Goal: Transaction & Acquisition: Purchase product/service

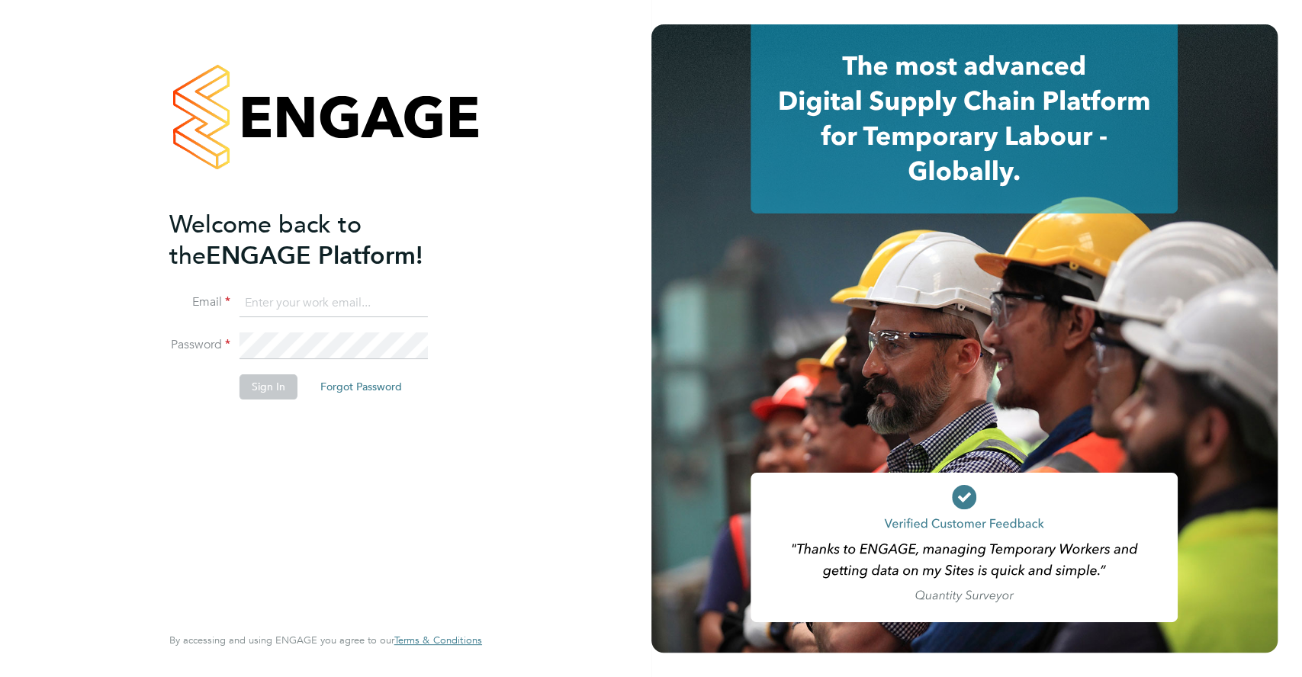
type input "[EMAIL_ADDRESS][DOMAIN_NAME]"
click at [252, 384] on button "Sign In" at bounding box center [268, 386] width 58 height 24
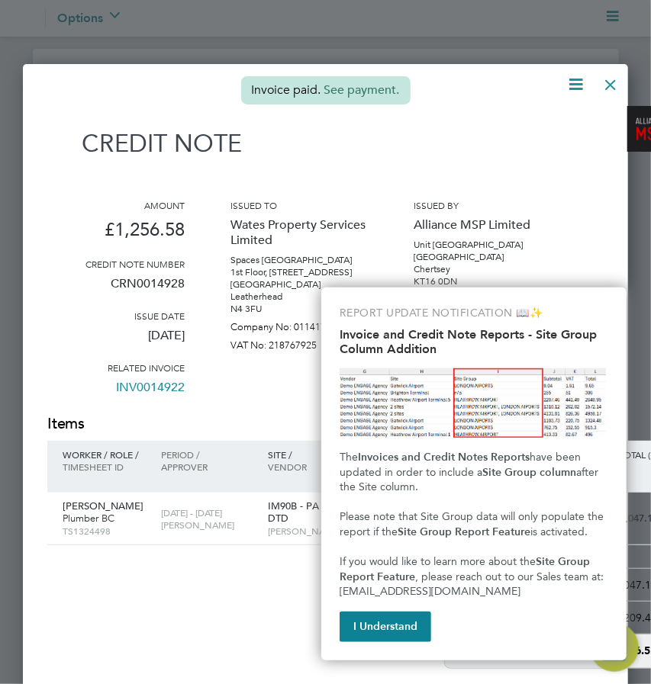
click at [605, 85] on div at bounding box center [609, 80] width 27 height 27
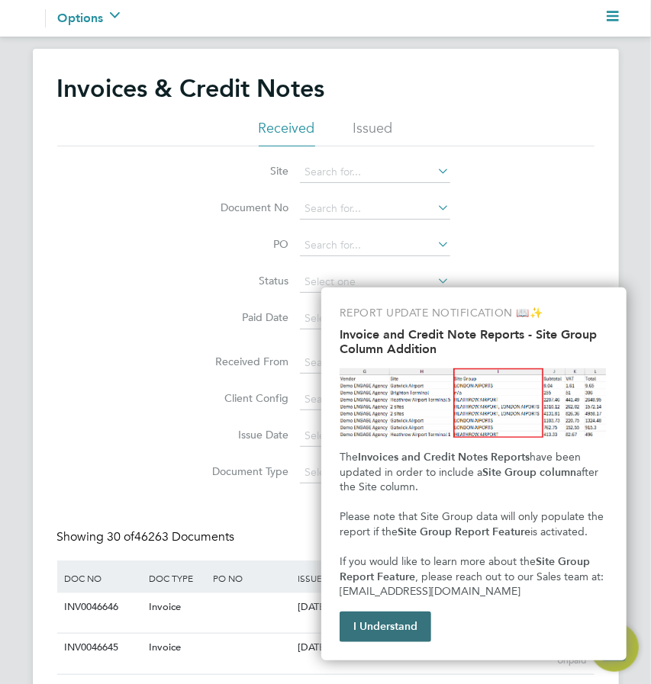
click at [384, 625] on button "I Understand" at bounding box center [385, 627] width 92 height 31
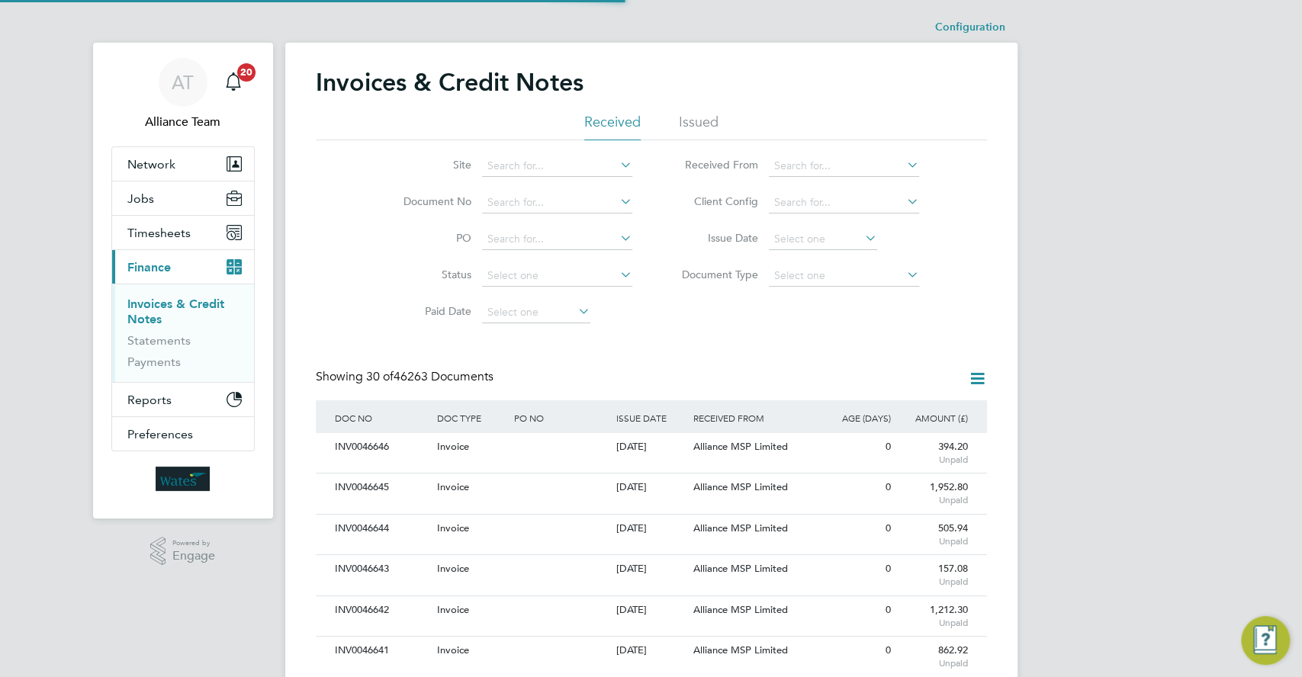
drag, startPoint x: 181, startPoint y: 80, endPoint x: 167, endPoint y: 49, distance: 34.1
click at [167, 49] on app-nav-user-info "AT Alliance Team Notifications 20" at bounding box center [182, 95] width 143 height 104
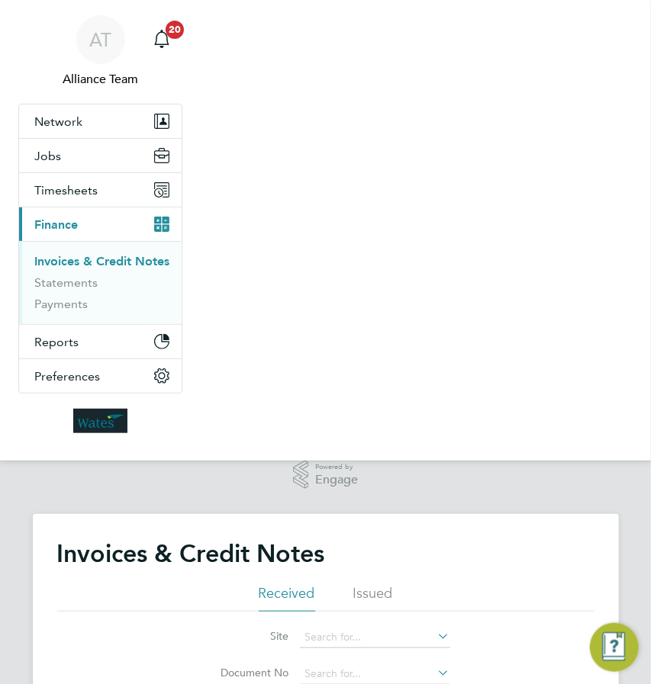
click at [381, 410] on nav "AT Alliance Team Notifications 20 Applications: Network Team Members Businesses…" at bounding box center [325, 230] width 651 height 461
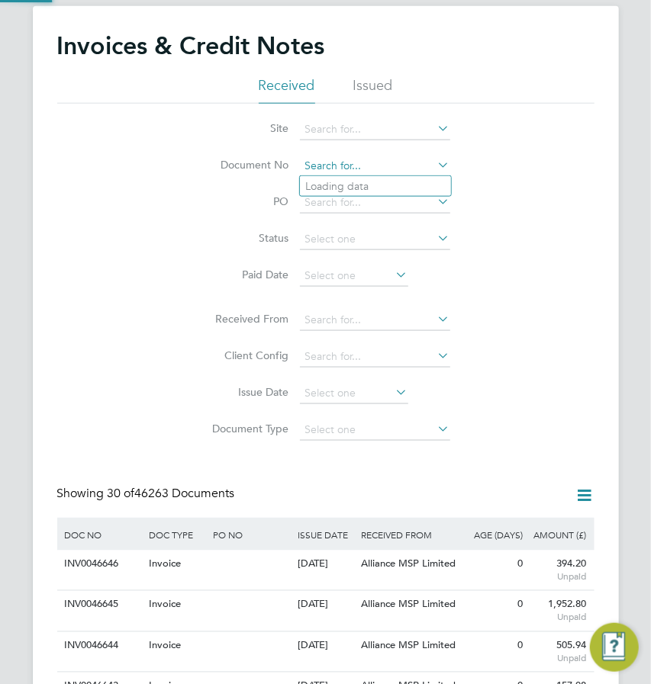
click at [342, 161] on input at bounding box center [375, 166] width 150 height 21
click at [340, 177] on li "INV00 39535" at bounding box center [375, 186] width 151 height 21
type input "INV0039535"
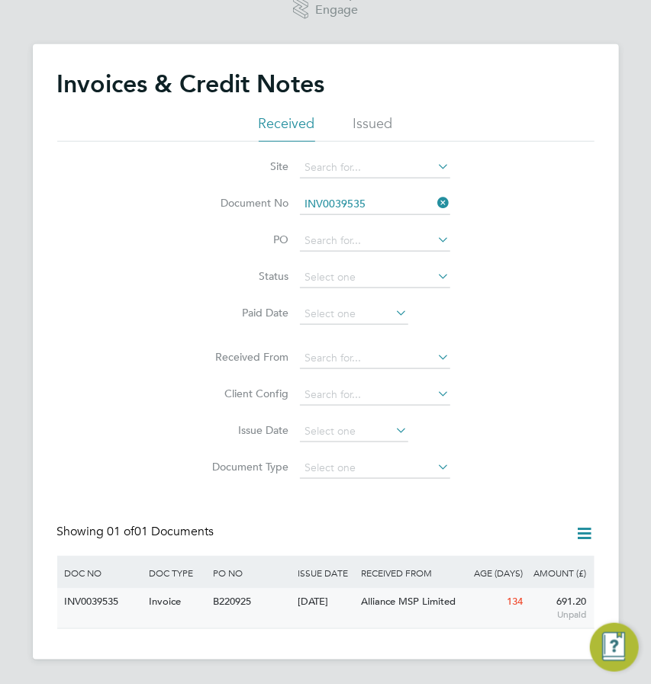
click at [408, 609] on div "Alliance MSP Limited" at bounding box center [410, 603] width 106 height 28
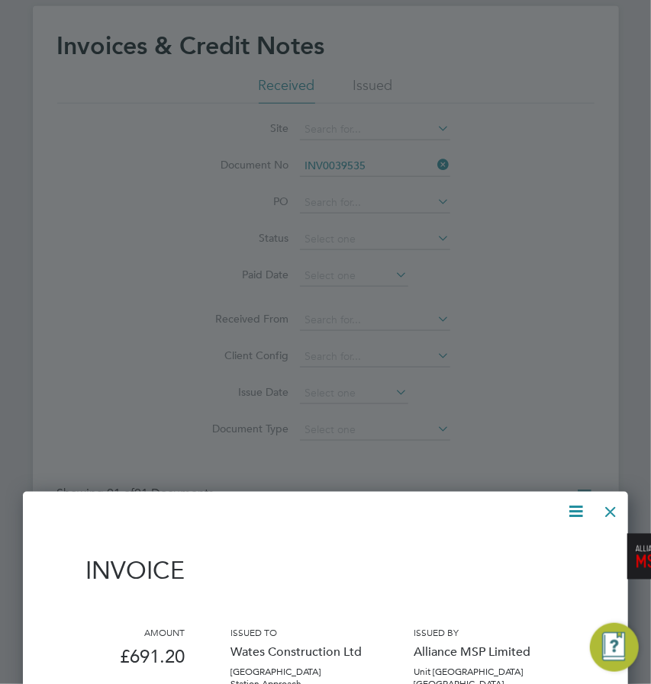
click at [409, 598] on div "Invoice" at bounding box center [359, 567] width 625 height 67
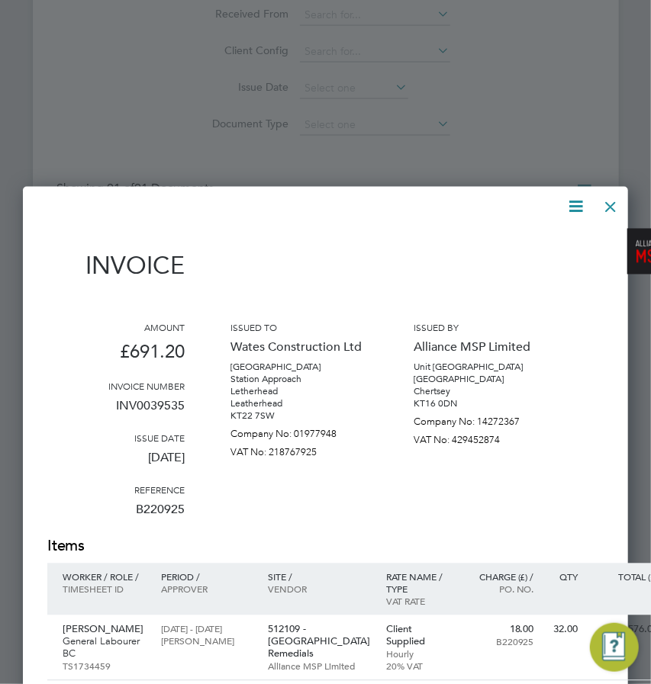
click at [513, 269] on div "Invoice" at bounding box center [359, 262] width 625 height 67
click at [574, 206] on icon at bounding box center [575, 207] width 19 height 19
click at [490, 290] on li "Pay invoice" at bounding box center [529, 285] width 105 height 21
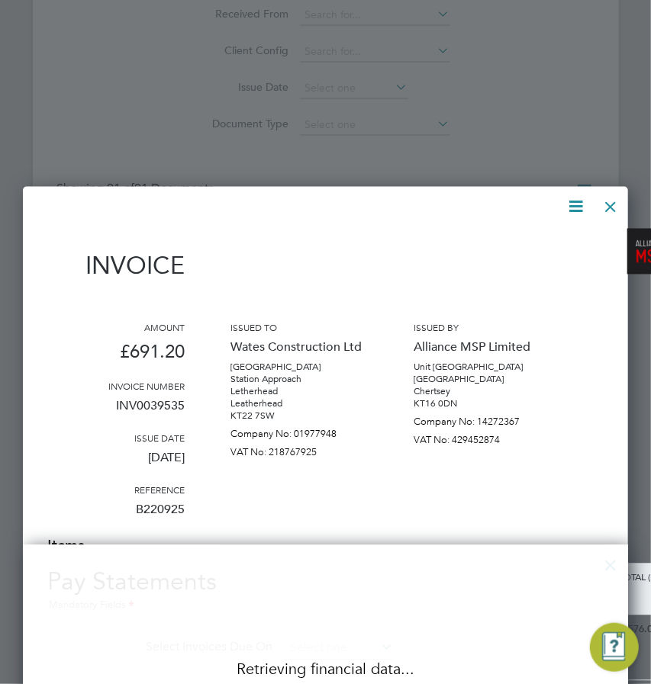
click at [412, 413] on div "Amount £691.20 Invoice number INV0039535 Issue date [DATE] Reference B220925 Is…" at bounding box center [359, 429] width 625 height 214
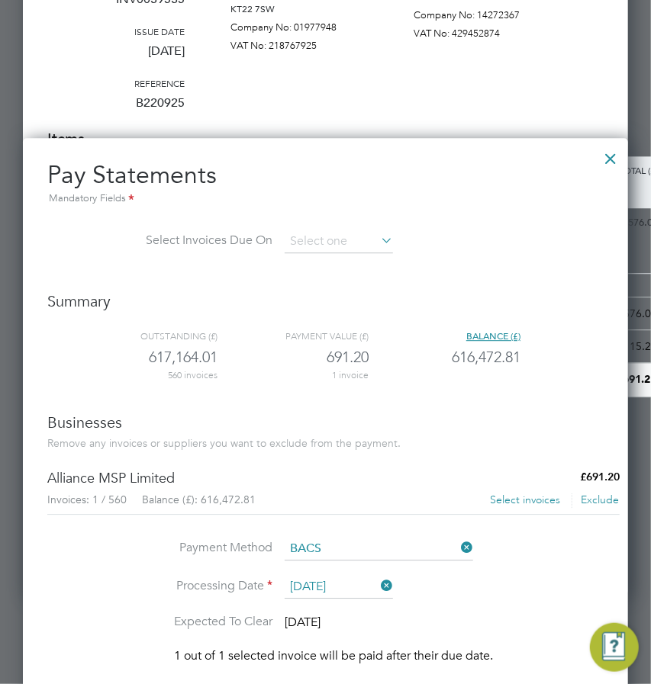
click at [402, 416] on h3 "Businesses" at bounding box center [333, 423] width 572 height 20
click at [500, 504] on button "Select invoices" at bounding box center [525, 500] width 72 height 15
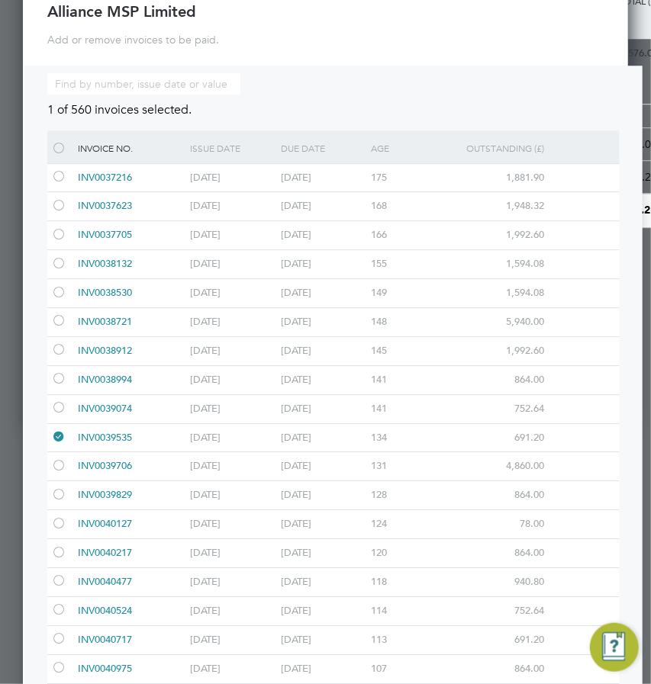
click at [61, 407] on div at bounding box center [58, 408] width 15 height 11
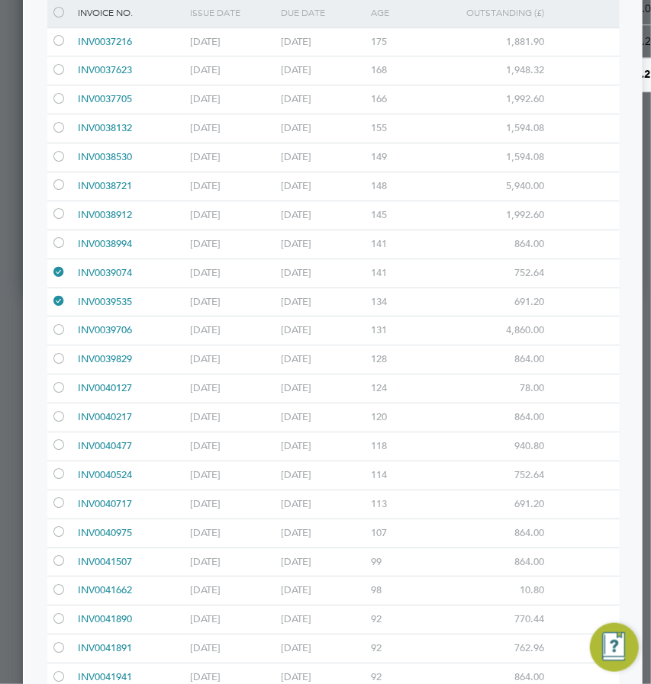
click at [61, 473] on div at bounding box center [58, 475] width 15 height 11
click at [56, 358] on div at bounding box center [58, 360] width 15 height 11
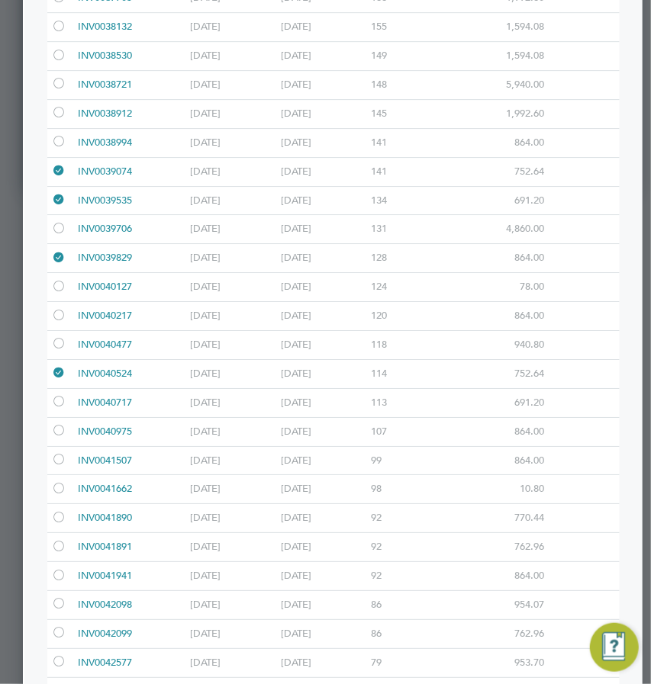
scroll to position [1592, 0]
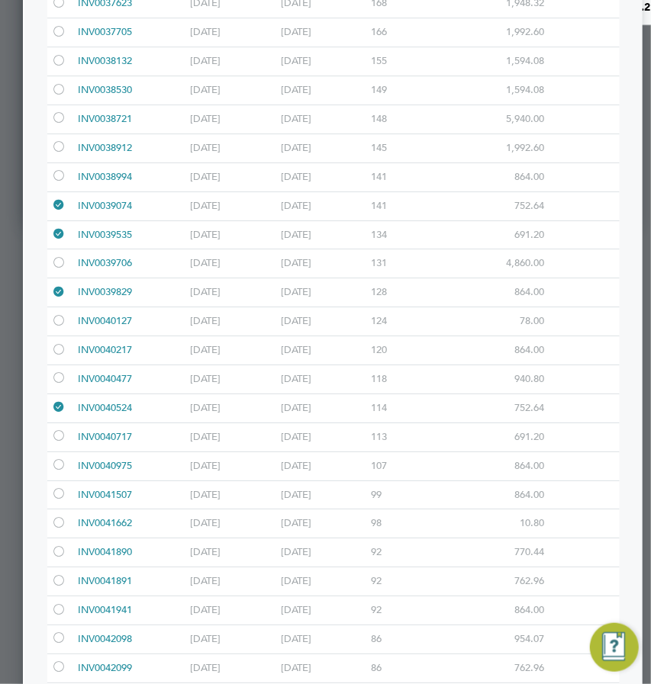
click at [59, 377] on div at bounding box center [58, 379] width 15 height 11
click at [57, 346] on div at bounding box center [58, 350] width 15 height 11
click at [61, 173] on div at bounding box center [58, 177] width 15 height 11
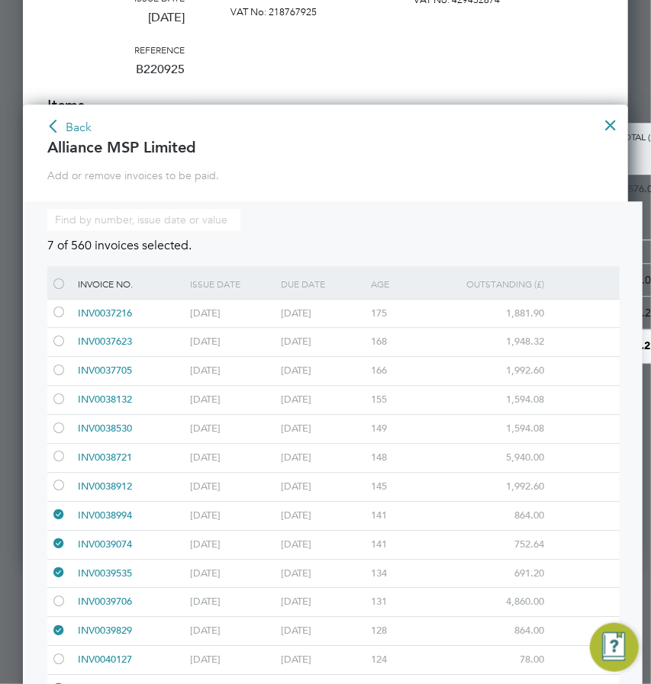
scroll to position [881, 0]
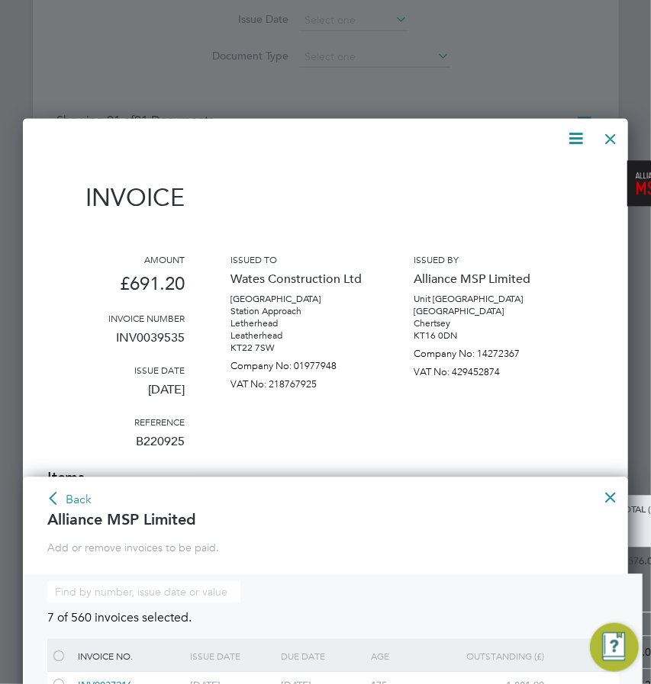
click at [73, 496] on button "Back" at bounding box center [69, 501] width 47 height 24
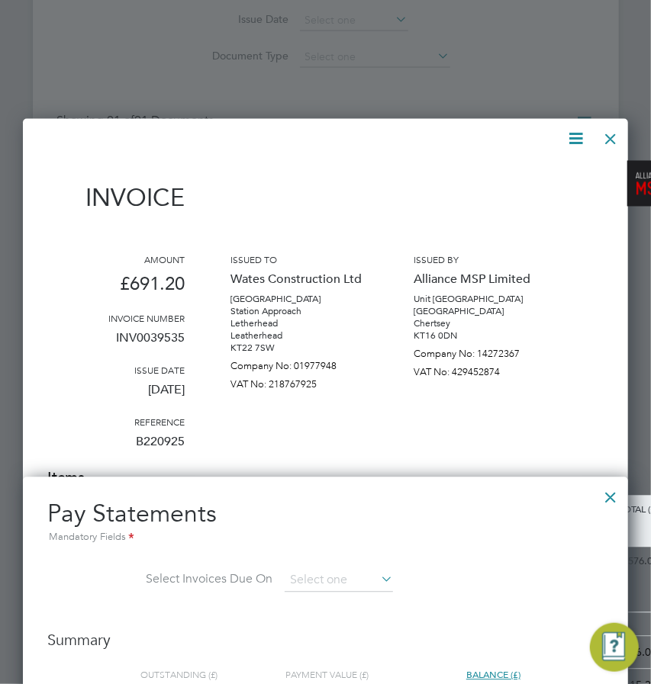
scroll to position [6, 8]
click at [526, 447] on div "Issued by Alliance MSP Limited [GEOGRAPHIC_DATA] [GEOGRAPHIC_DATA] [GEOGRAPHIC_…" at bounding box center [481, 361] width 137 height 214
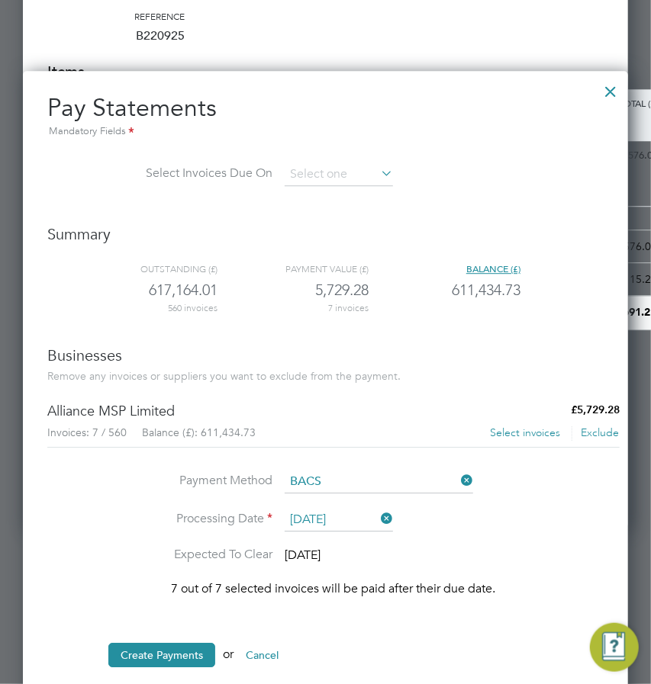
scroll to position [1314, 0]
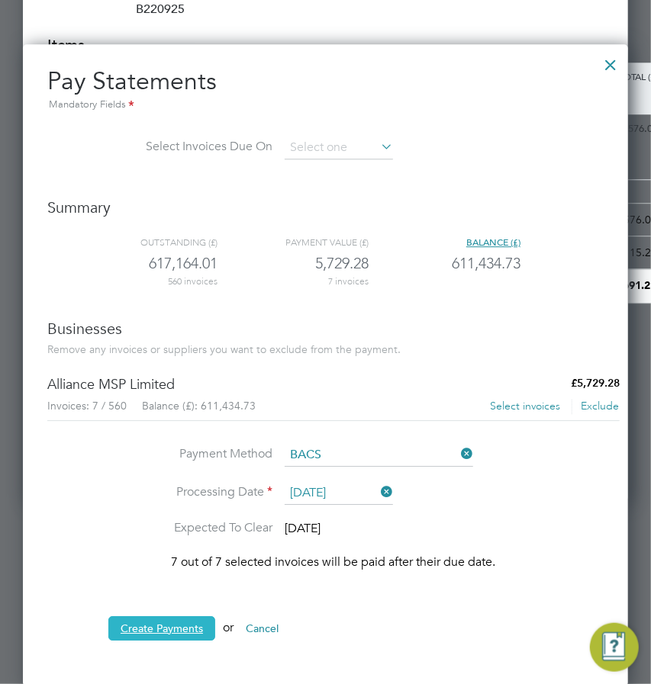
click at [159, 622] on button "Create Payments" at bounding box center [161, 628] width 107 height 24
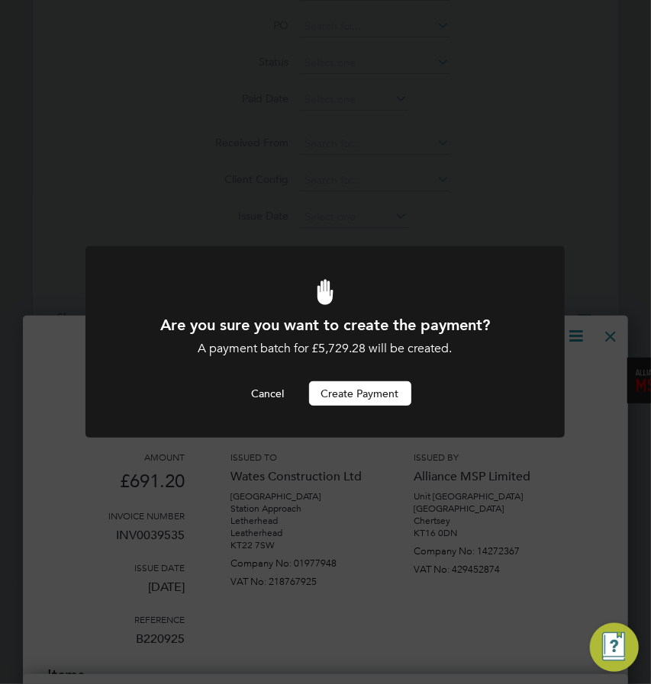
scroll to position [0, 0]
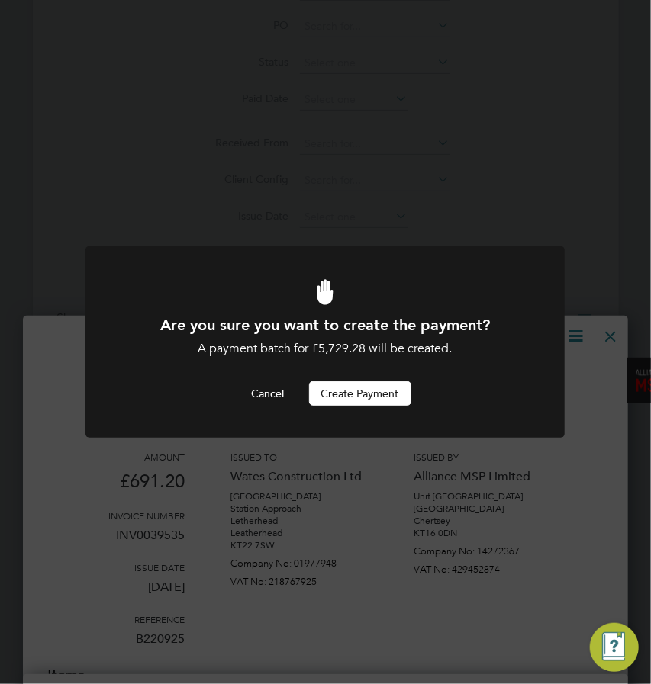
click at [237, 394] on div "Cancel Create Payment" at bounding box center [325, 393] width 397 height 24
click at [244, 390] on button "Cancel" at bounding box center [267, 393] width 57 height 24
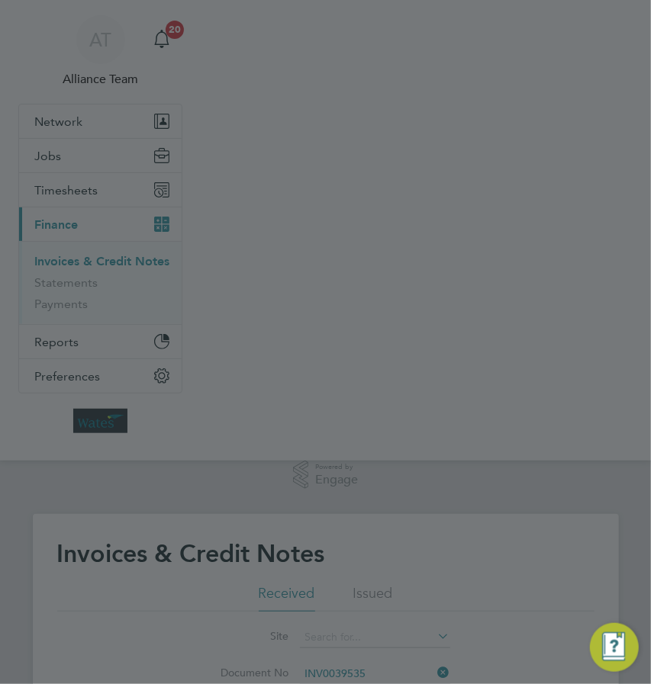
scroll to position [683, 0]
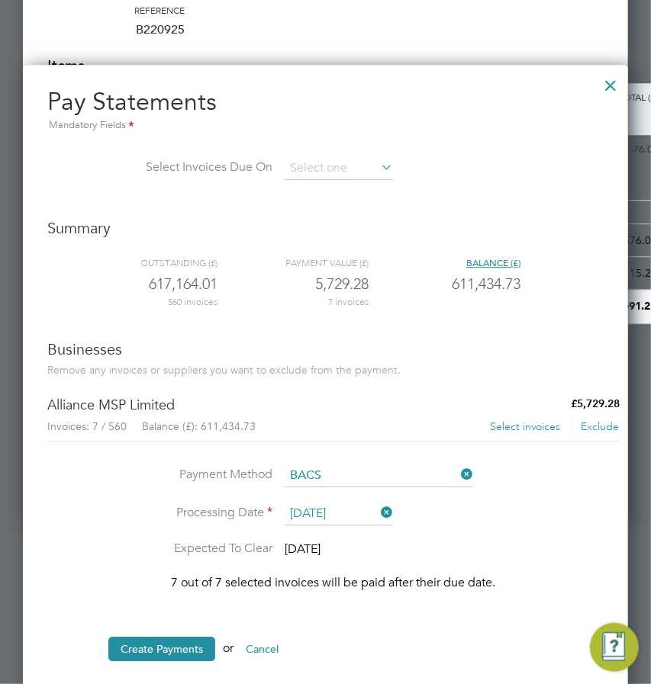
scroll to position [1314, 0]
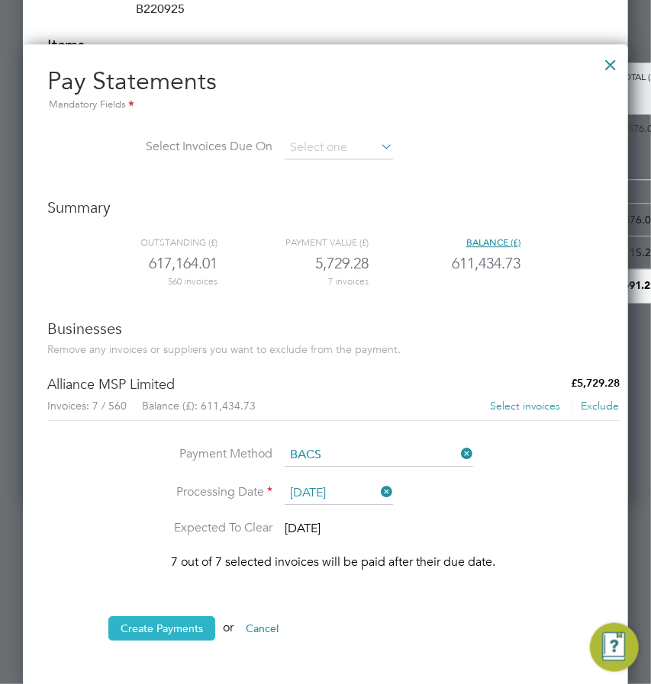
click at [167, 616] on button "Create Payments" at bounding box center [161, 628] width 107 height 24
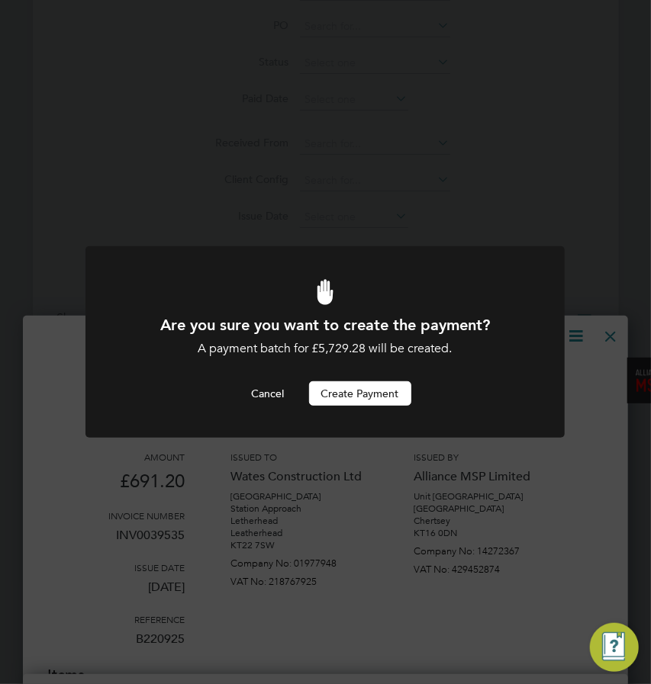
scroll to position [0, 0]
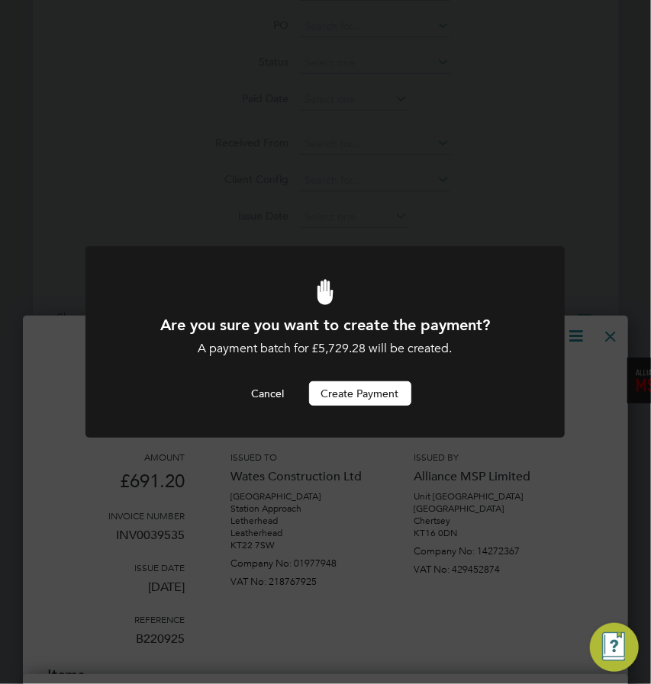
click at [354, 403] on button "Create Payment" at bounding box center [360, 393] width 102 height 24
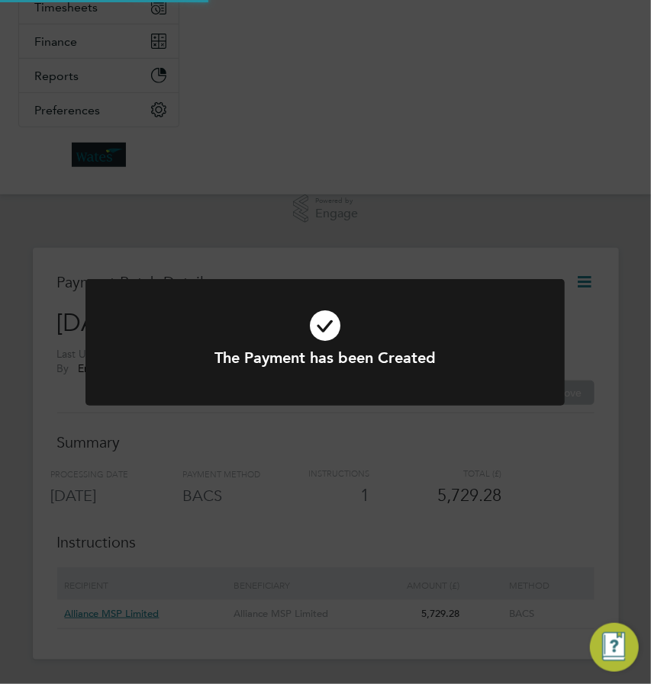
scroll to position [182, 0]
click at [349, 166] on div "The Payment has been Created Cancel Okay" at bounding box center [325, 342] width 651 height 684
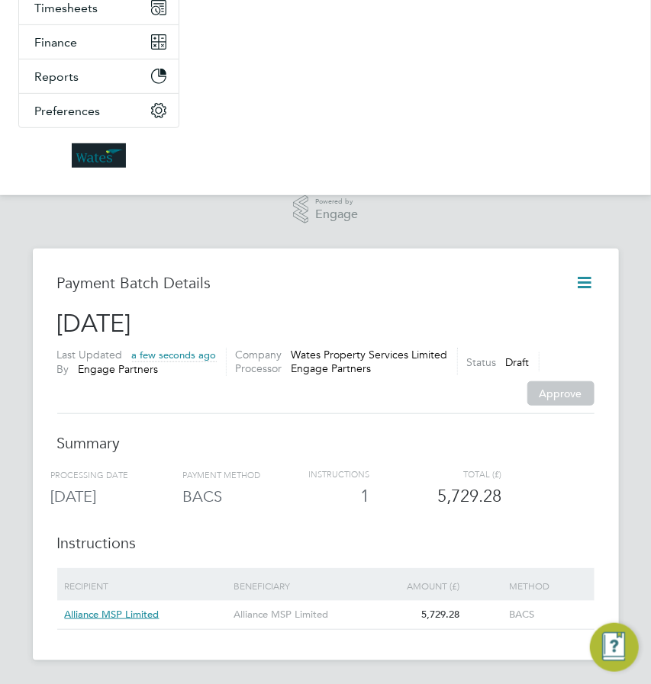
click at [583, 282] on icon at bounding box center [584, 282] width 19 height 19
click at [590, 285] on icon at bounding box center [584, 282] width 19 height 19
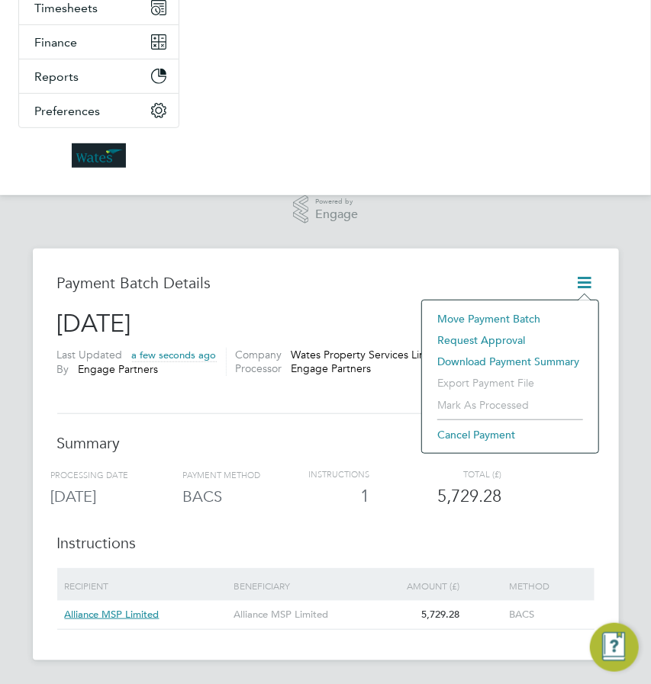
click at [455, 342] on li "Request approval" at bounding box center [509, 339] width 161 height 21
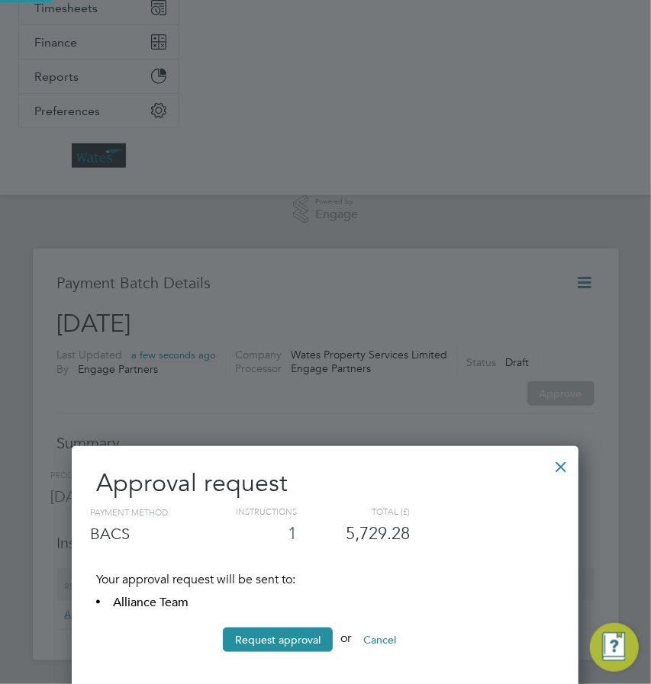
scroll to position [252, 506]
click at [305, 638] on button "Request approval" at bounding box center [278, 640] width 110 height 24
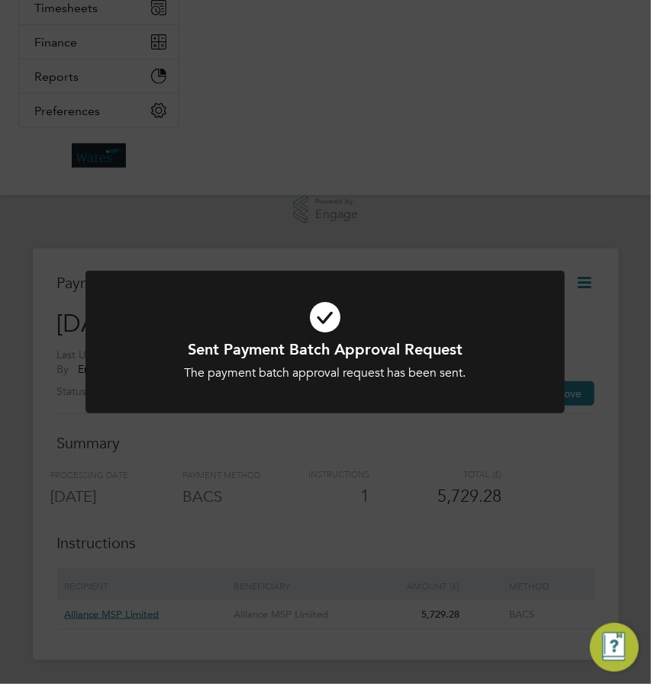
click at [573, 262] on div "Sent Payment Batch Approval Request The payment batch approval request has been…" at bounding box center [325, 342] width 651 height 684
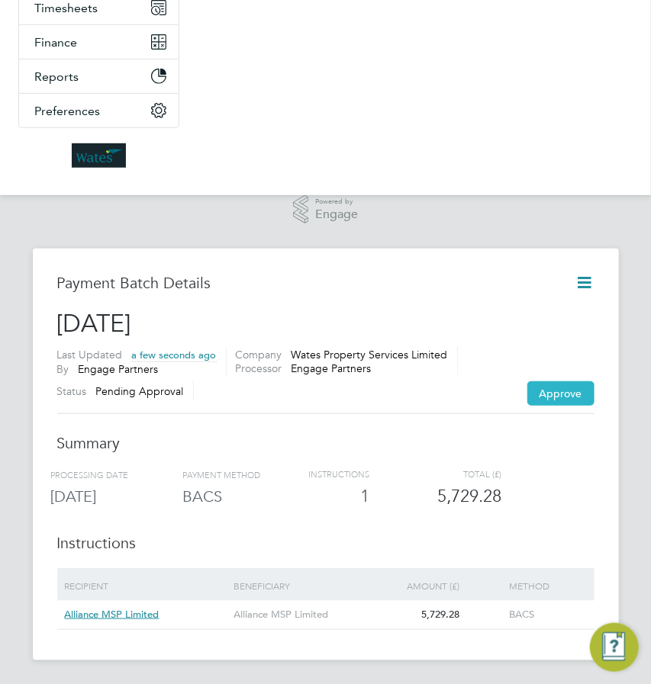
click at [538, 384] on button "Approve" at bounding box center [560, 393] width 67 height 24
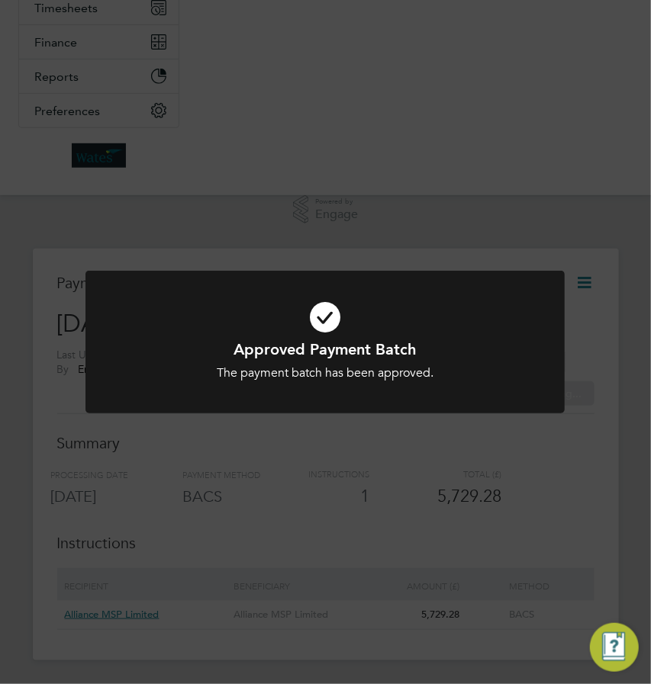
click at [423, 254] on div "Approved Payment Batch The payment batch has been approved. Cancel Okay" at bounding box center [325, 342] width 651 height 684
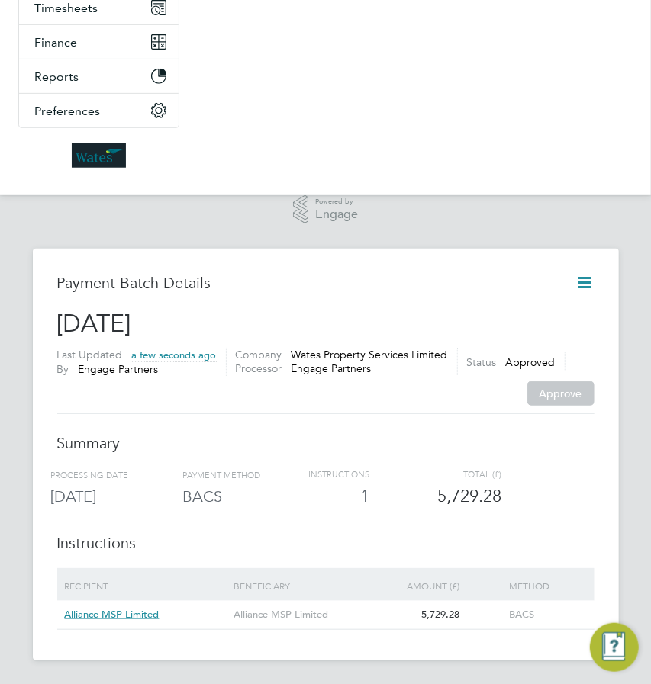
click at [588, 277] on icon at bounding box center [584, 282] width 19 height 19
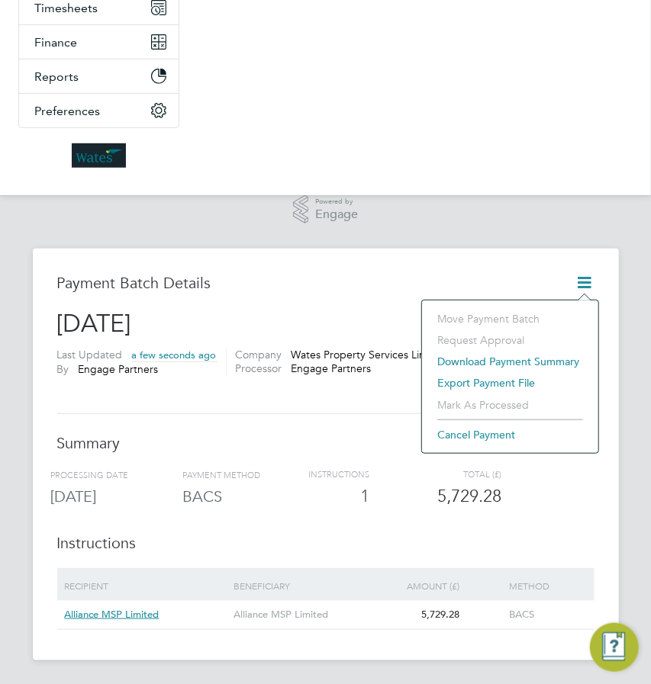
click at [495, 378] on li "Export payment file" at bounding box center [509, 382] width 161 height 21
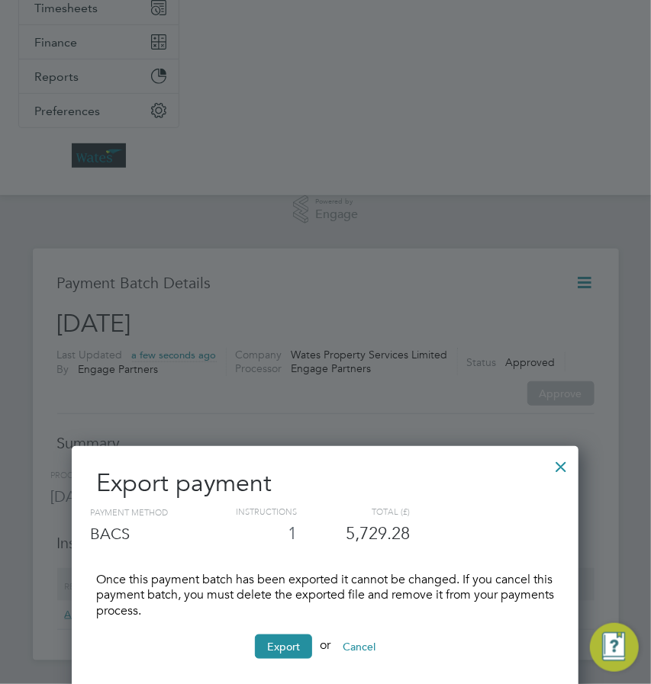
scroll to position [259, 506]
click at [288, 643] on button "Export" at bounding box center [283, 647] width 57 height 24
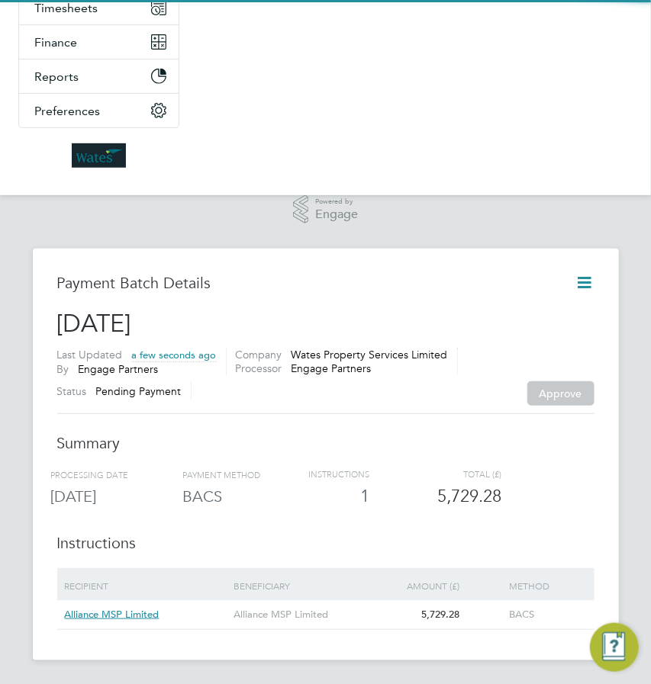
click at [471, 319] on h2 "[DATE]" at bounding box center [325, 324] width 537 height 32
click at [577, 280] on icon at bounding box center [584, 282] width 19 height 19
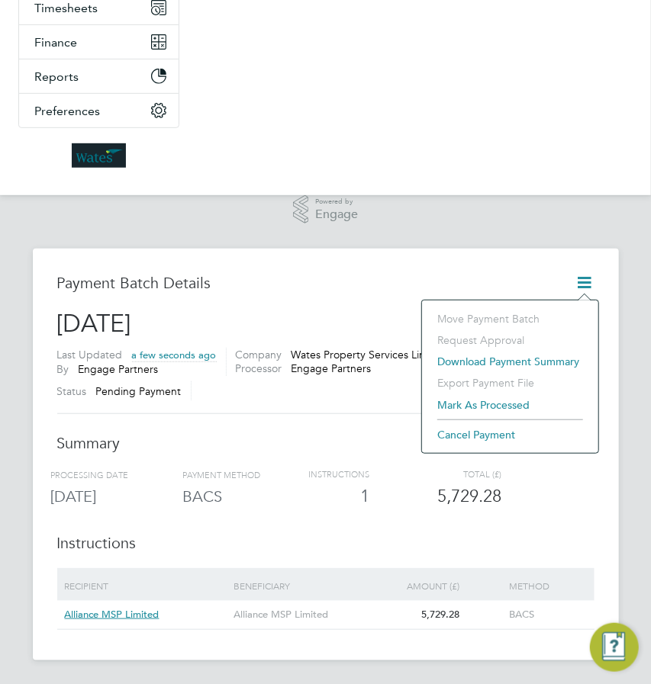
click at [480, 401] on li "Mark as processed" at bounding box center [509, 404] width 161 height 21
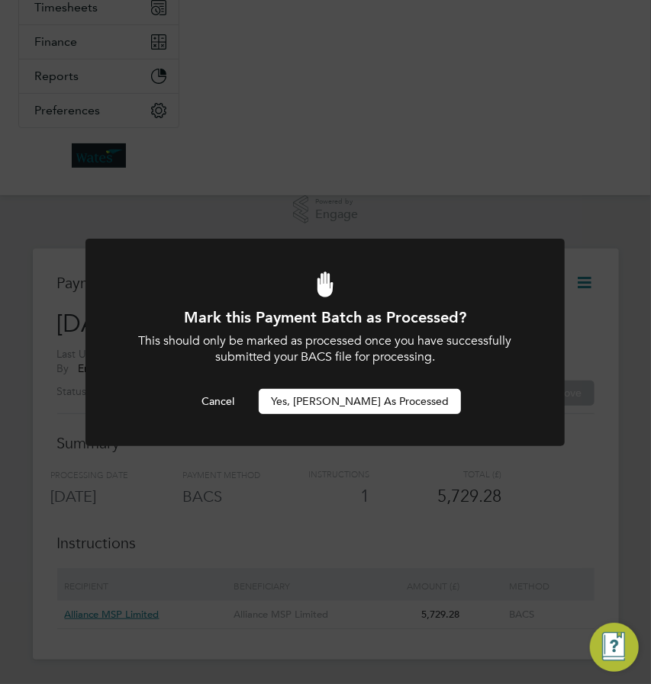
scroll to position [0, 0]
click at [332, 407] on button "Yes, [PERSON_NAME] as Processed" at bounding box center [360, 401] width 202 height 24
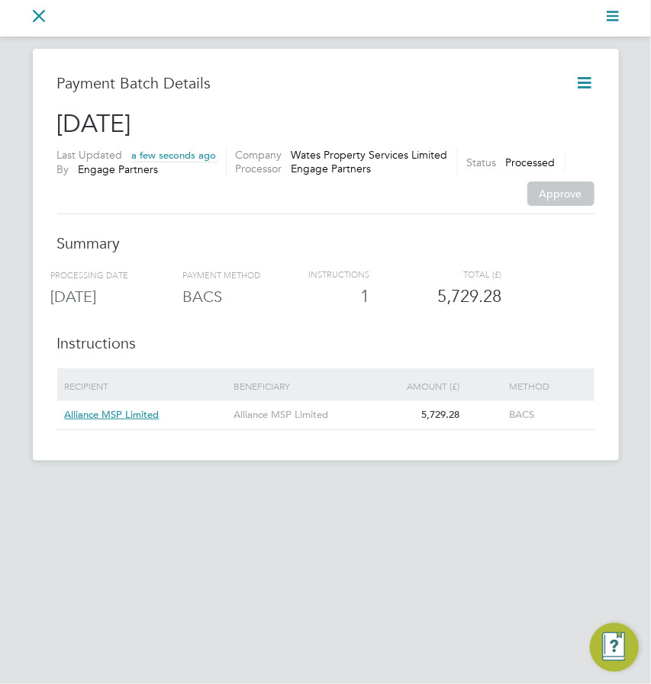
click at [590, 83] on icon at bounding box center [584, 82] width 19 height 19
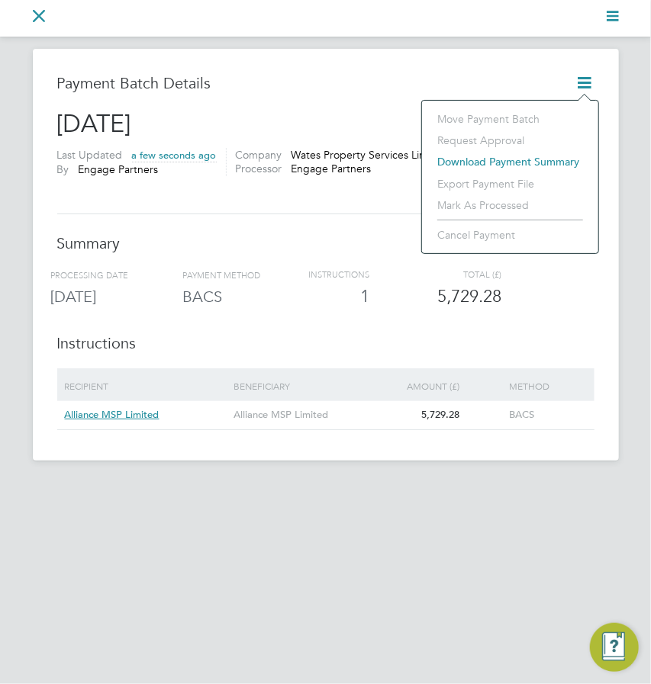
click at [48, 20] on app-nav-current-section "Go back to All Payments Current page:" at bounding box center [45, 18] width 24 height 18
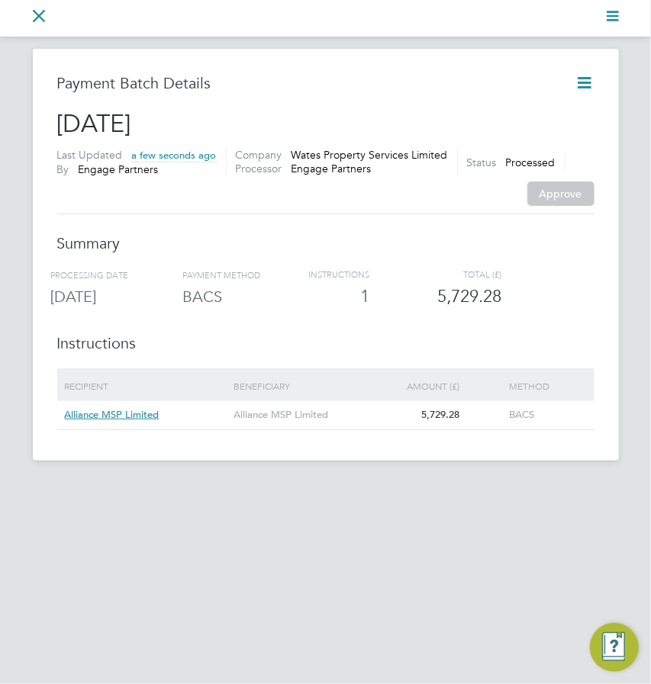
click at [27, 18] on nav "Go back to All Payments Current page:" at bounding box center [325, 18] width 651 height 37
click at [34, 18] on icon "Main navigation" at bounding box center [39, 16] width 12 height 12
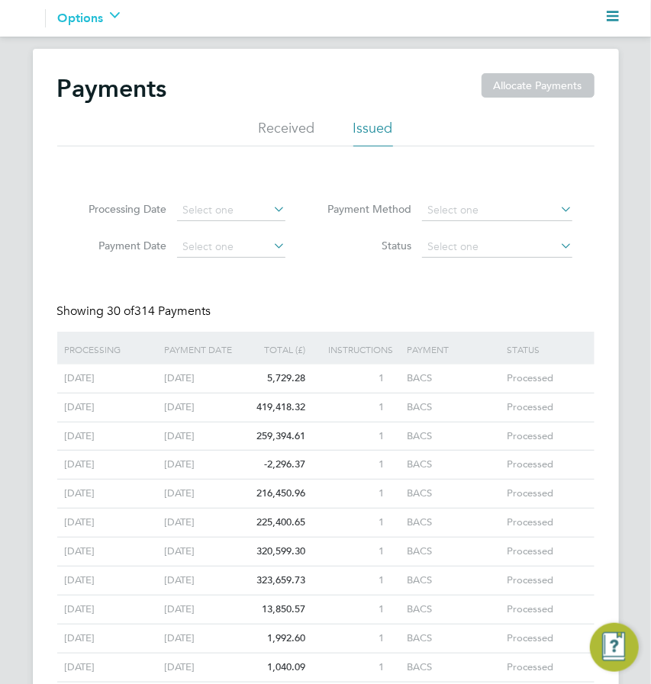
click at [106, 10] on div "Options" at bounding box center [89, 18] width 62 height 18
click at [123, 66] on button "Configuration" at bounding box center [98, 58] width 80 height 18
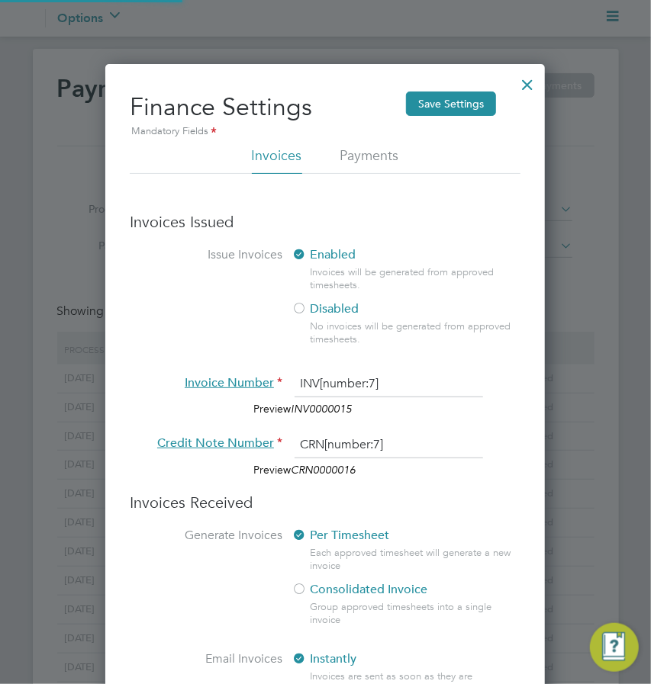
scroll to position [749, 439]
click at [524, 90] on div at bounding box center [526, 80] width 27 height 27
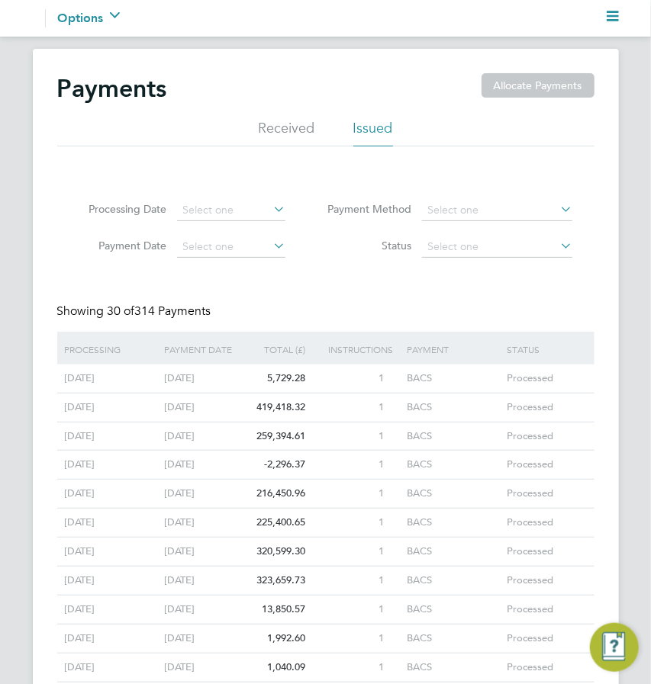
click at [611, 10] on icon "Main navigation" at bounding box center [612, 16] width 12 height 12
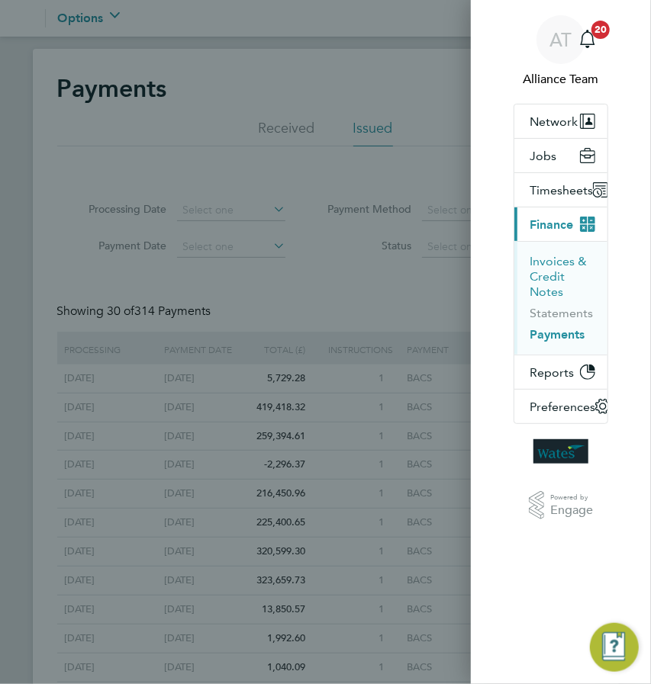
click at [551, 268] on button "Invoices & Credit Notes" at bounding box center [562, 277] width 66 height 46
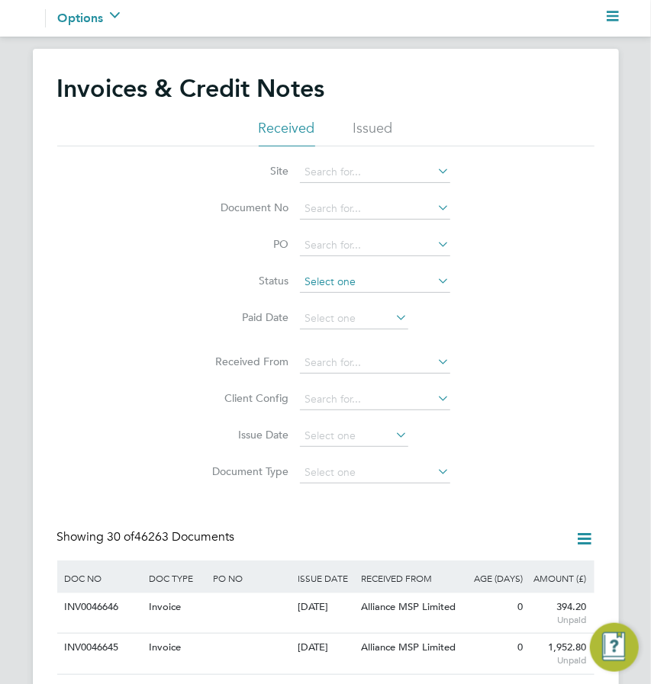
scroll to position [28, 85]
click at [330, 206] on input at bounding box center [375, 208] width 150 height 21
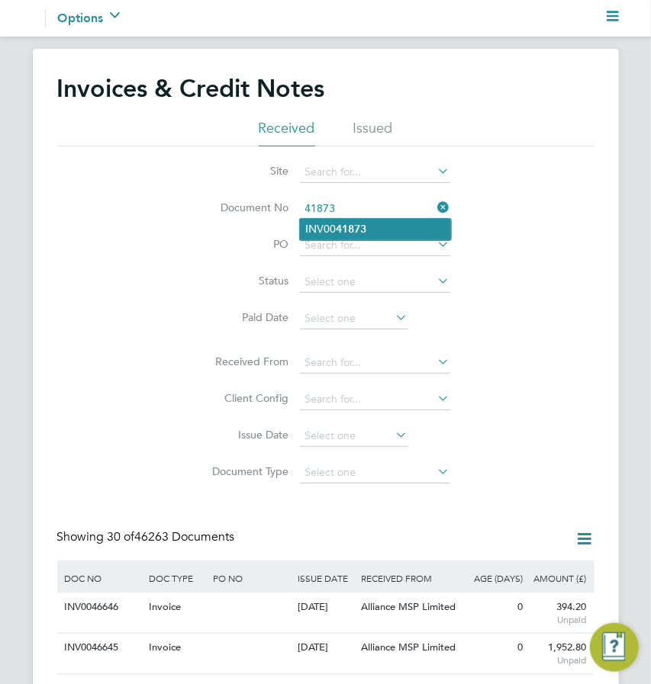
click at [342, 230] on b "41873" at bounding box center [351, 229] width 31 height 13
type input "INV0041873"
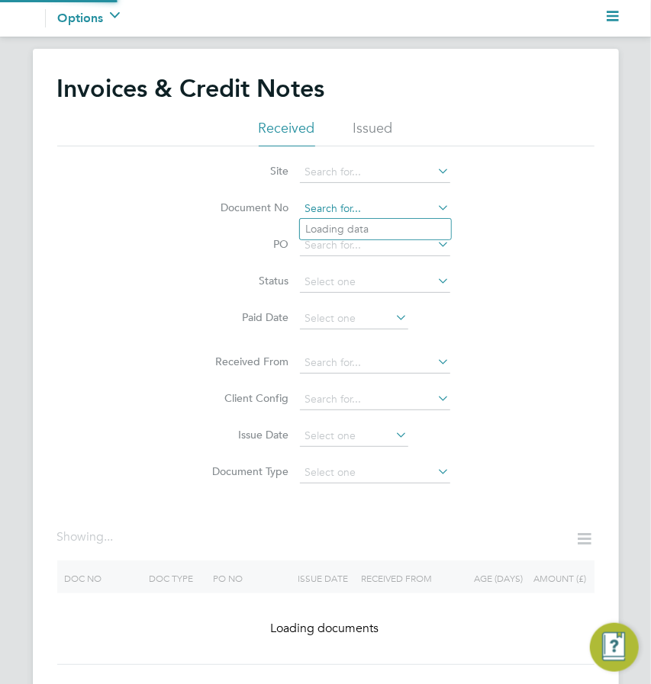
click at [383, 209] on input at bounding box center [375, 208] width 150 height 21
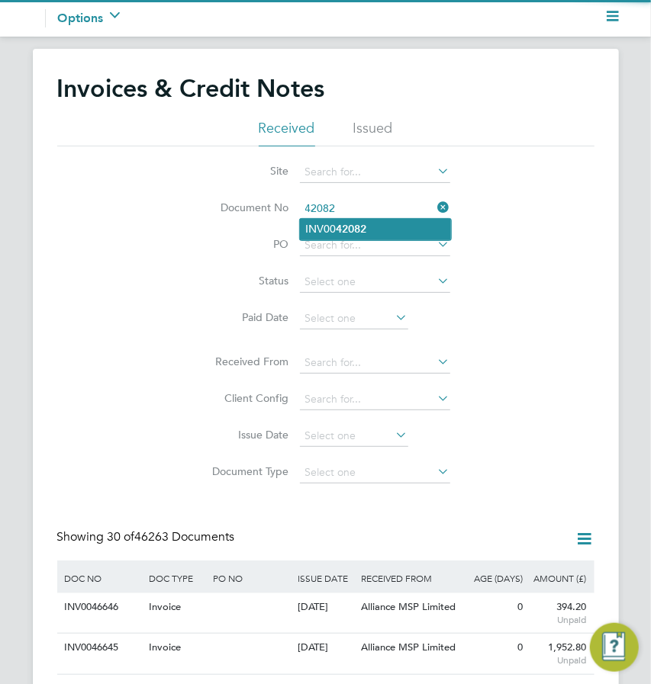
click at [355, 226] on b "42082" at bounding box center [351, 229] width 31 height 13
type input "INV0042082"
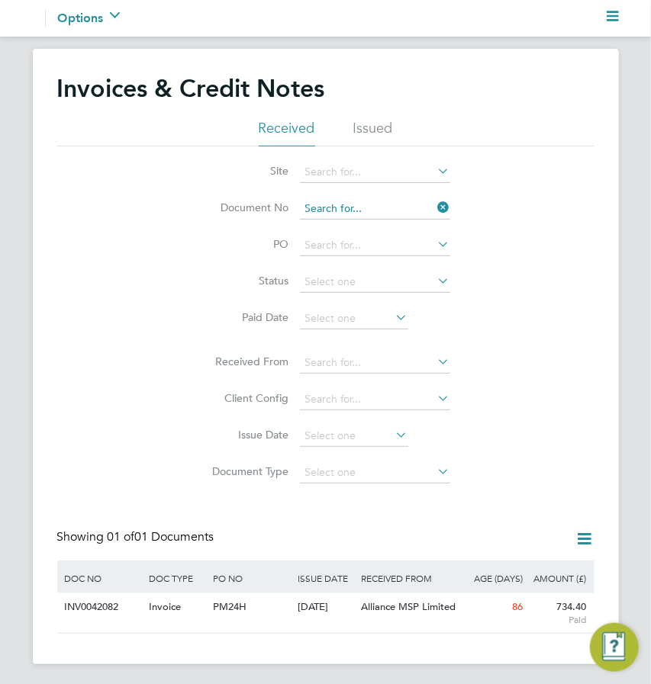
click at [374, 207] on input at bounding box center [375, 208] width 150 height 21
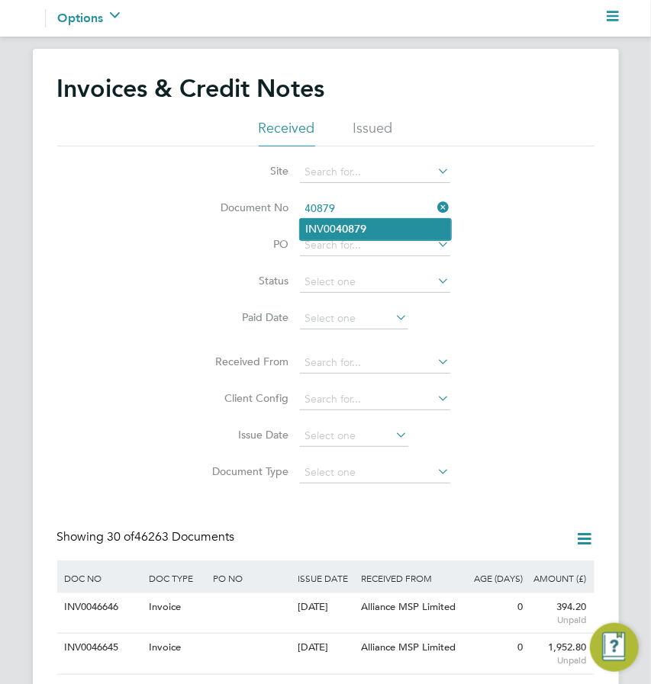
click at [357, 227] on b "40879" at bounding box center [351, 229] width 31 height 13
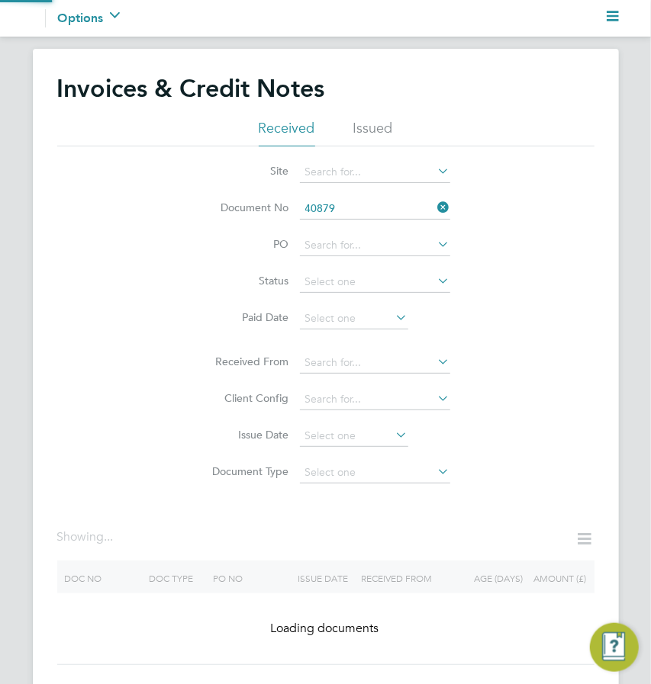
type input "INV0040879"
click at [365, 206] on input at bounding box center [375, 208] width 150 height 21
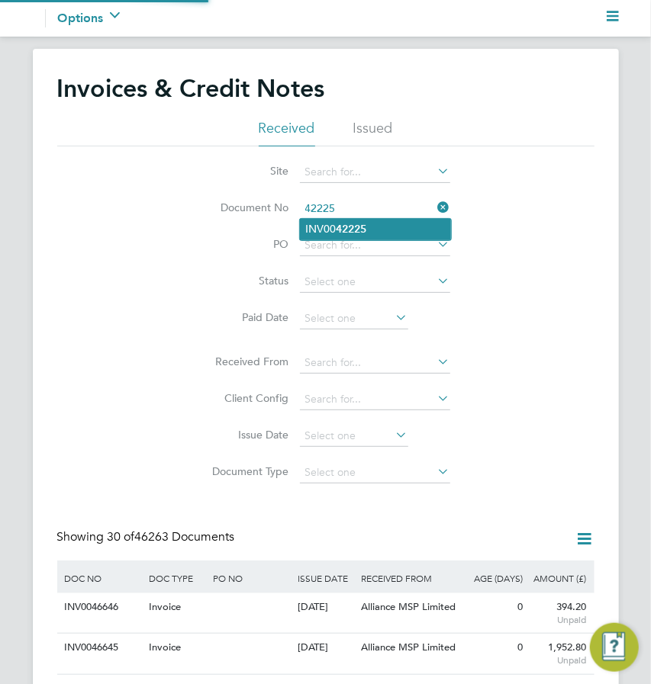
click at [361, 229] on b "42225" at bounding box center [351, 229] width 31 height 13
type input "INV0042225"
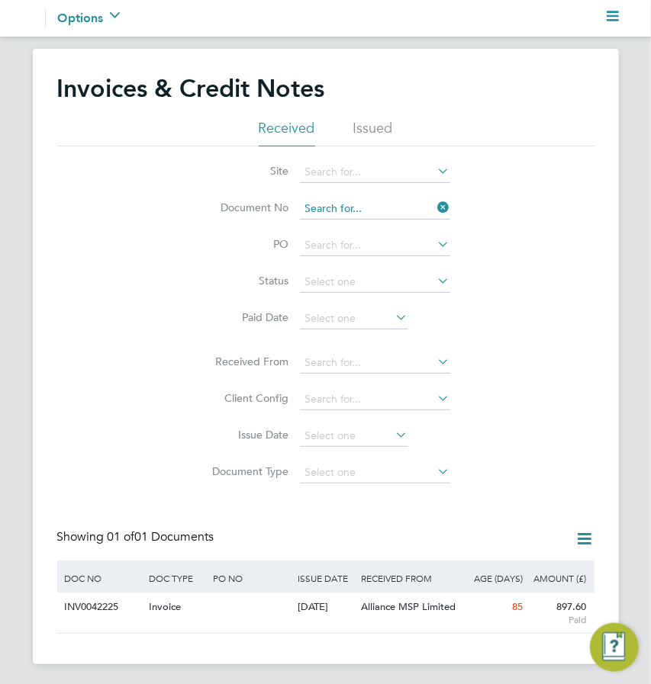
click at [371, 210] on input at bounding box center [375, 208] width 150 height 21
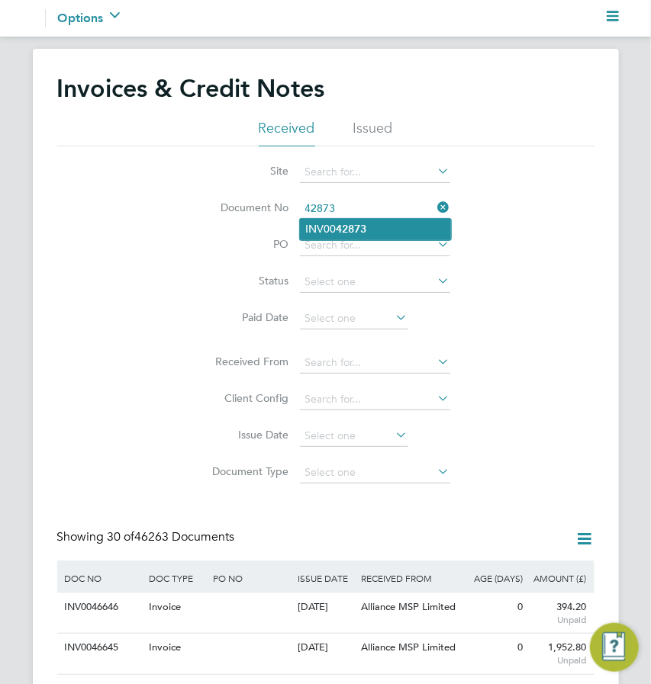
click at [362, 227] on b "42873" at bounding box center [351, 229] width 31 height 13
type input "INV0042873"
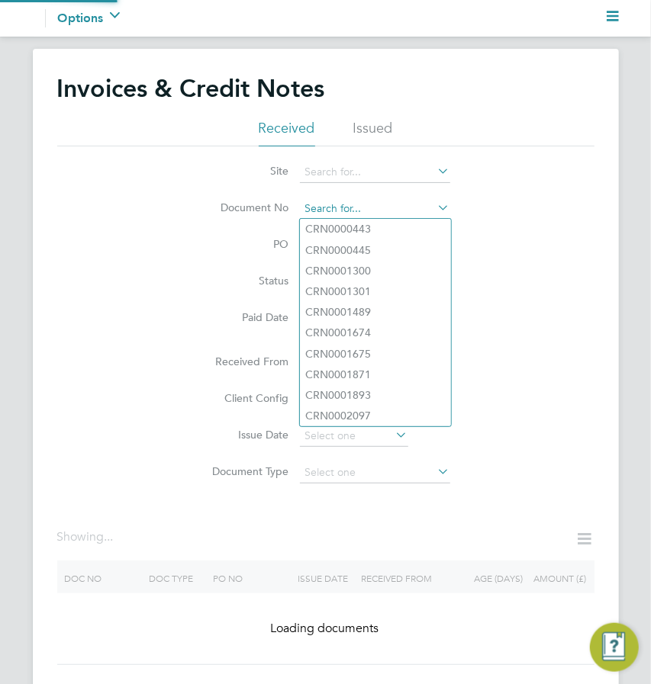
click at [372, 213] on input at bounding box center [375, 208] width 150 height 21
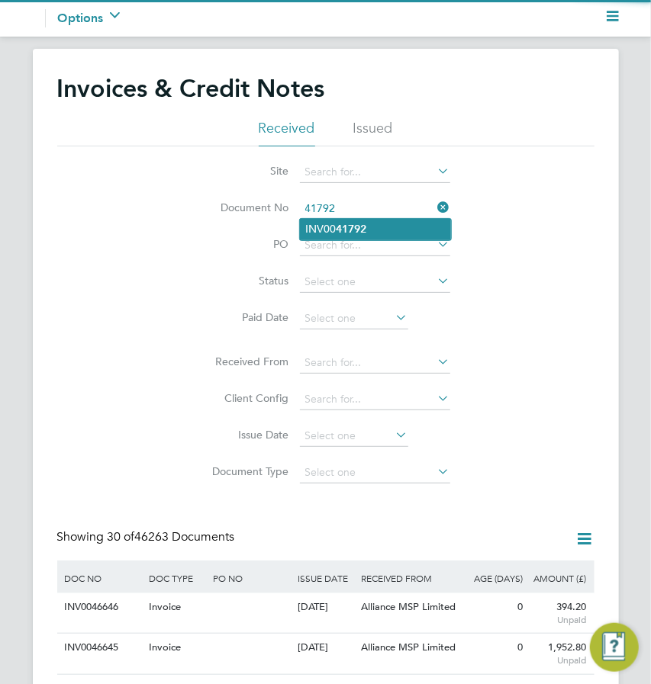
click at [361, 230] on b "41792" at bounding box center [351, 229] width 31 height 13
type input "INV0041792"
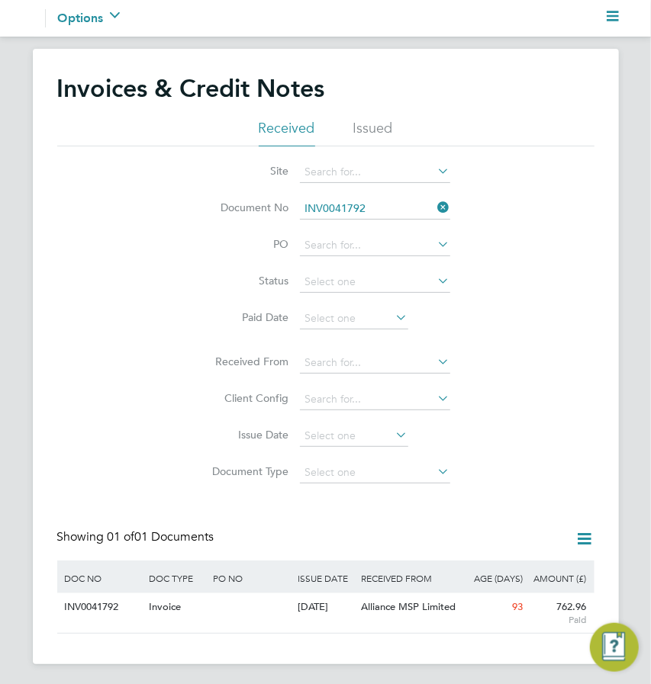
click at [366, 194] on li "Document No INV0041792" at bounding box center [325, 209] width 287 height 37
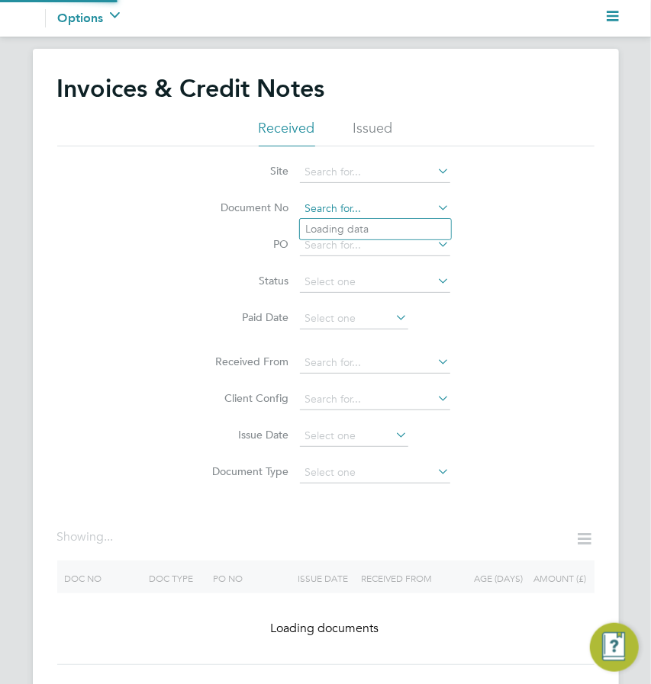
click at [366, 207] on input at bounding box center [375, 208] width 150 height 21
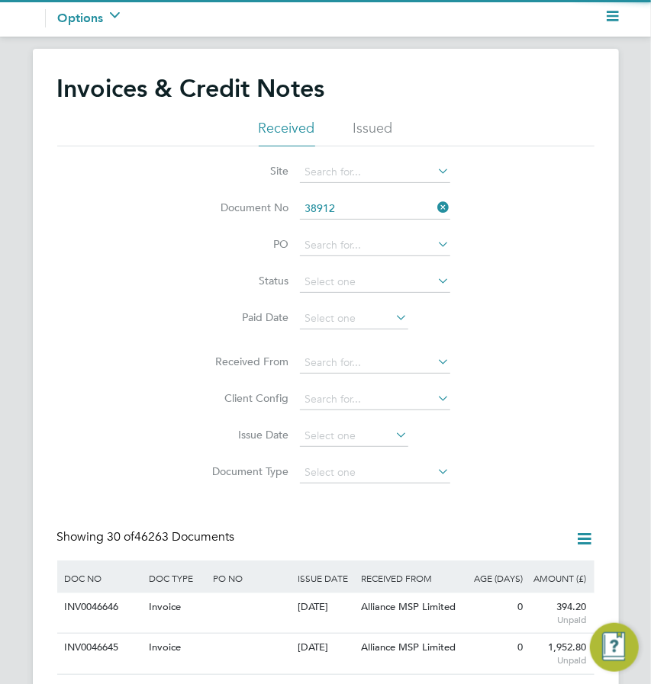
click at [380, 226] on li "INV00 38912" at bounding box center [375, 229] width 151 height 21
type input "INV0038912"
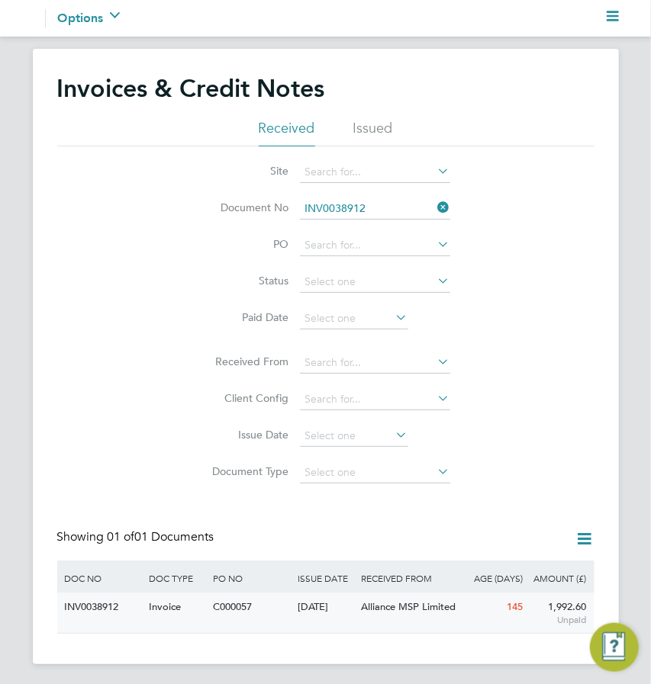
click at [316, 606] on div "[DATE]" at bounding box center [325, 607] width 63 height 28
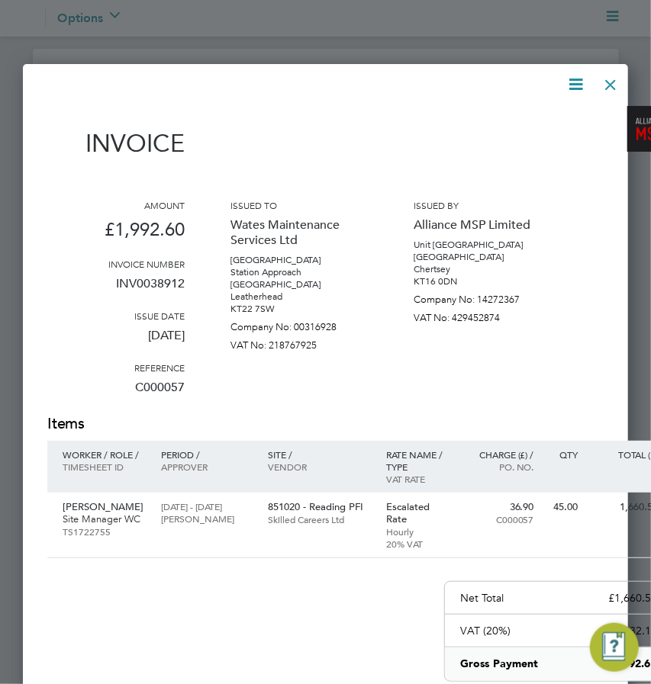
click at [574, 80] on icon at bounding box center [575, 84] width 19 height 19
click at [500, 163] on li "Pay invoice" at bounding box center [529, 163] width 105 height 21
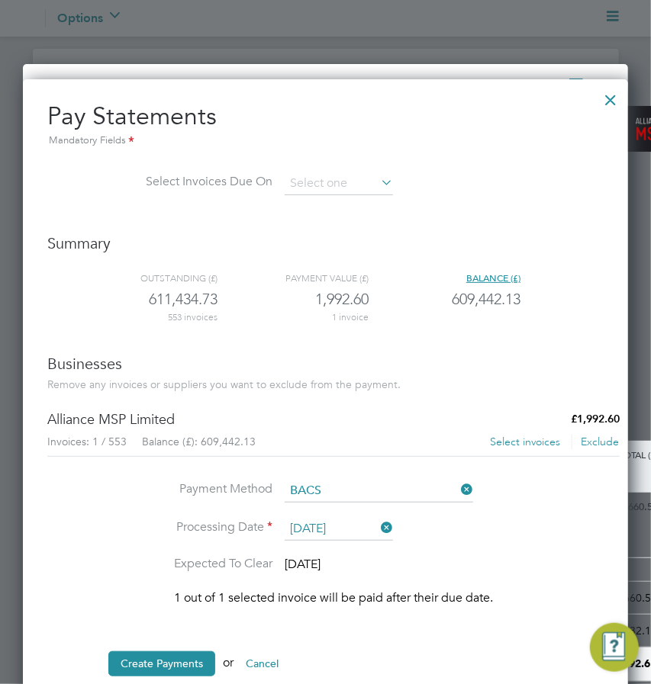
click at [513, 439] on button "Select invoices" at bounding box center [525, 442] width 72 height 15
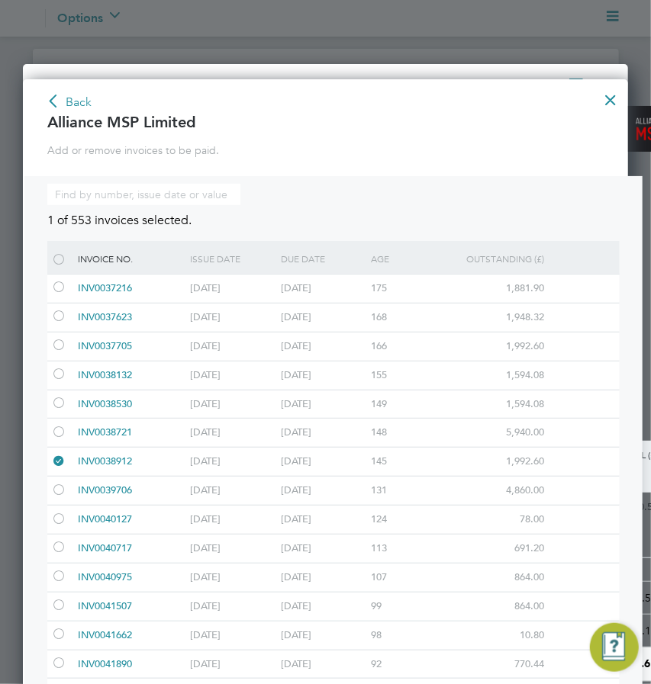
click at [326, 147] on p "Add or remove invoices to be paid." at bounding box center [333, 150] width 572 height 21
click at [426, 76] on div at bounding box center [316, 84] width 538 height 19
click at [552, 124] on h3 "Alliance MSP Limited" at bounding box center [333, 122] width 572 height 20
click at [69, 95] on button "Back" at bounding box center [69, 103] width 47 height 24
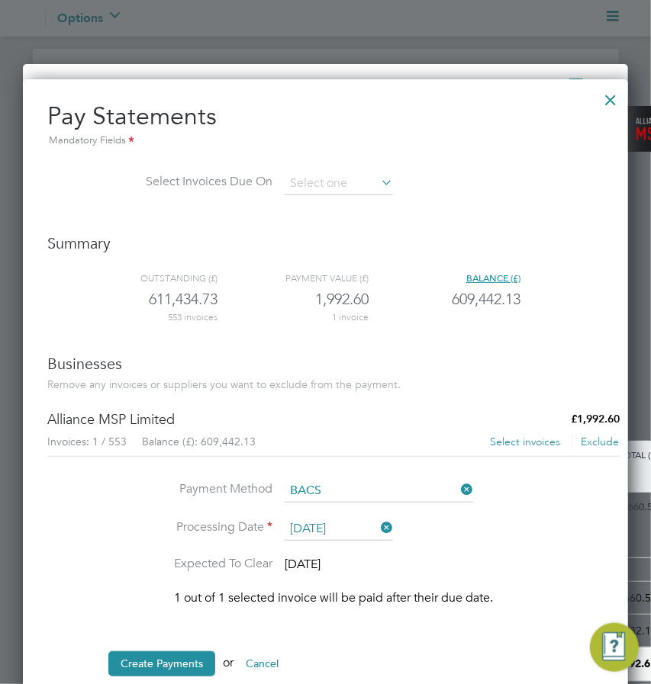
scroll to position [6, 8]
click at [606, 107] on div at bounding box center [609, 95] width 27 height 27
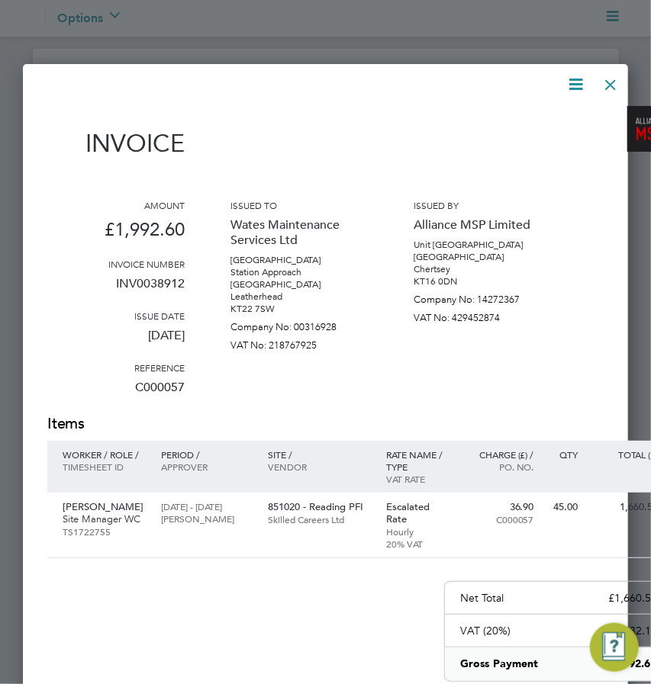
click at [611, 83] on div at bounding box center [609, 80] width 27 height 27
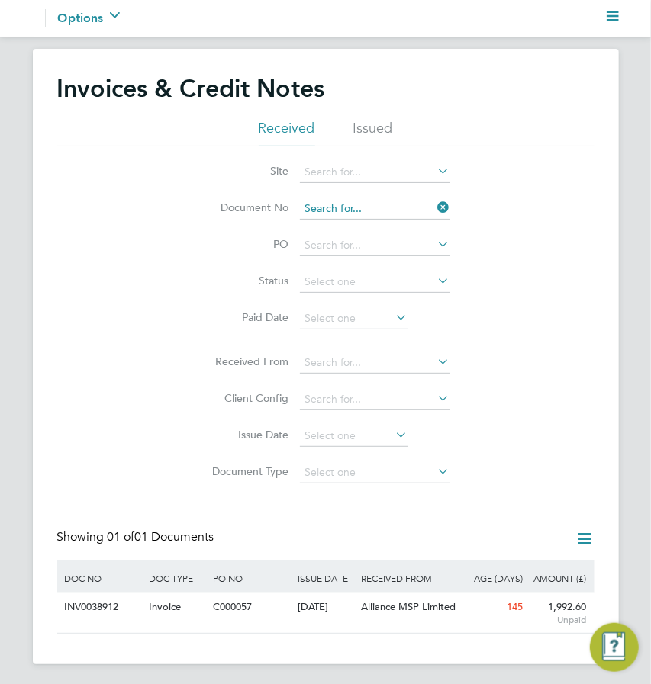
click at [352, 200] on input at bounding box center [375, 208] width 150 height 21
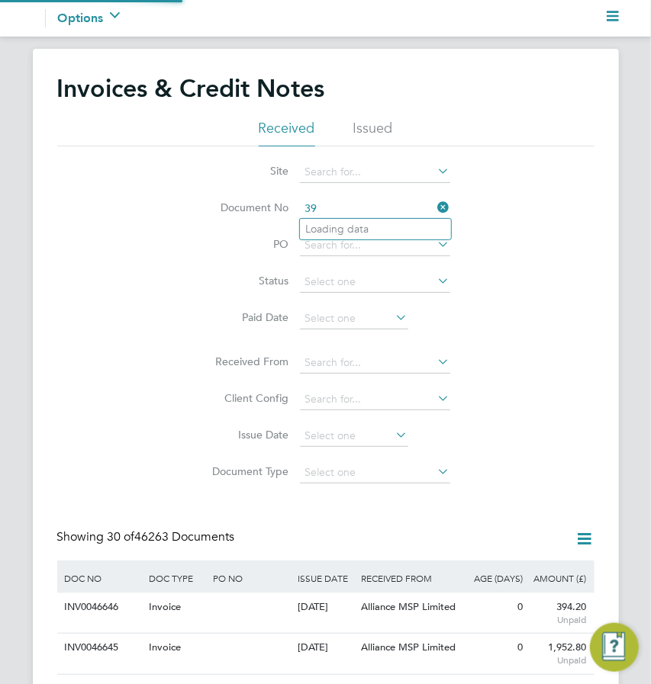
scroll to position [28, 85]
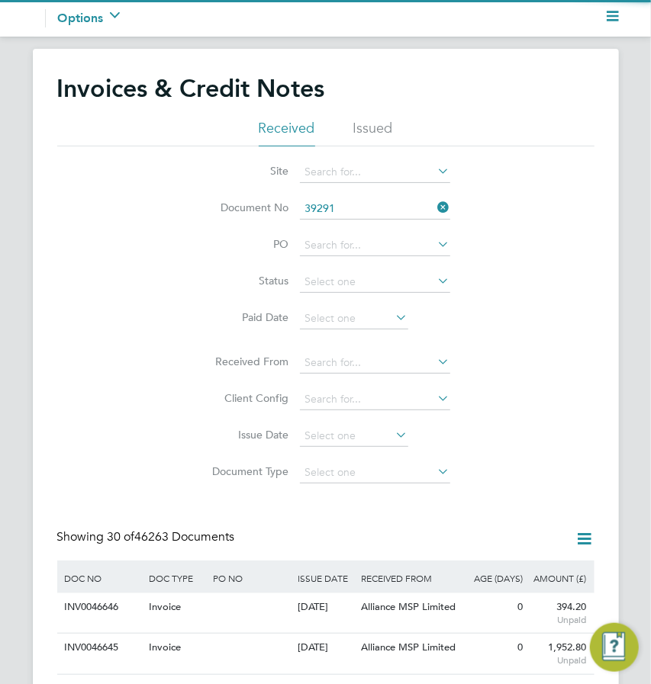
click at [334, 225] on li "INV00 39291" at bounding box center [375, 229] width 151 height 21
type input "INV0039291"
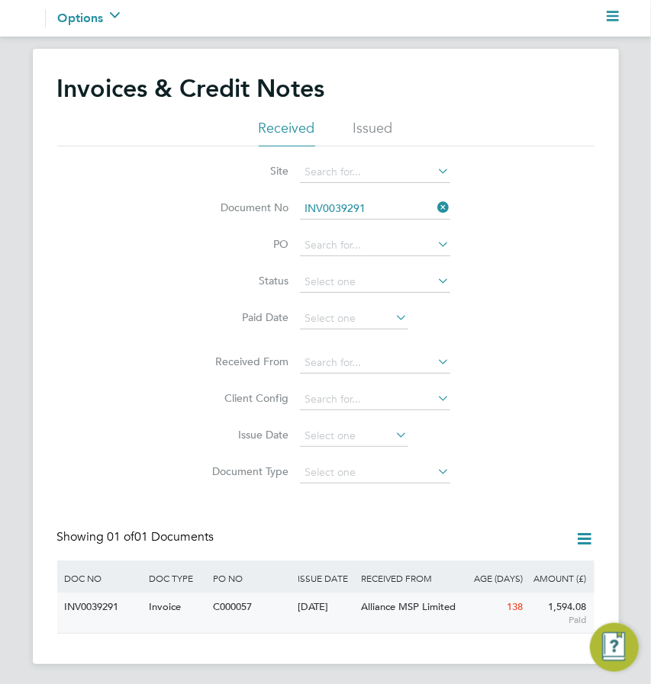
click at [297, 611] on div "[DATE]" at bounding box center [325, 607] width 63 height 28
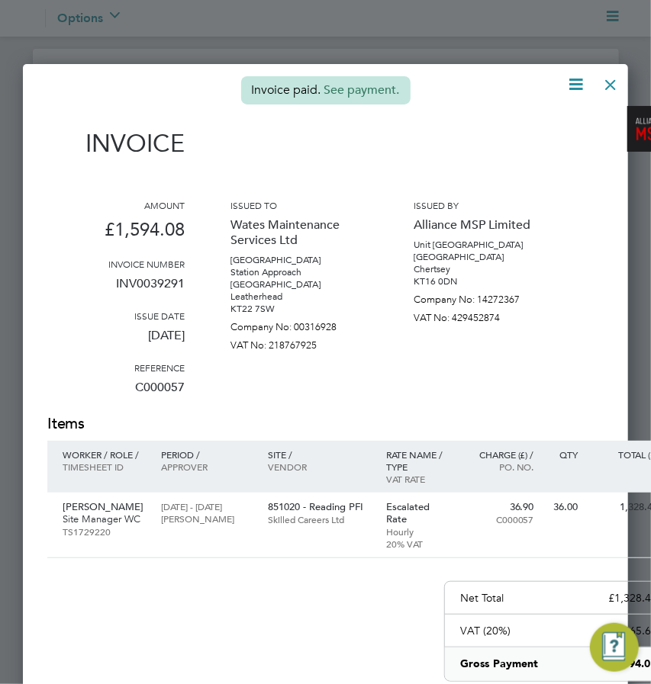
click at [378, 371] on div "Amount £1,594.08 Invoice number INV0039291 Issue date [DATE] Reference C000057 …" at bounding box center [359, 306] width 625 height 214
click at [373, 96] on link "See payment." at bounding box center [362, 89] width 76 height 15
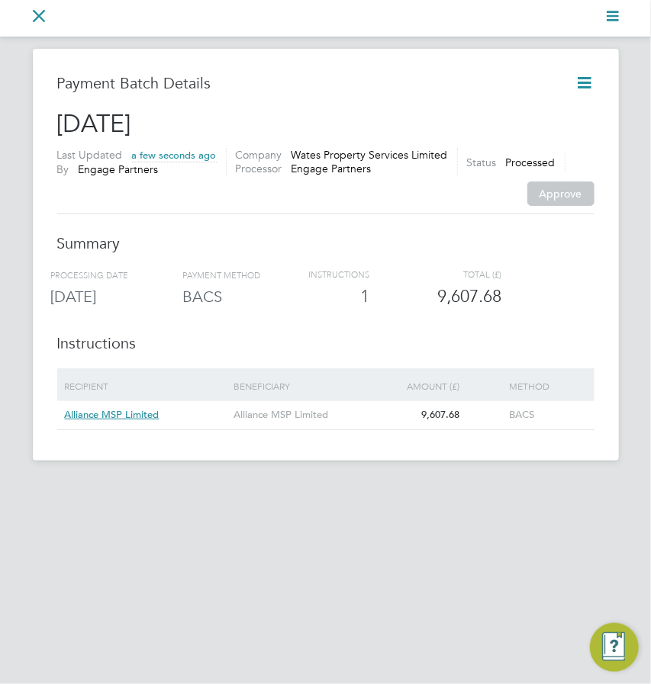
click at [37, 15] on icon "Main navigation" at bounding box center [39, 16] width 12 height 12
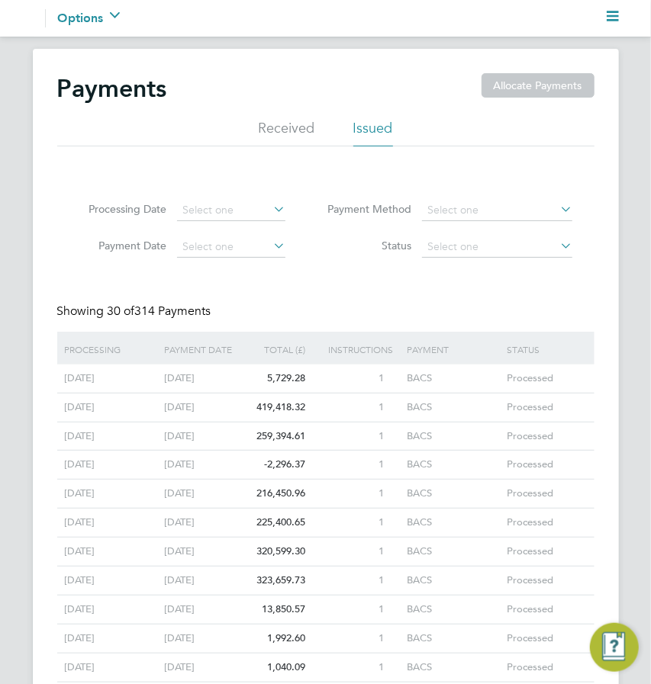
click at [609, 18] on icon "Main navigation" at bounding box center [612, 16] width 12 height 12
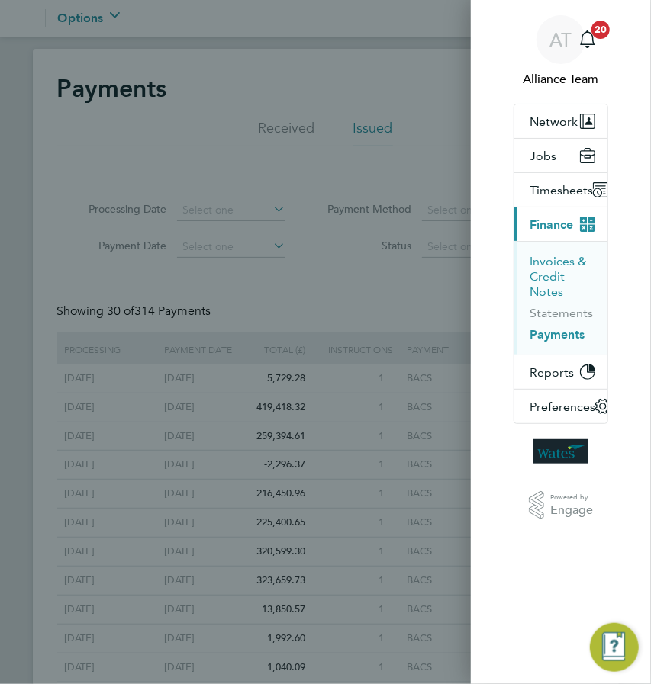
click at [529, 260] on button "Invoices & Credit Notes" at bounding box center [562, 277] width 66 height 46
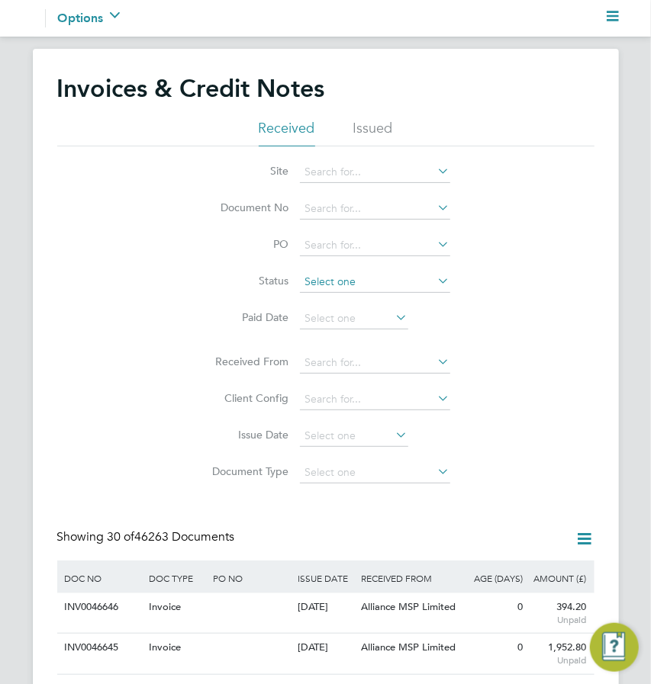
scroll to position [28, 85]
click at [323, 201] on input at bounding box center [375, 208] width 150 height 21
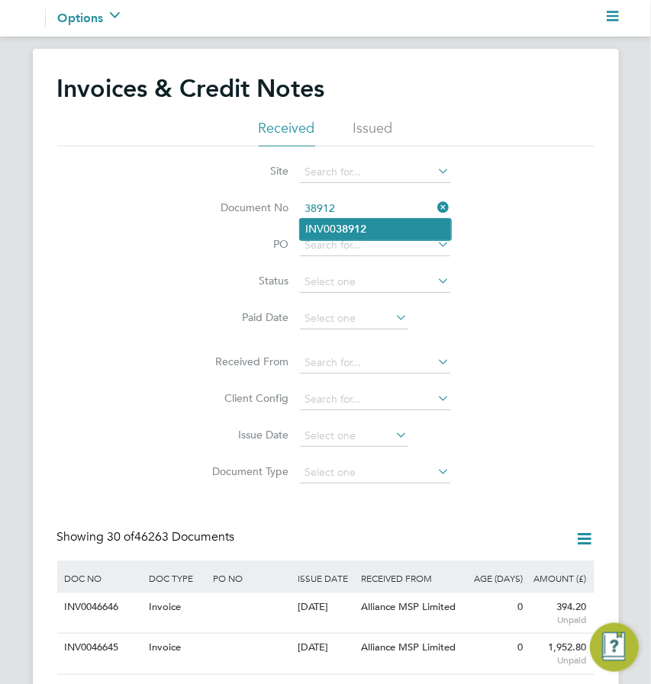
click at [329, 224] on li "INV00 38912" at bounding box center [375, 229] width 151 height 21
type input "INV0038912"
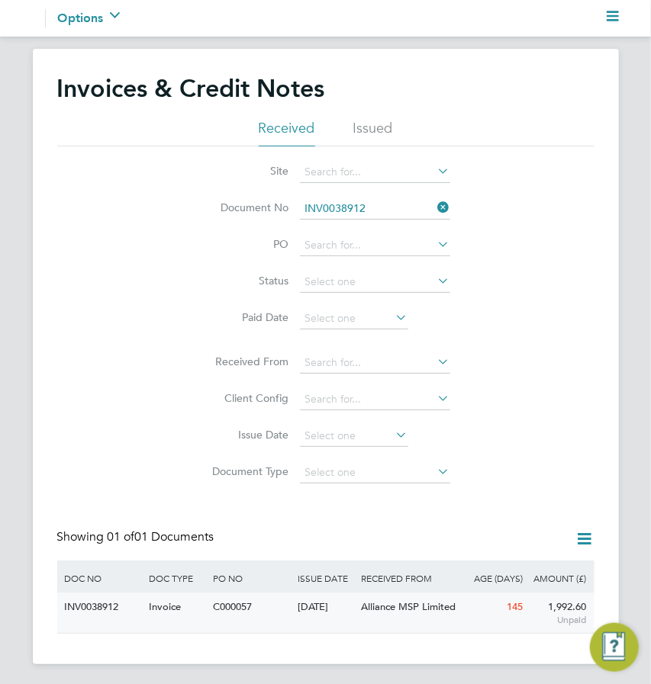
click at [376, 607] on span "Alliance MSP Limited" at bounding box center [408, 606] width 95 height 13
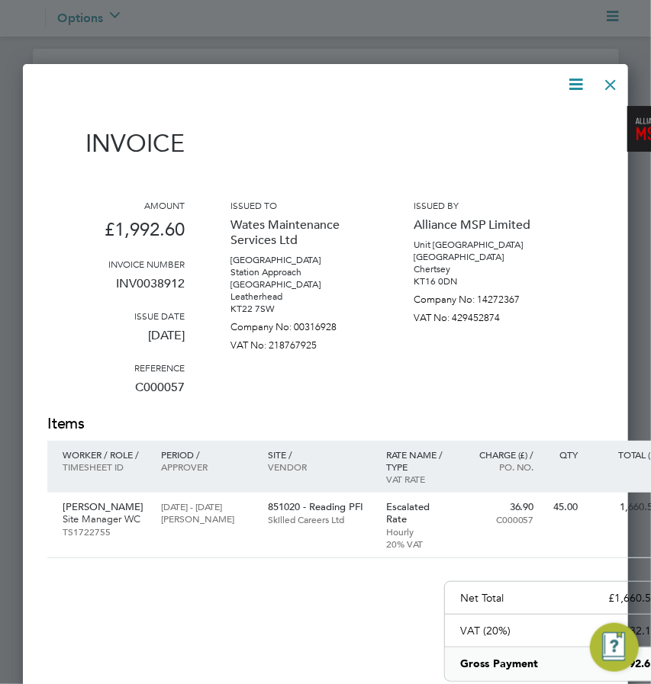
click at [577, 84] on icon at bounding box center [575, 84] width 19 height 19
click at [512, 168] on li "Pay invoice" at bounding box center [529, 163] width 105 height 21
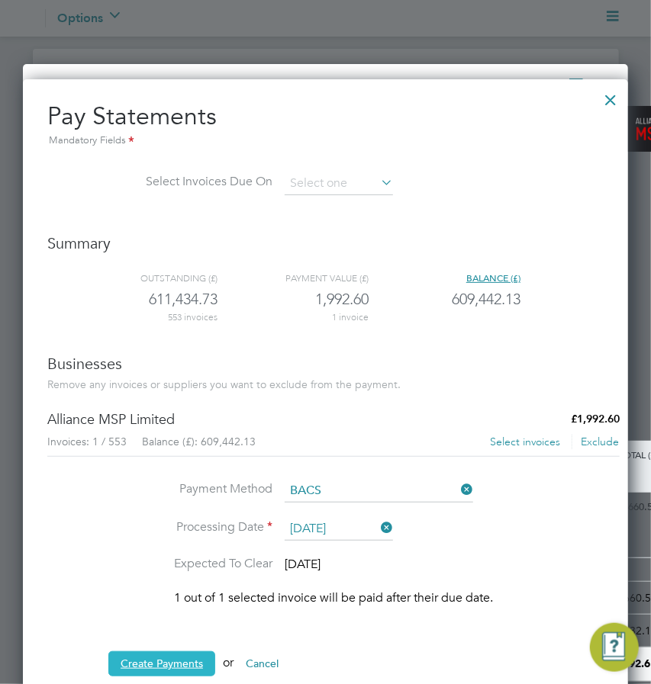
click at [165, 657] on button "Create Payments" at bounding box center [161, 663] width 107 height 24
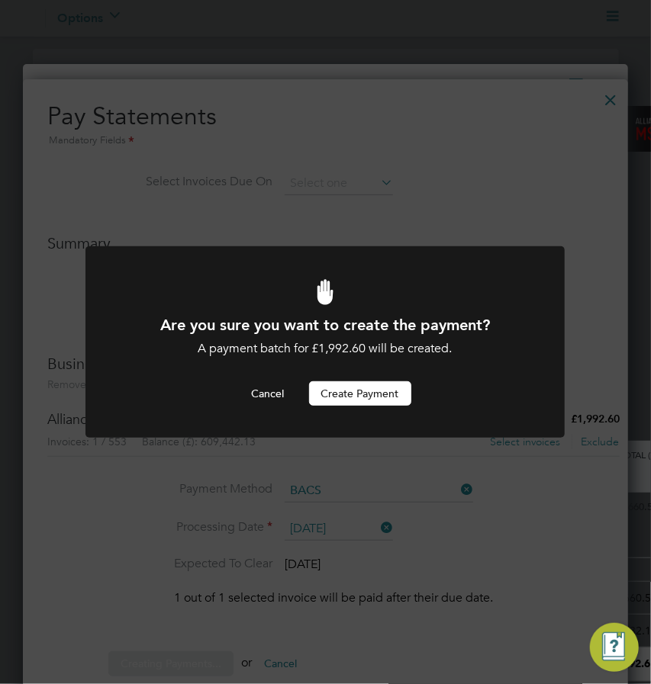
click at [341, 401] on button "Create Payment" at bounding box center [360, 393] width 102 height 24
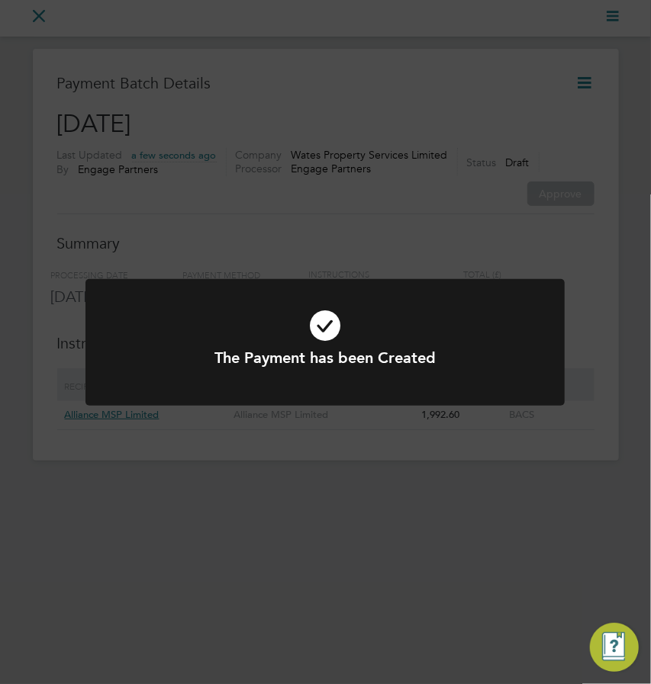
click at [288, 223] on div "The Payment has been Created Cancel Okay" at bounding box center [325, 342] width 651 height 684
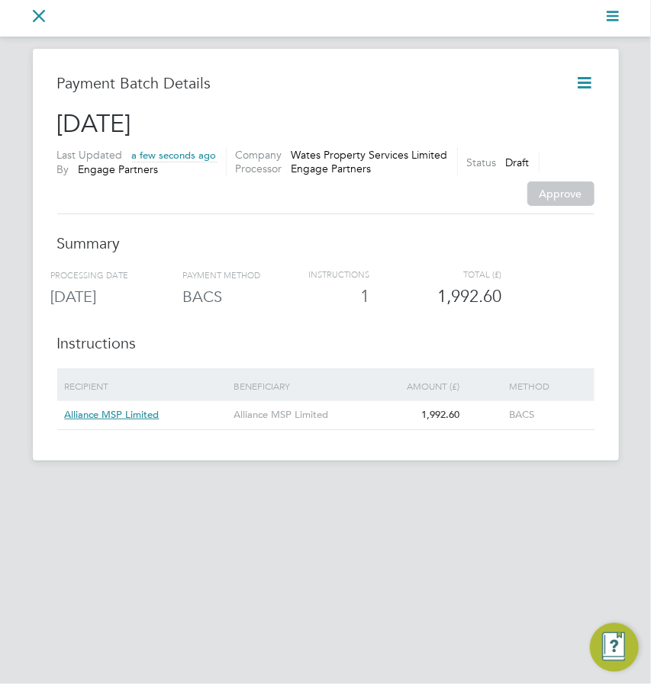
click at [577, 77] on icon at bounding box center [584, 82] width 19 height 19
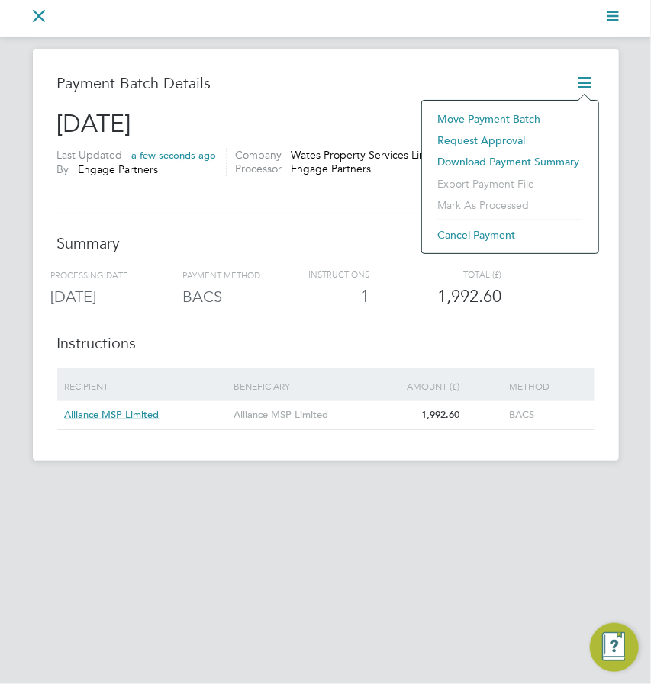
click at [512, 140] on li "Request approval" at bounding box center [509, 140] width 161 height 21
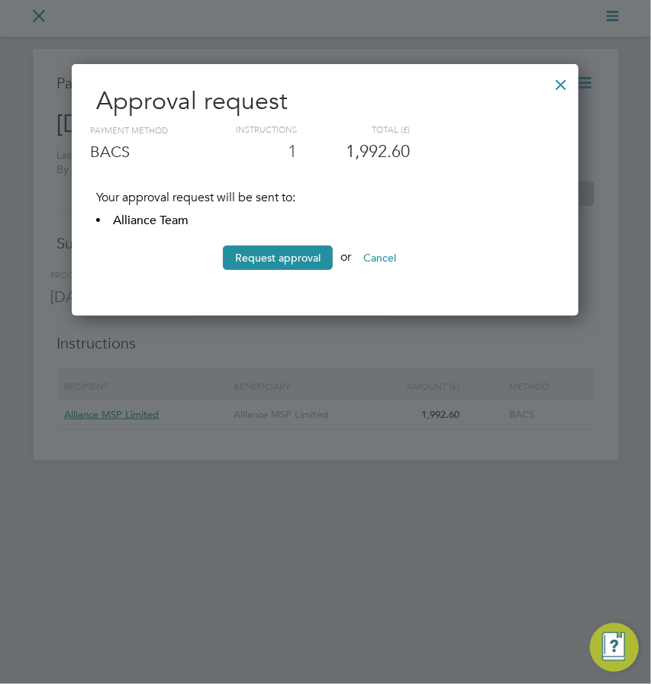
click at [256, 270] on li "Request approval or Cancel" at bounding box center [325, 266] width 458 height 40
click at [258, 252] on button "Request approval" at bounding box center [278, 258] width 110 height 24
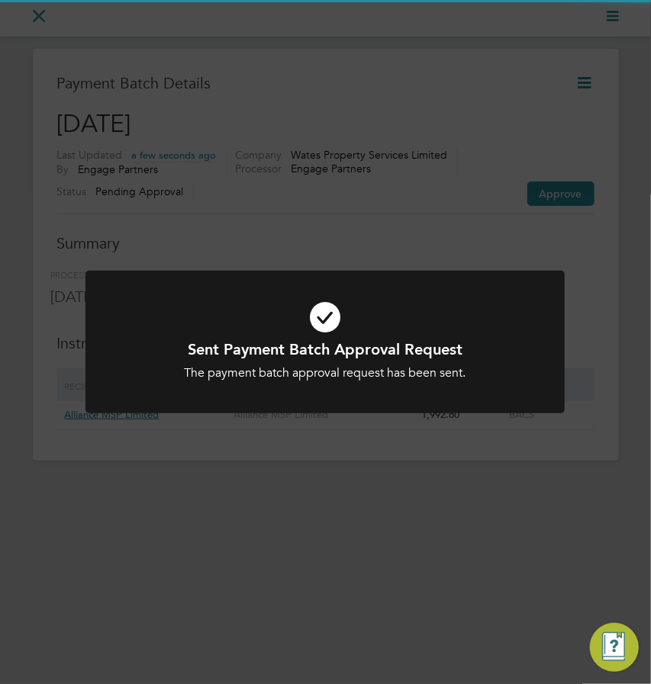
click at [471, 186] on div "Sent Payment Batch Approval Request The payment batch approval request has been…" at bounding box center [325, 342] width 651 height 684
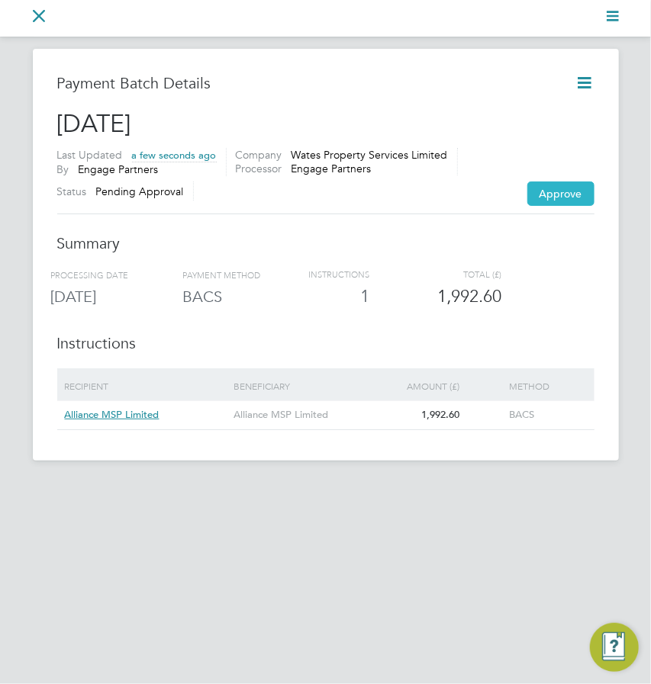
click at [554, 188] on button "Approve" at bounding box center [560, 194] width 67 height 24
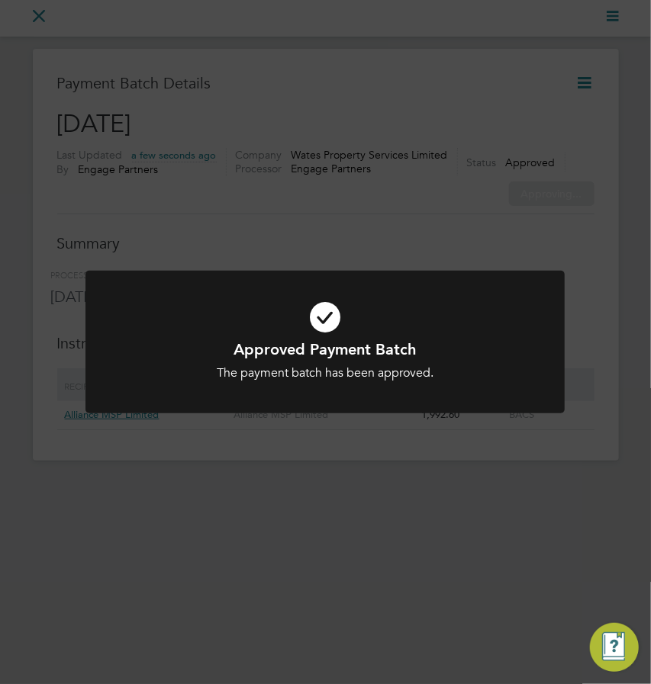
click at [543, 186] on div "Approved Payment Batch The payment batch has been approved. Cancel Okay" at bounding box center [325, 342] width 651 height 684
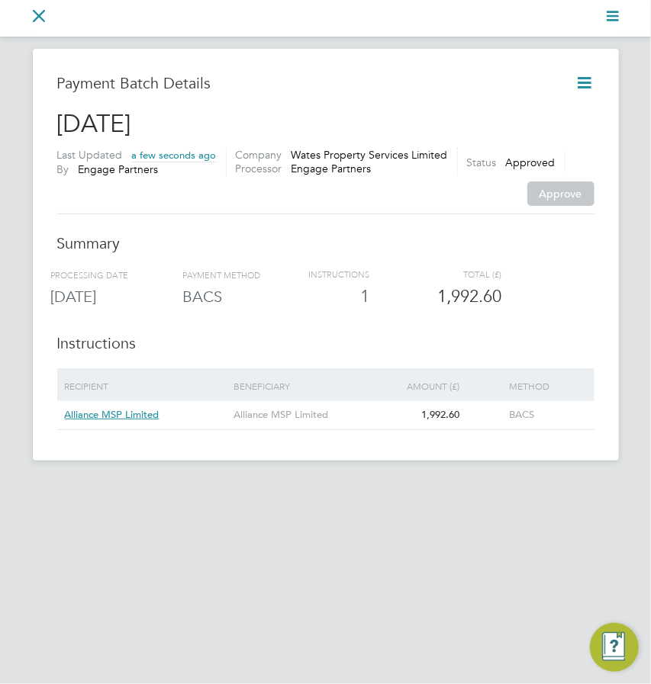
click at [585, 85] on icon at bounding box center [584, 82] width 19 height 19
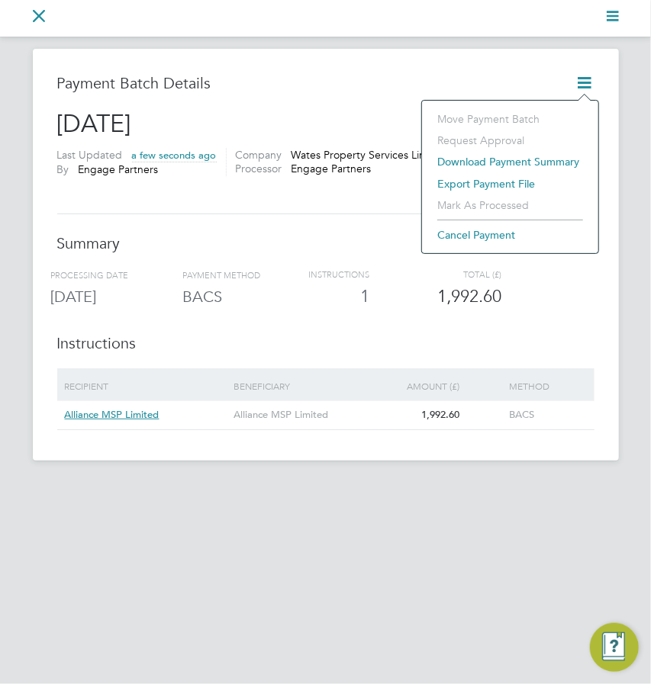
click at [494, 175] on li "Export payment file" at bounding box center [509, 183] width 161 height 21
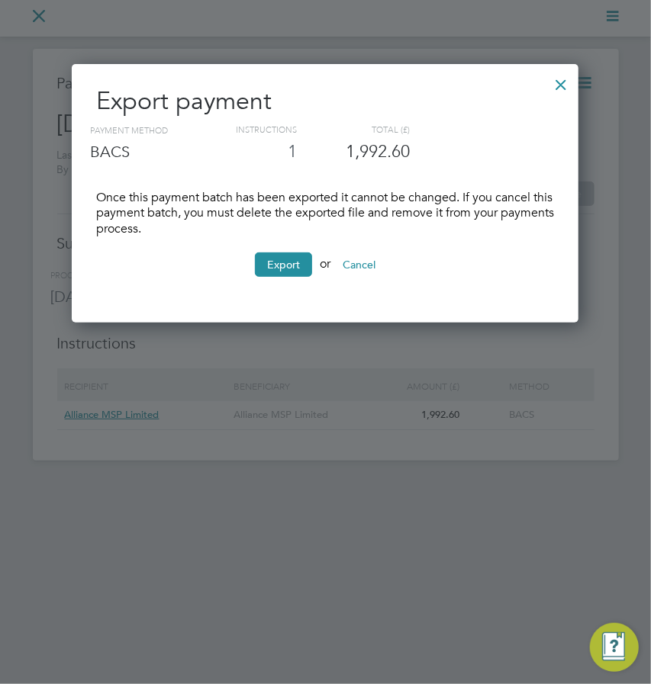
scroll to position [259, 506]
click at [291, 268] on button "Export" at bounding box center [283, 264] width 57 height 24
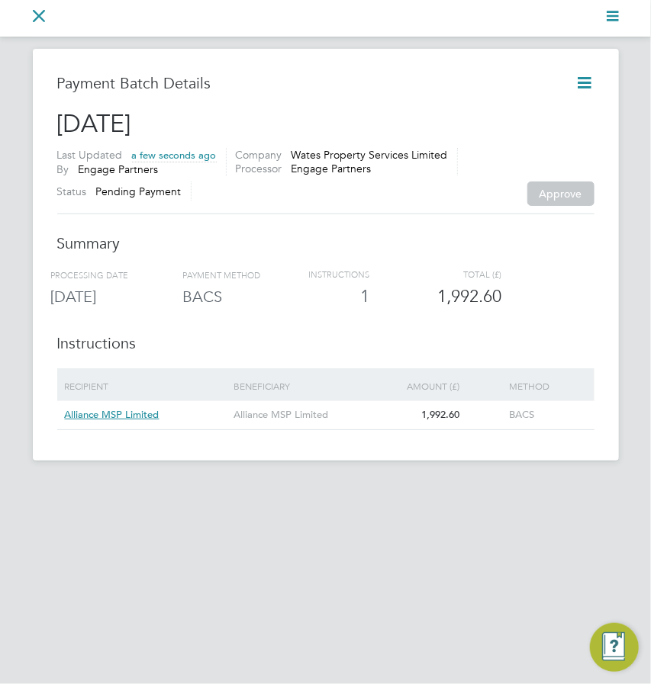
click at [536, 135] on h2 "[DATE]" at bounding box center [325, 124] width 537 height 32
click at [575, 84] on icon at bounding box center [584, 82] width 19 height 19
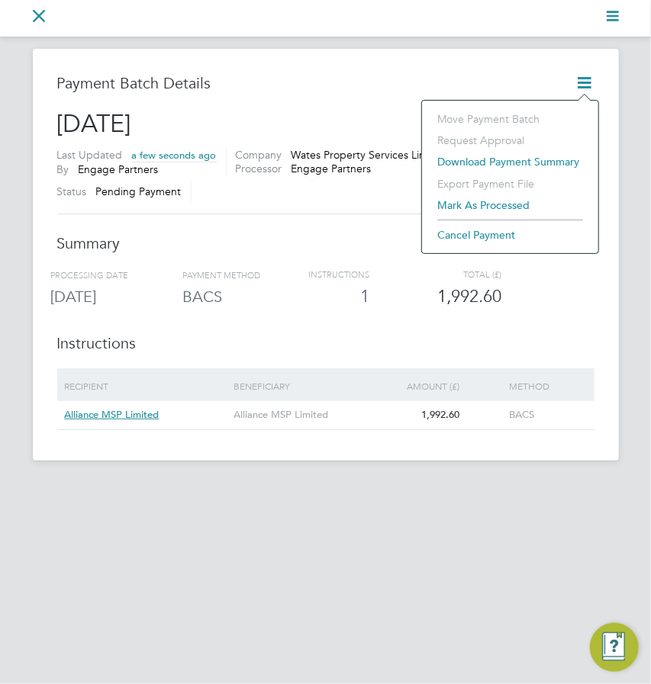
click at [505, 207] on li "Mark as processed" at bounding box center [509, 204] width 161 height 21
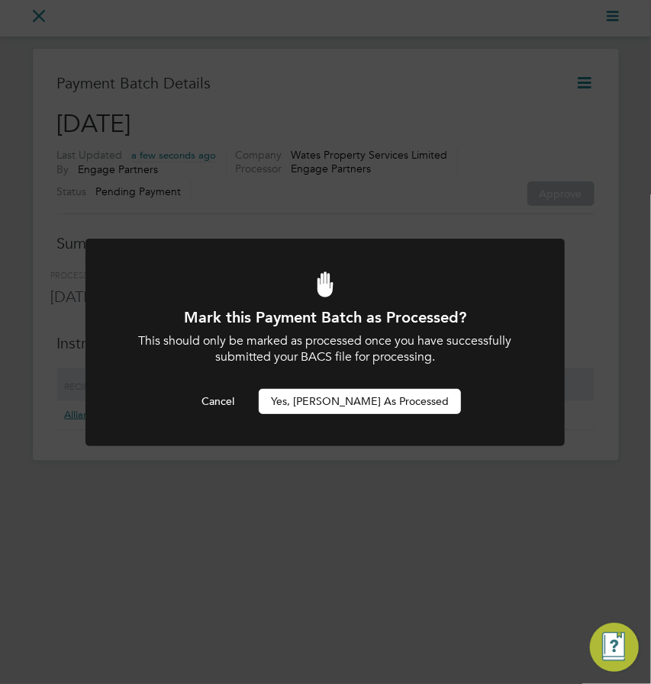
click at [353, 406] on button "Yes, [PERSON_NAME] as Processed" at bounding box center [360, 401] width 202 height 24
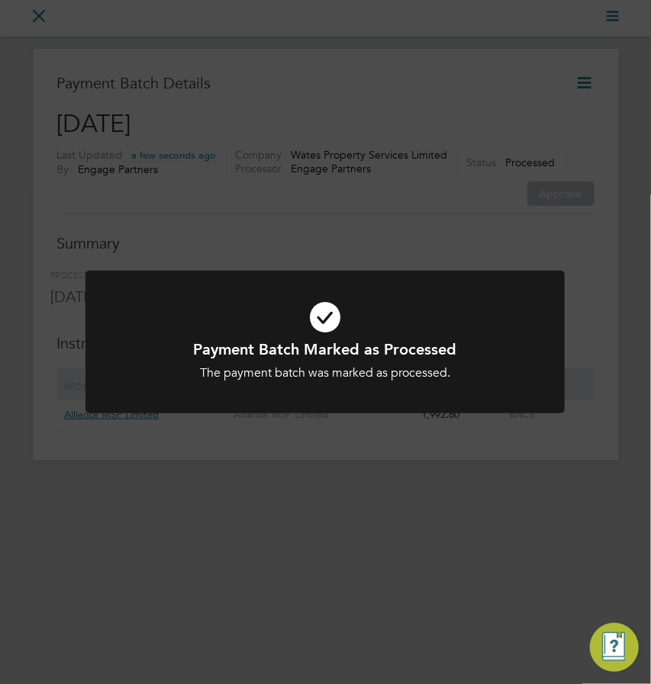
click at [180, 529] on div "Payment Batch Marked as Processed The payment batch was marked as processed. Ca…" at bounding box center [325, 342] width 651 height 684
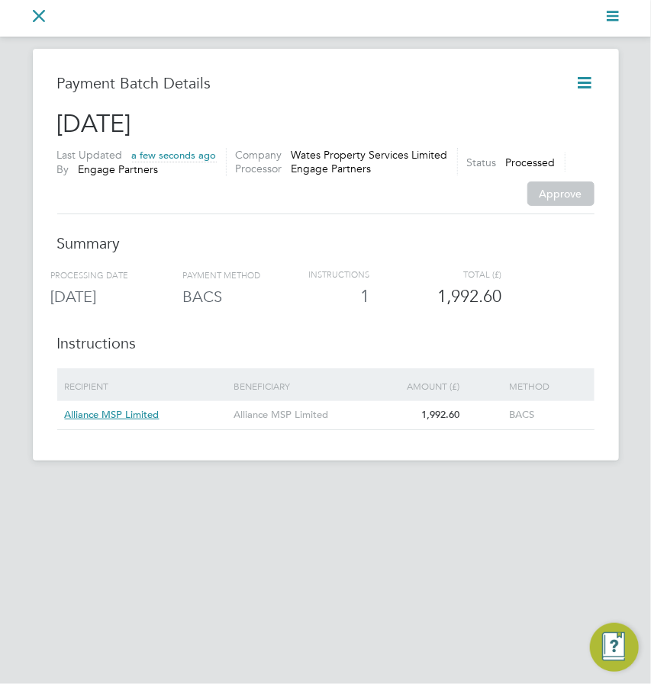
click at [610, 23] on svg-icon "Main navigation" at bounding box center [612, 18] width 12 height 18
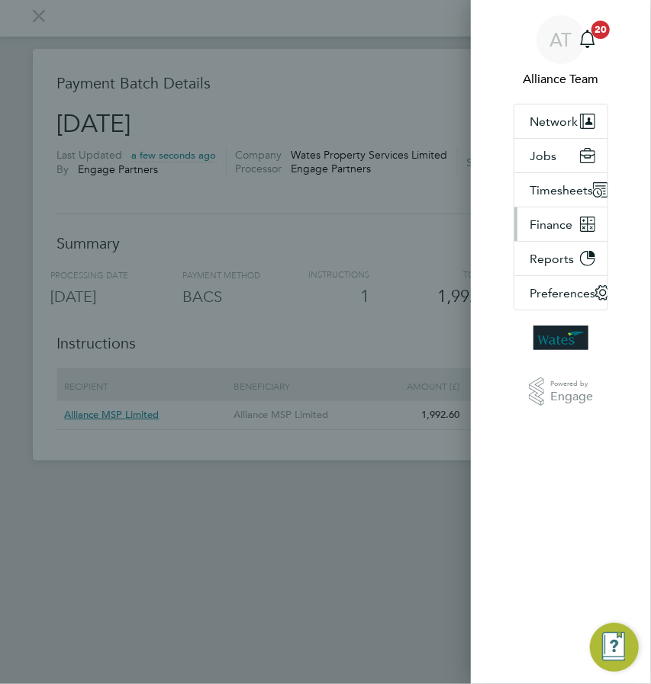
click at [564, 214] on button "Finance" at bounding box center [560, 224] width 93 height 34
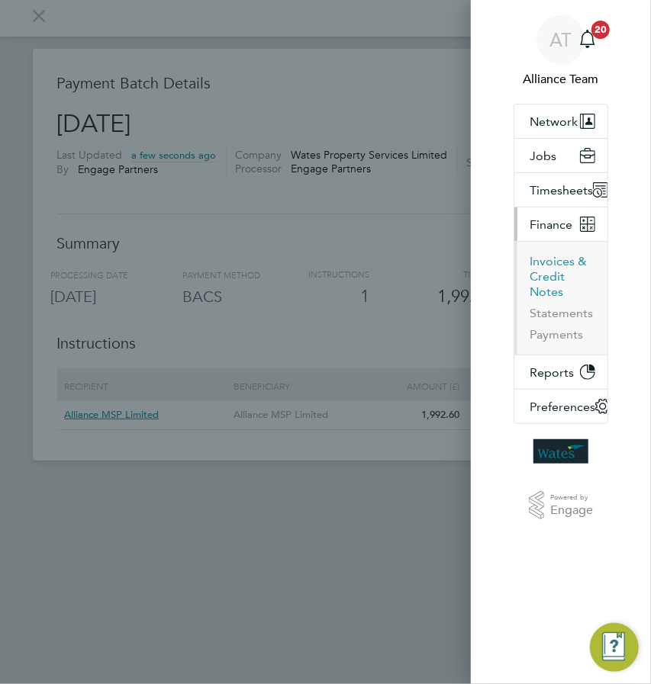
click at [545, 267] on button "Invoices & Credit Notes" at bounding box center [562, 277] width 66 height 46
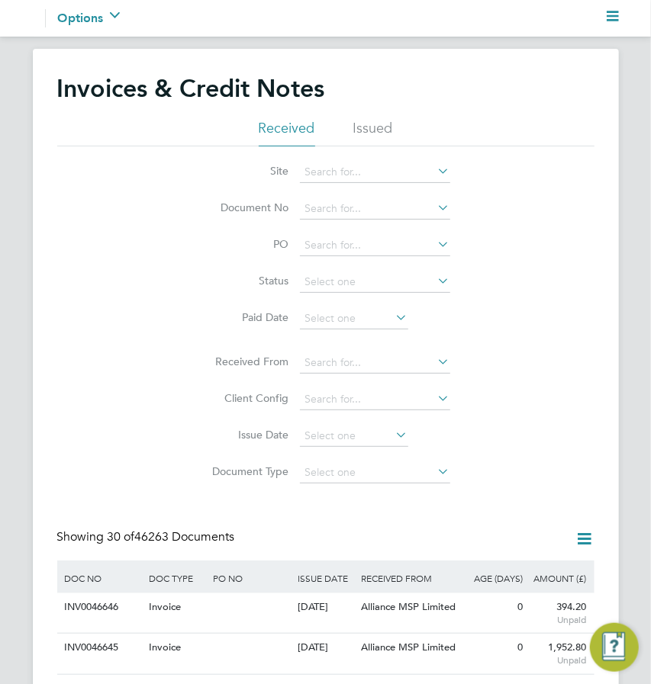
scroll to position [28, 85]
click at [330, 206] on input at bounding box center [375, 208] width 150 height 21
click at [339, 230] on b "43264" at bounding box center [351, 229] width 31 height 13
type input "INV0043264"
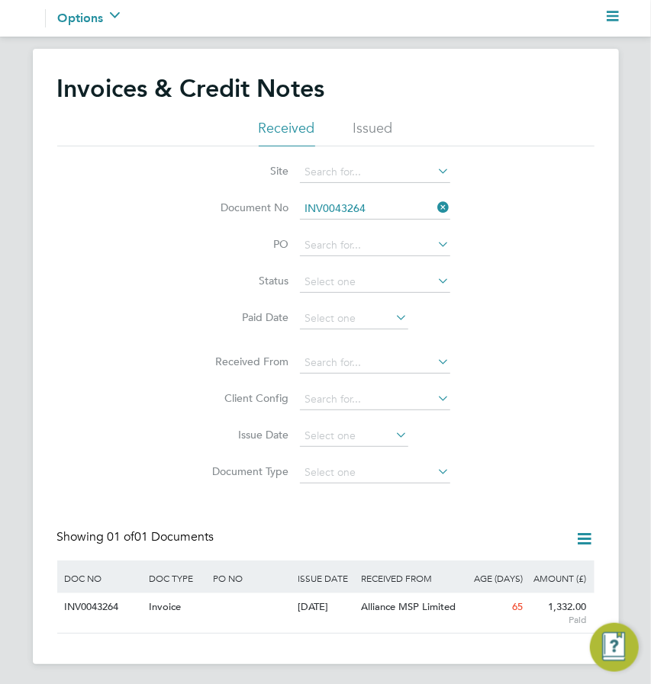
click at [370, 194] on li "Document No INV0043264" at bounding box center [325, 209] width 287 height 37
click at [371, 201] on input "INV0043264" at bounding box center [375, 208] width 150 height 21
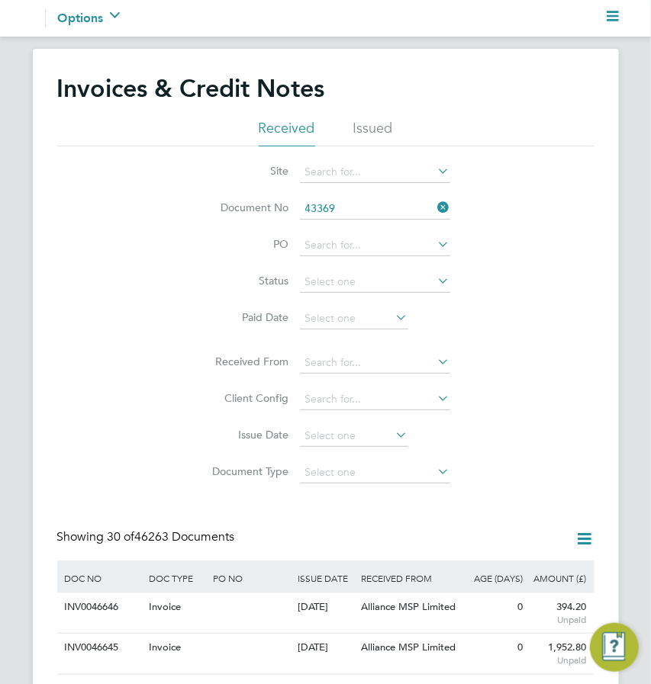
click at [348, 230] on b "43369" at bounding box center [351, 229] width 31 height 13
type input "INV0043369"
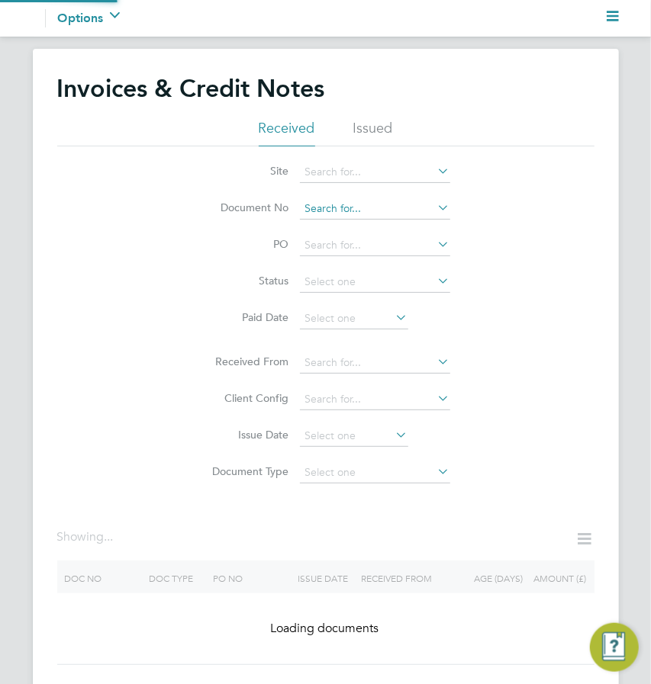
click at [357, 207] on input at bounding box center [375, 208] width 150 height 21
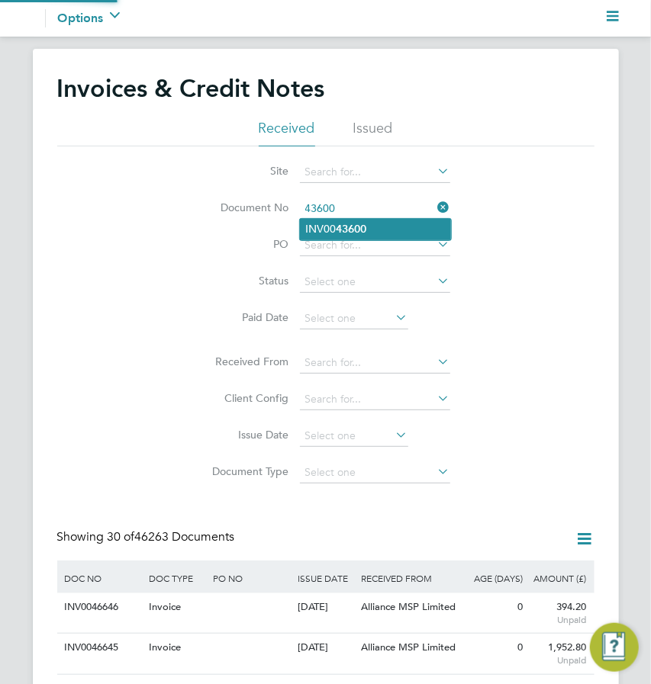
click at [337, 223] on b "43600" at bounding box center [351, 229] width 31 height 13
type input "INV0043600"
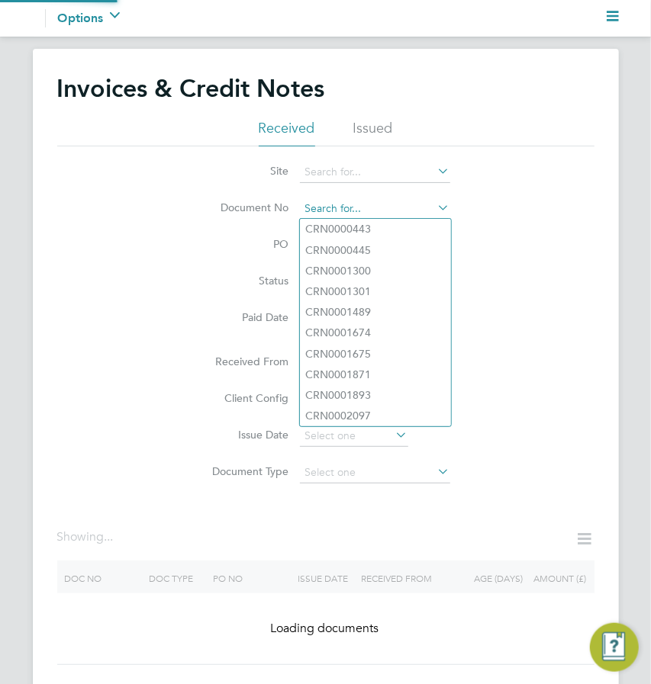
click at [376, 206] on input at bounding box center [375, 208] width 150 height 21
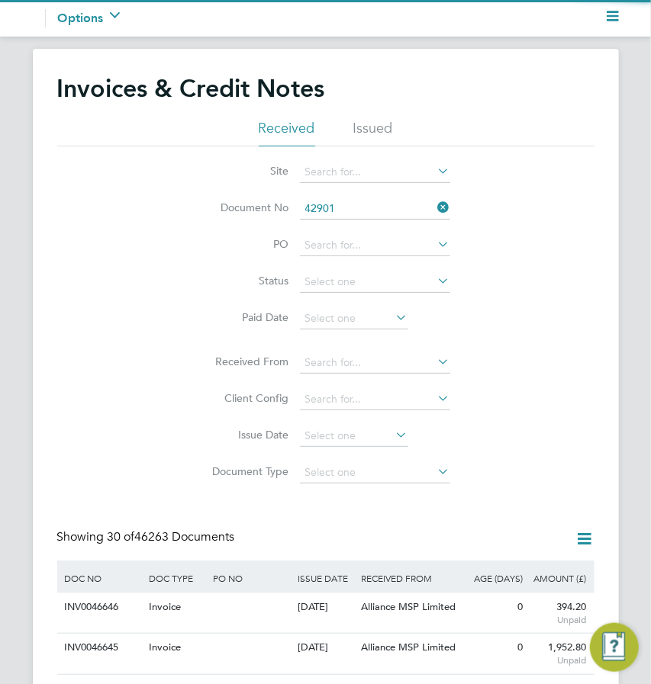
click at [361, 223] on b "42901" at bounding box center [356, 229] width 31 height 13
type input "CRN0042901"
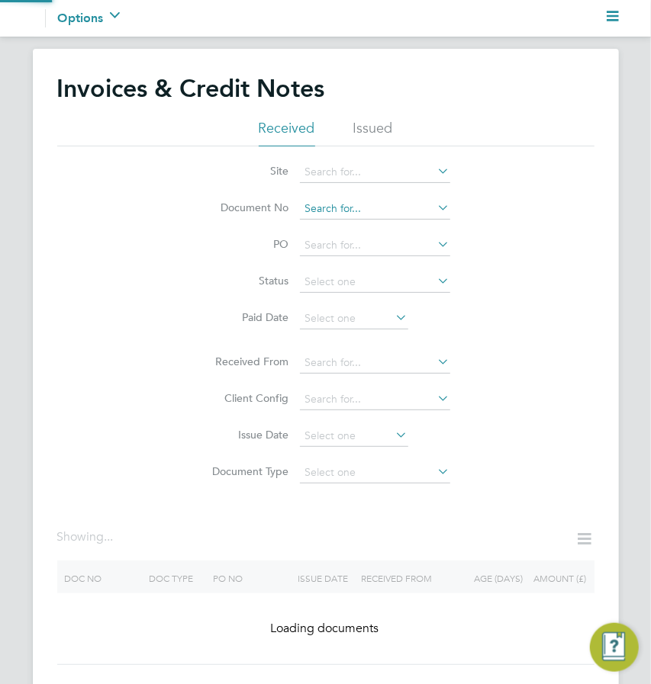
click at [373, 212] on input at bounding box center [375, 208] width 150 height 21
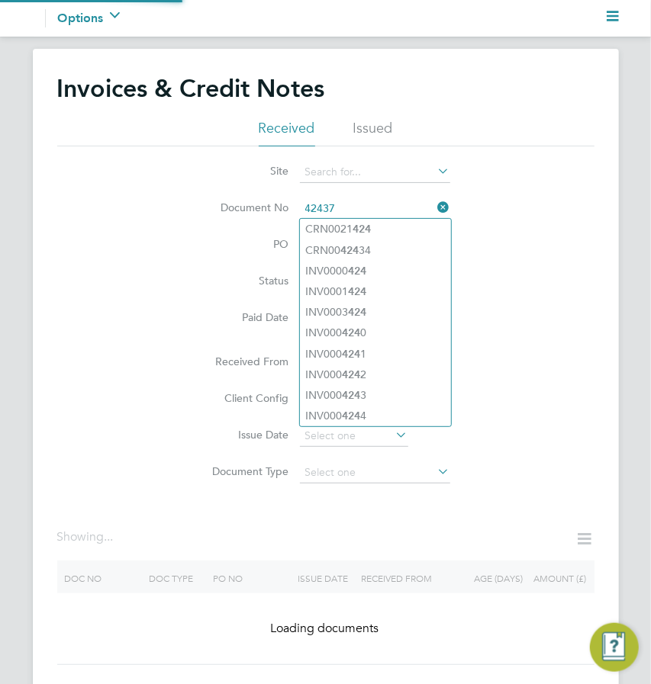
type input "CRN0021424"
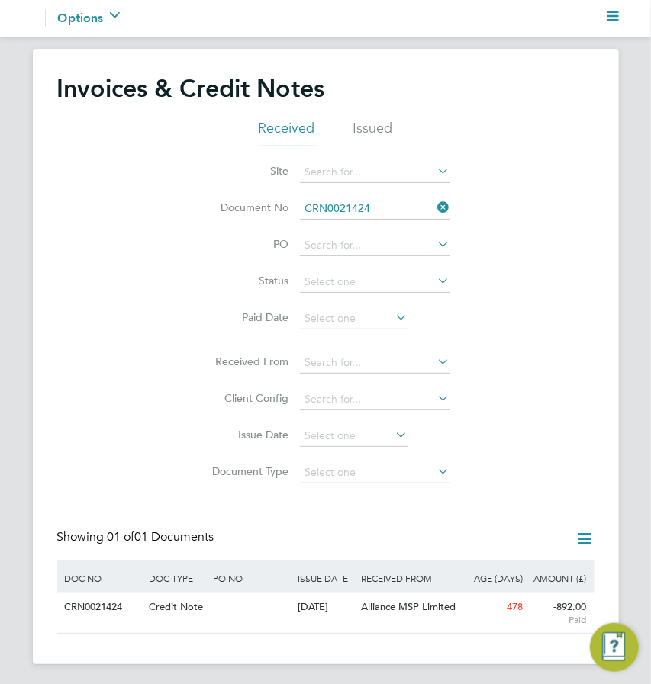
click at [376, 198] on li "Document No CRN0021424" at bounding box center [325, 209] width 287 height 37
click at [374, 206] on input at bounding box center [375, 208] width 150 height 21
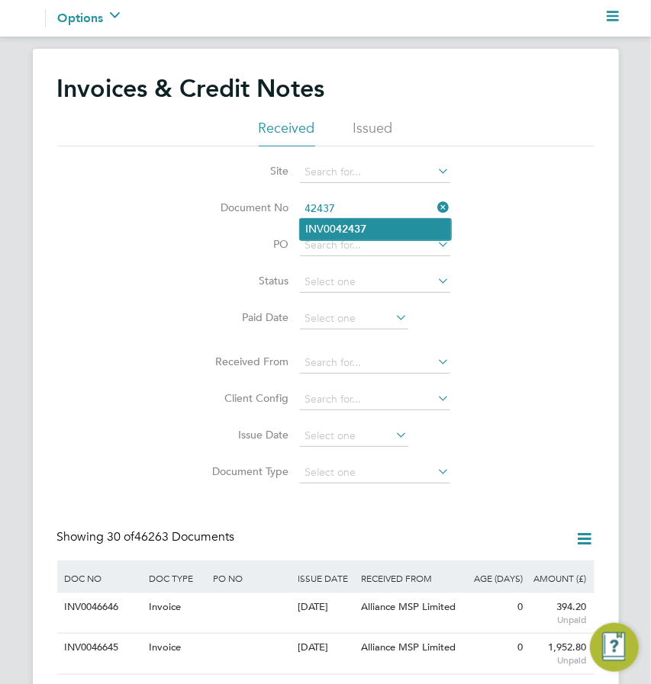
click at [371, 228] on li "INV00 42437" at bounding box center [375, 229] width 151 height 21
type input "INV0042437"
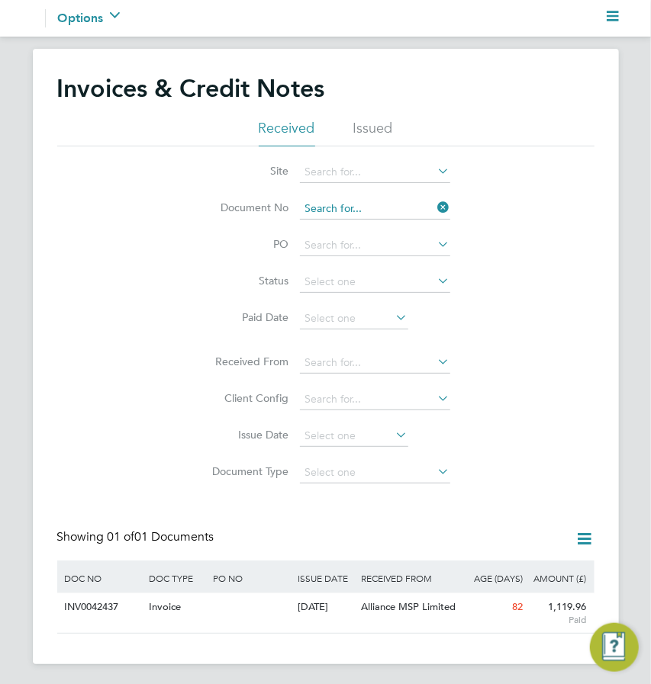
click at [375, 201] on input at bounding box center [375, 208] width 150 height 21
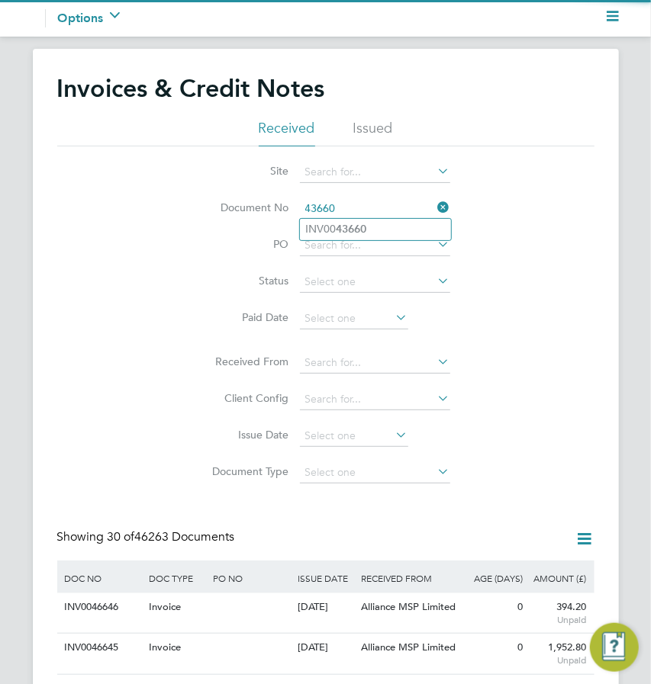
click at [348, 227] on b "43660" at bounding box center [351, 229] width 31 height 13
type input "INV0043660"
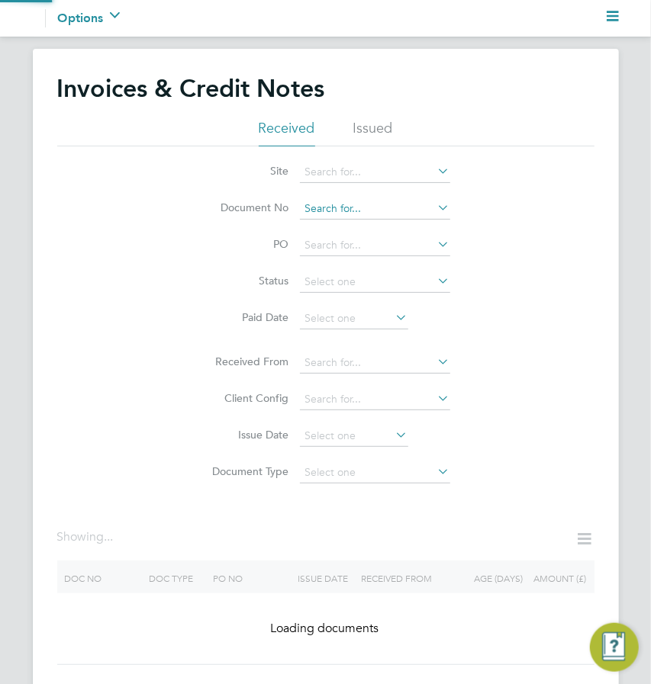
click at [390, 206] on input at bounding box center [375, 208] width 150 height 21
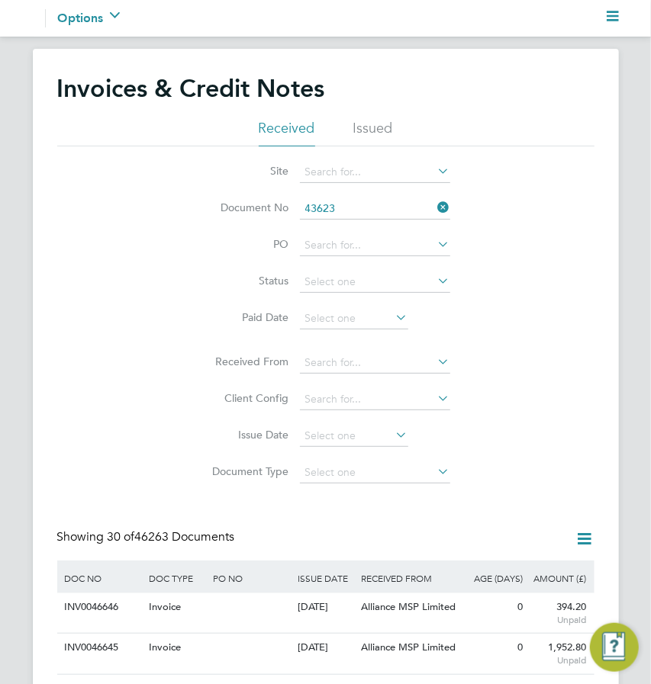
click at [385, 223] on li "INV00 43623" at bounding box center [375, 229] width 151 height 21
type input "INV0043623"
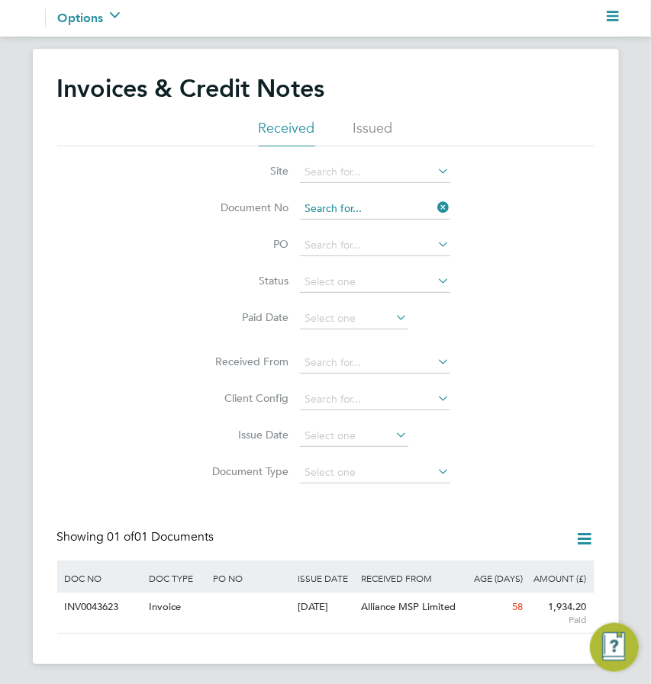
click at [358, 212] on input at bounding box center [375, 208] width 150 height 21
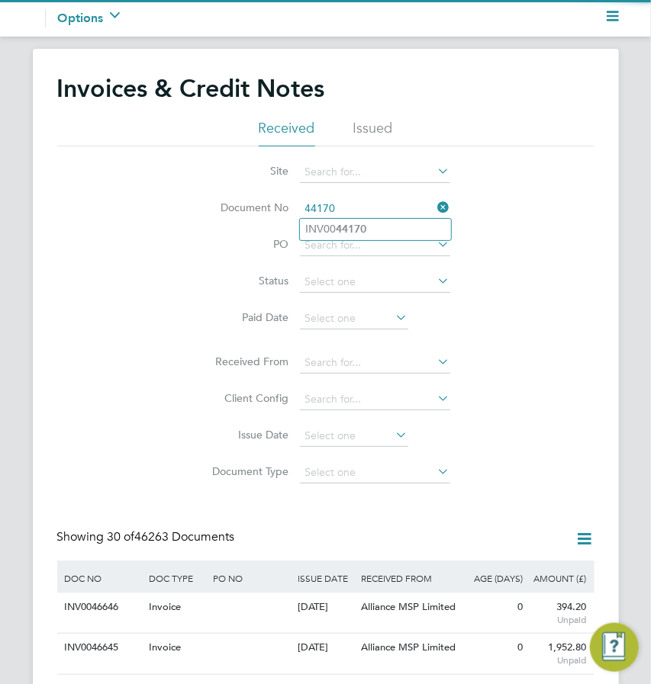
click at [358, 227] on b "44170" at bounding box center [351, 229] width 31 height 13
type input "INV0044170"
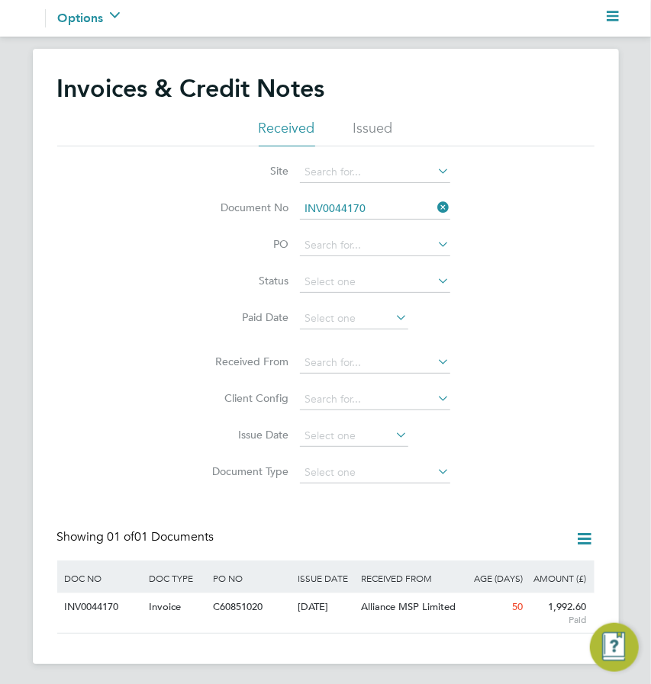
click at [435, 206] on icon at bounding box center [435, 207] width 0 height 21
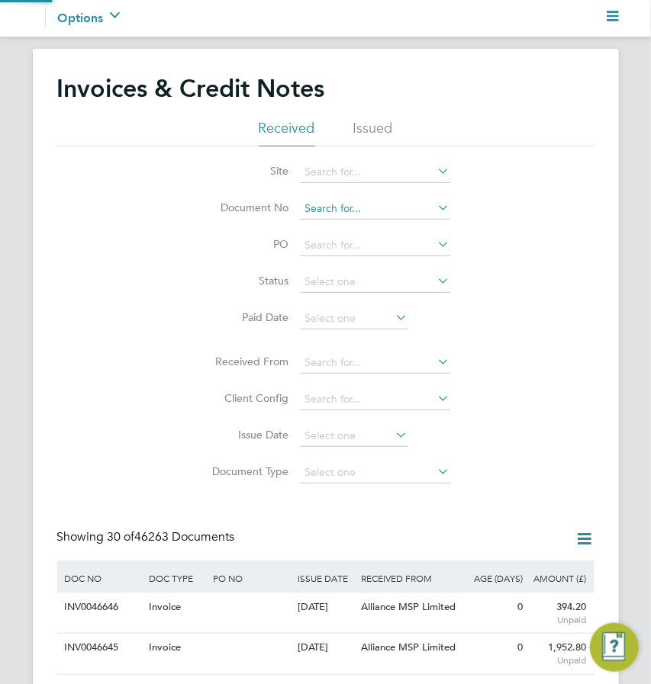
click at [365, 209] on input at bounding box center [375, 208] width 150 height 21
click at [371, 230] on li "INV00 43948" at bounding box center [375, 229] width 151 height 21
type input "INV0043948"
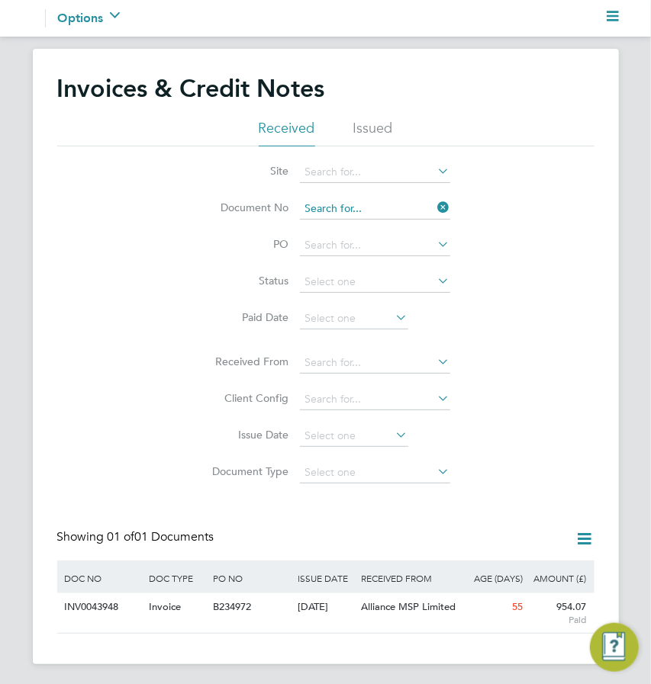
click at [372, 204] on input at bounding box center [375, 208] width 150 height 21
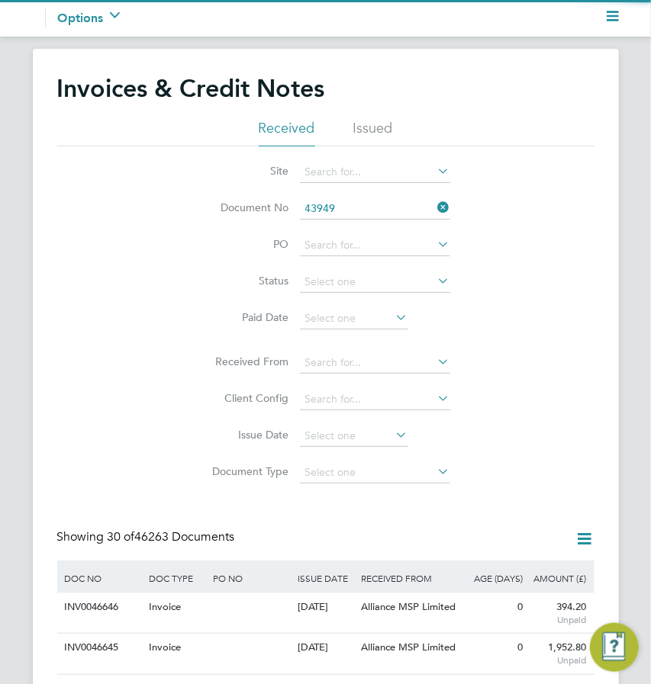
click at [336, 223] on b "43949" at bounding box center [351, 229] width 31 height 13
type input "INV0043949"
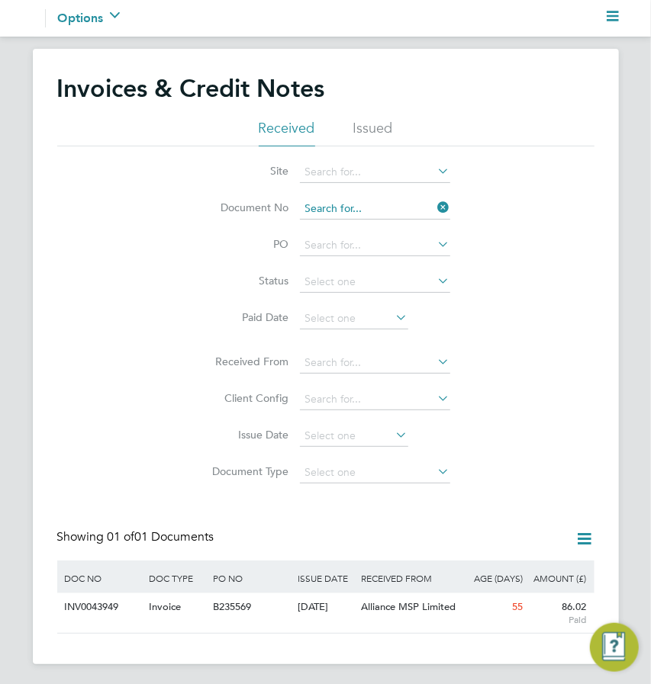
click at [372, 205] on input at bounding box center [375, 208] width 150 height 21
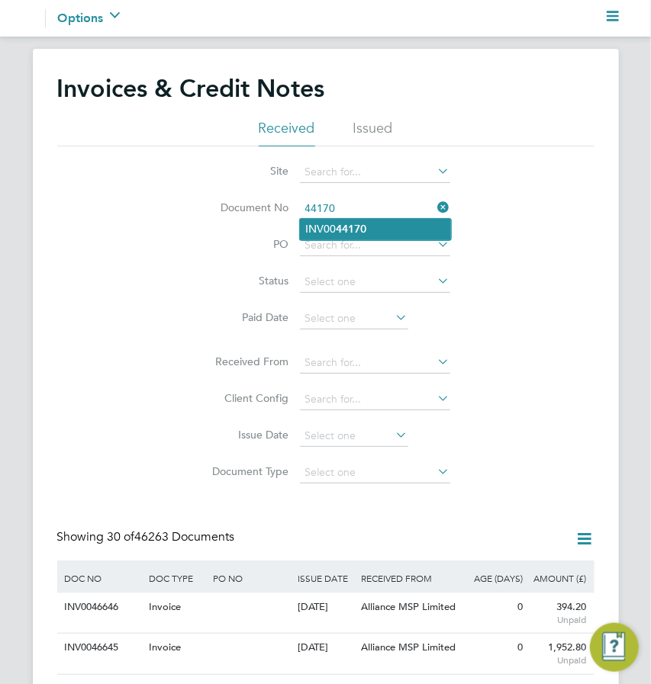
click at [372, 231] on li "INV00 44170" at bounding box center [375, 229] width 151 height 21
type input "INV0044170"
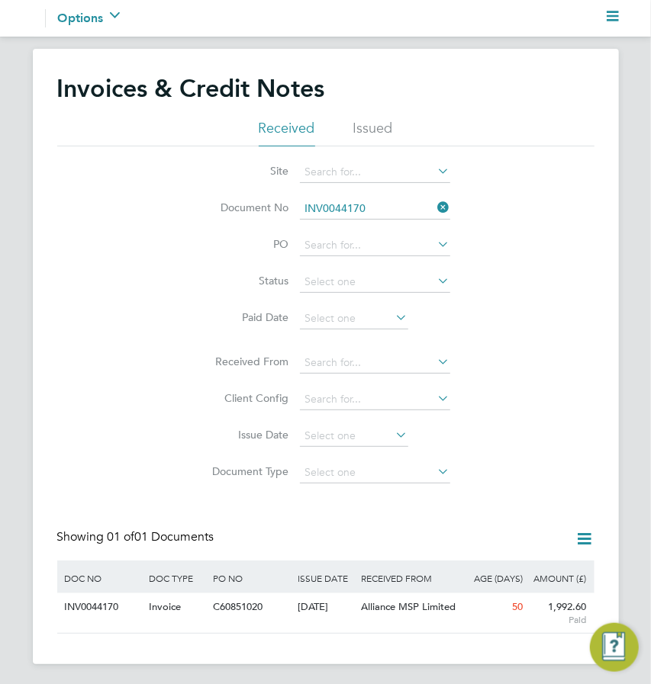
click at [563, 333] on div "Site Document No INV0044170 PO Status Paid Date Issued To Received From Client …" at bounding box center [325, 318] width 537 height 345
click at [360, 200] on input at bounding box center [375, 208] width 150 height 21
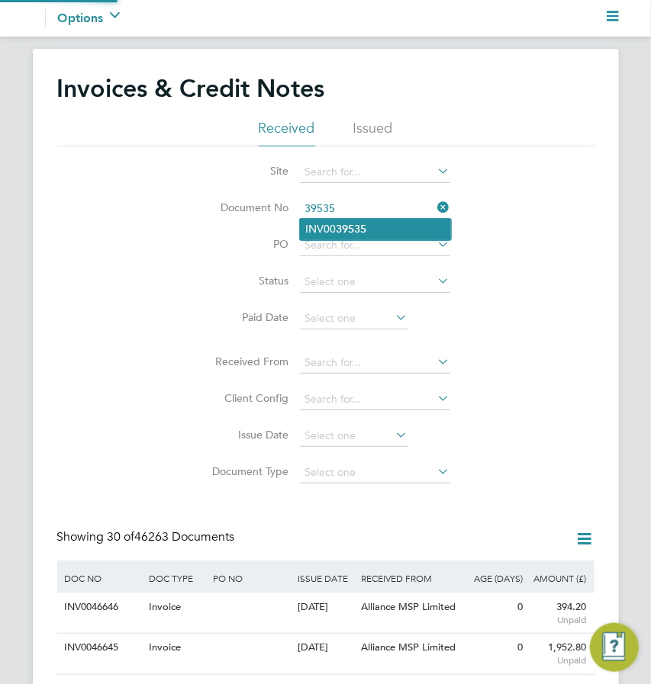
click at [358, 227] on b "39535" at bounding box center [351, 229] width 31 height 13
type input "INV0039535"
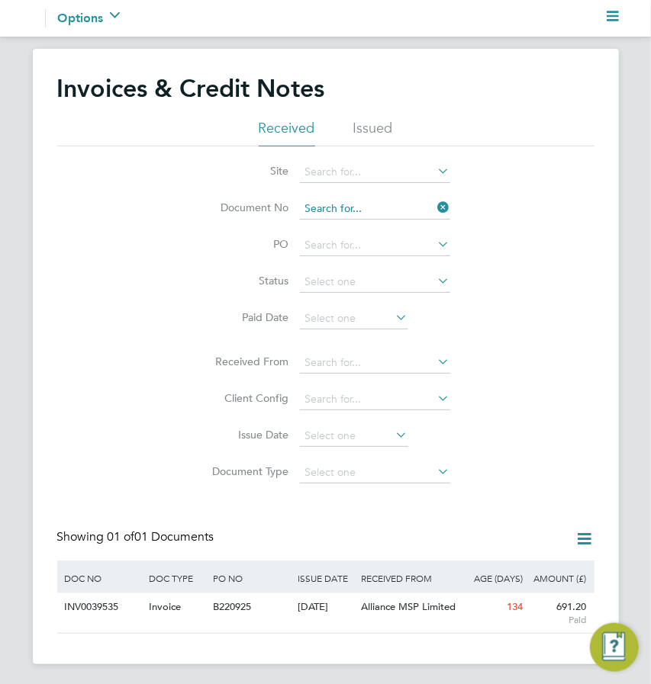
click at [376, 209] on input at bounding box center [375, 208] width 150 height 21
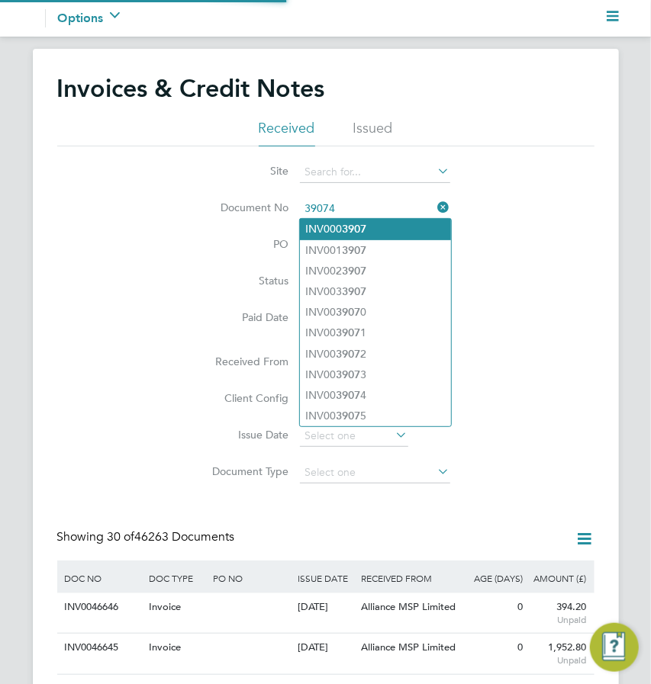
click at [363, 223] on b "3907" at bounding box center [354, 229] width 24 height 13
type input "INV0003907"
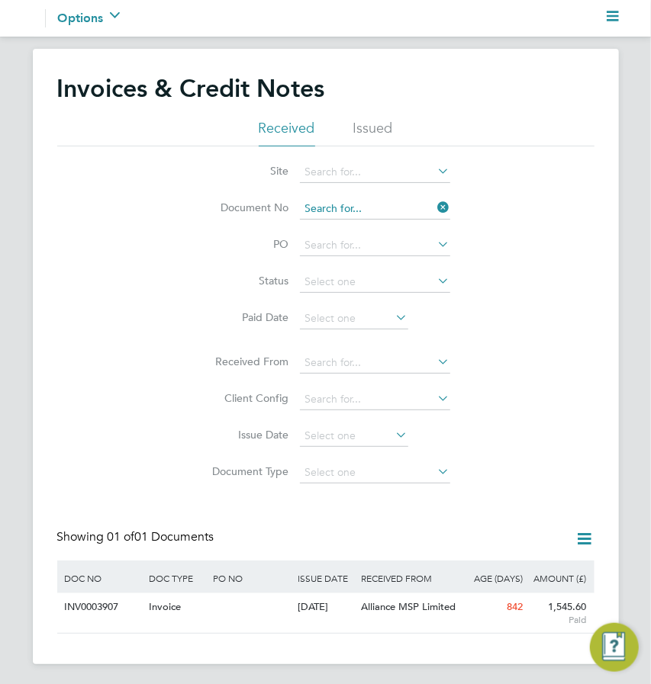
click at [390, 206] on input at bounding box center [375, 208] width 150 height 21
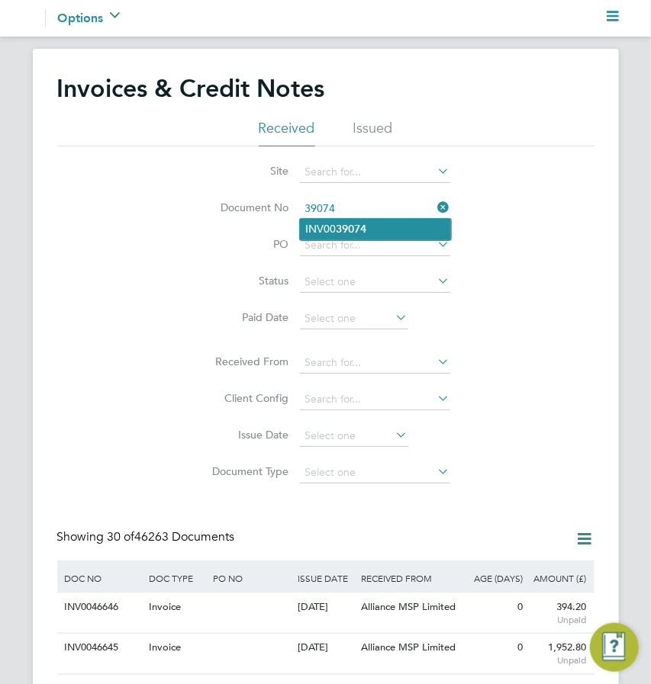
click at [365, 226] on b "39074" at bounding box center [351, 229] width 31 height 13
type input "INV0039074"
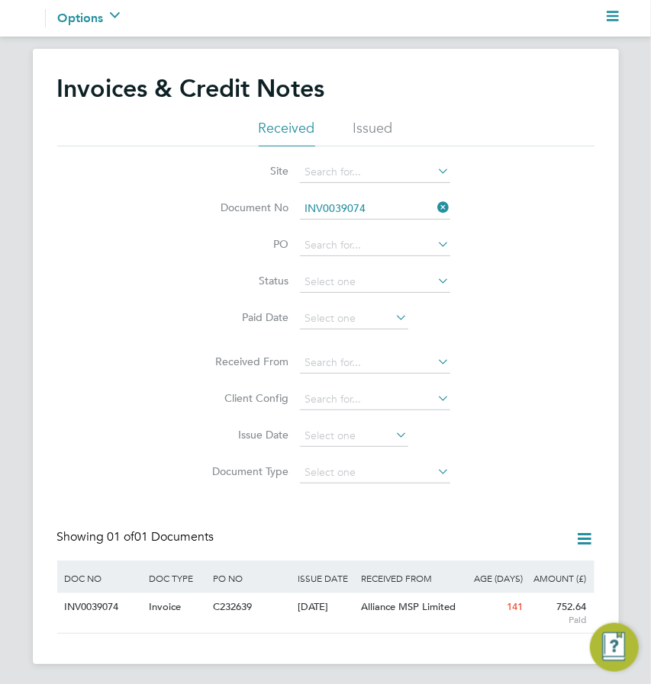
click at [377, 201] on input "INV0039074" at bounding box center [375, 208] width 150 height 21
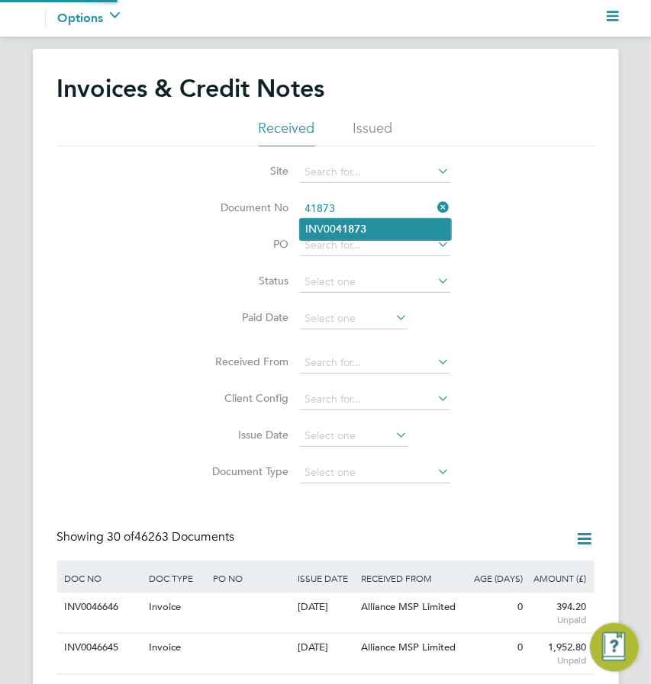
click at [362, 227] on b "41873" at bounding box center [351, 229] width 31 height 13
type input "INV0041873"
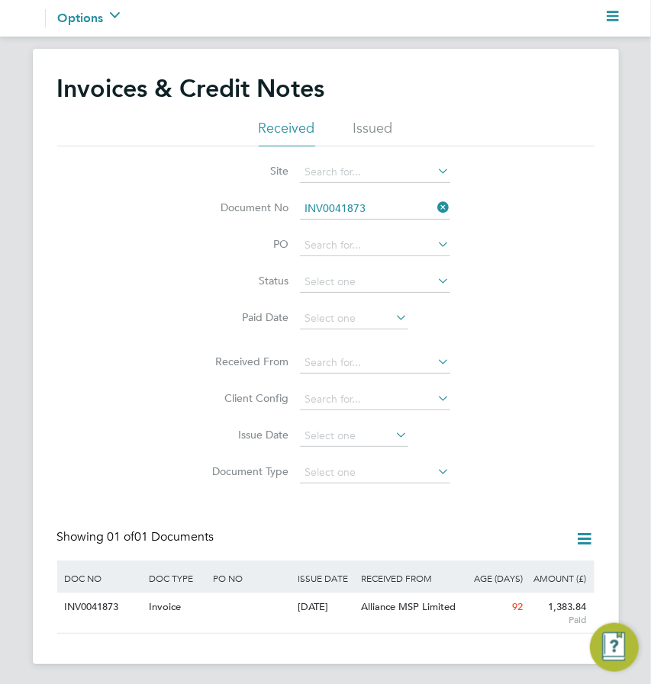
click at [435, 206] on icon at bounding box center [435, 207] width 0 height 21
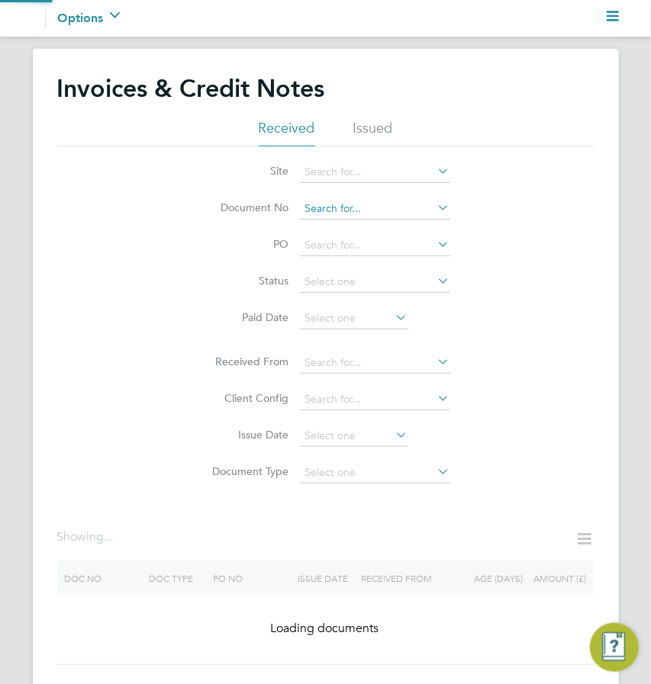
click at [366, 214] on input at bounding box center [375, 208] width 150 height 21
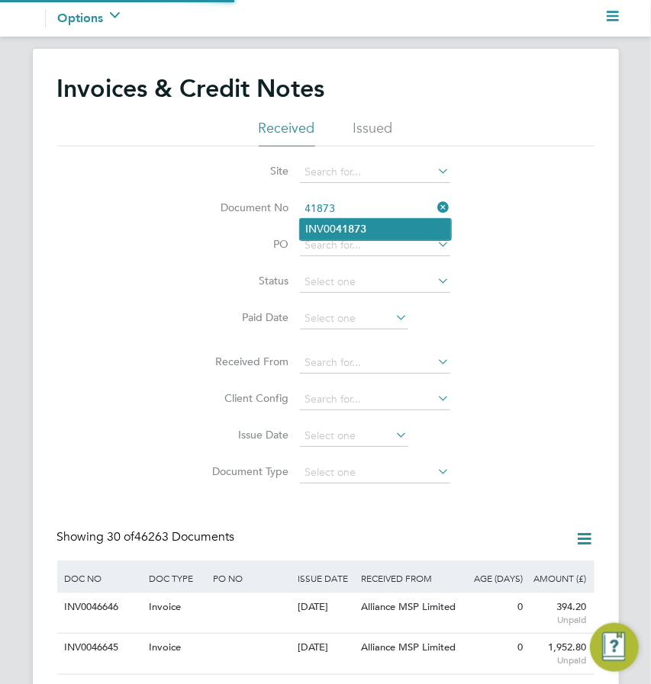
click at [347, 227] on b "41873" at bounding box center [351, 229] width 31 height 13
type input "INV0041873"
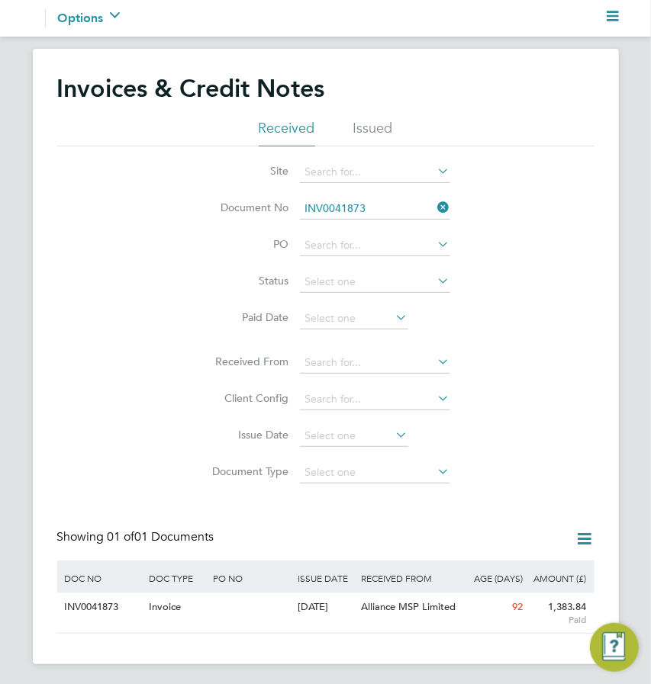
click at [435, 204] on icon at bounding box center [435, 207] width 0 height 21
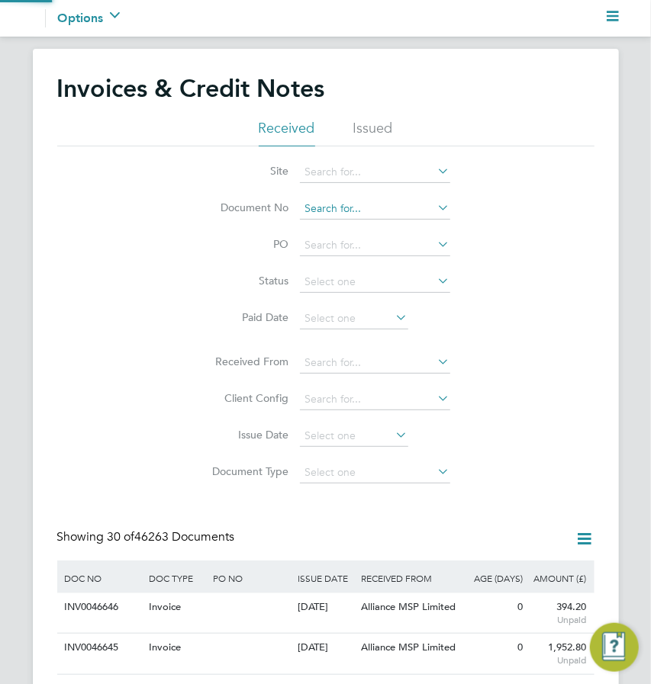
click at [375, 204] on input at bounding box center [375, 208] width 150 height 21
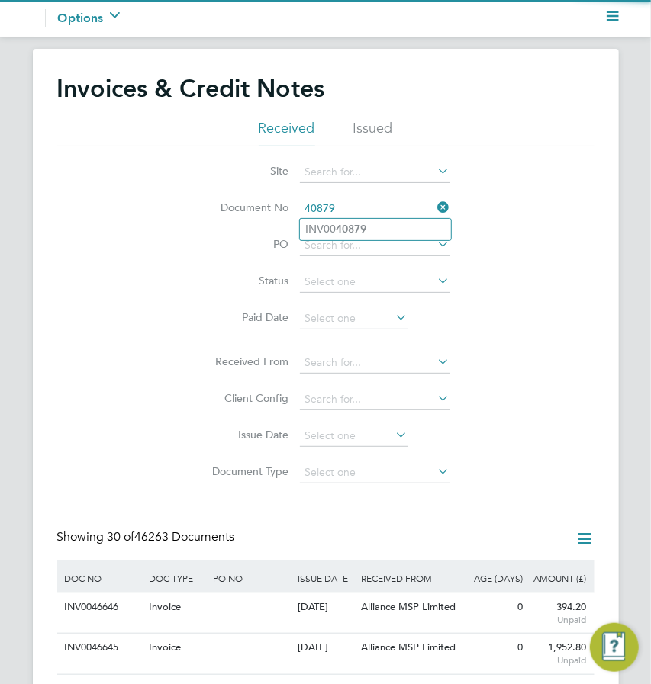
click at [355, 233] on b "40879" at bounding box center [351, 229] width 31 height 13
type input "INV0040879"
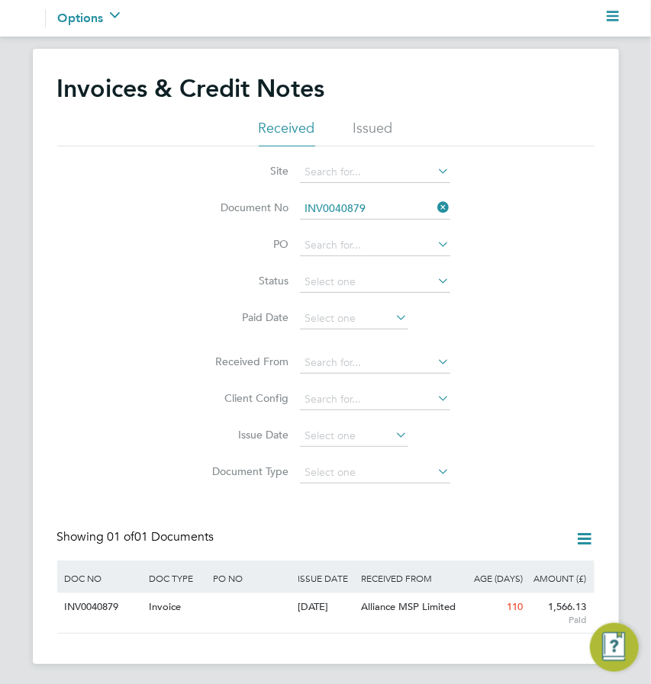
click at [435, 206] on icon at bounding box center [435, 207] width 0 height 21
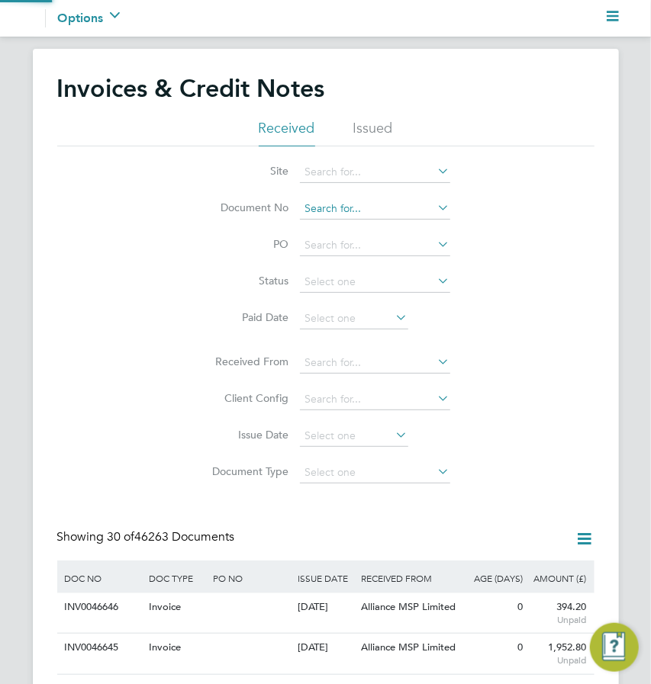
click at [353, 213] on input at bounding box center [375, 208] width 150 height 21
click at [357, 226] on b "42225" at bounding box center [351, 229] width 31 height 13
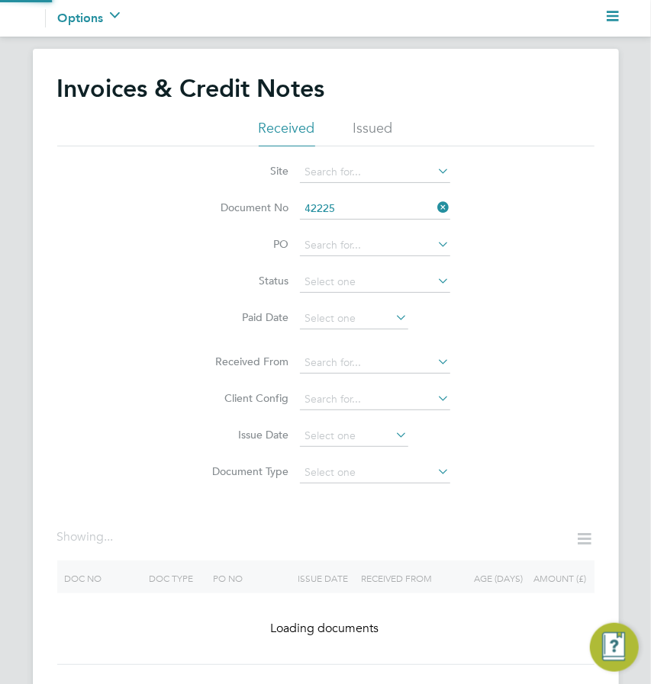
type input "INV0042225"
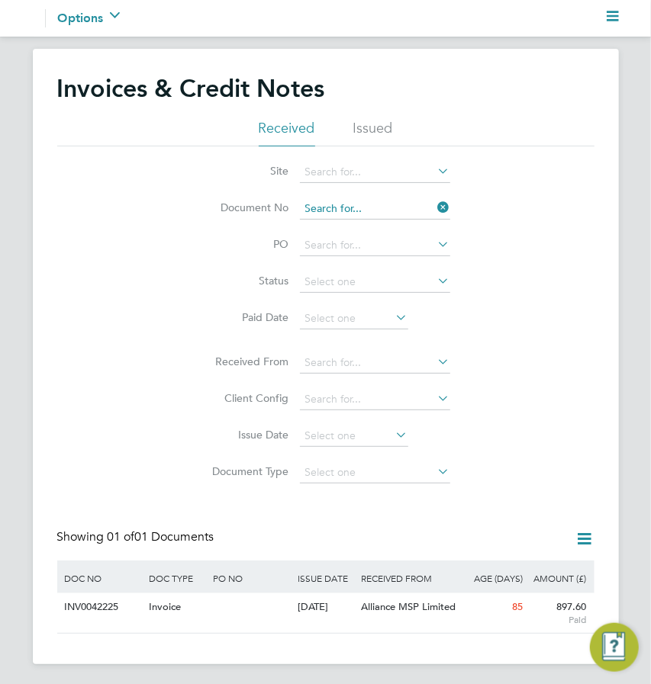
click at [381, 218] on div "Configuration Configuration Invoices & Credit Notes Received Issued Site Docume…" at bounding box center [325, 356] width 651 height 615
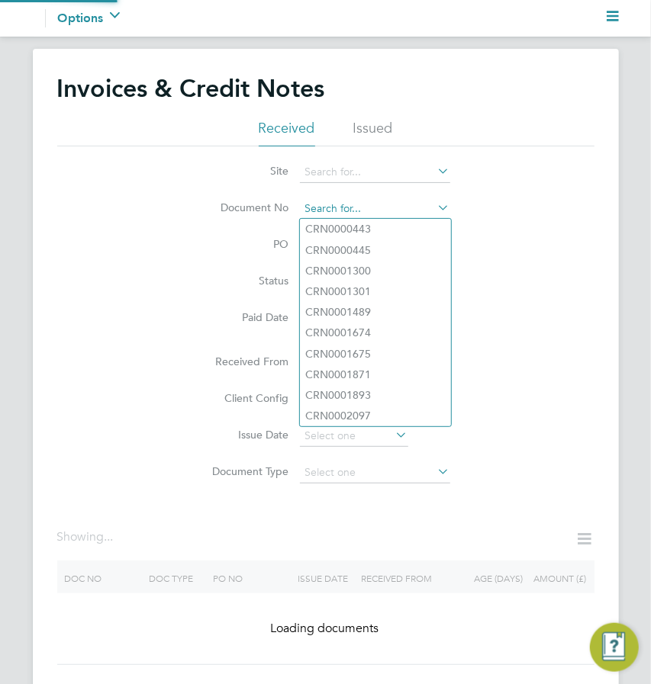
click at [372, 210] on input at bounding box center [375, 208] width 150 height 21
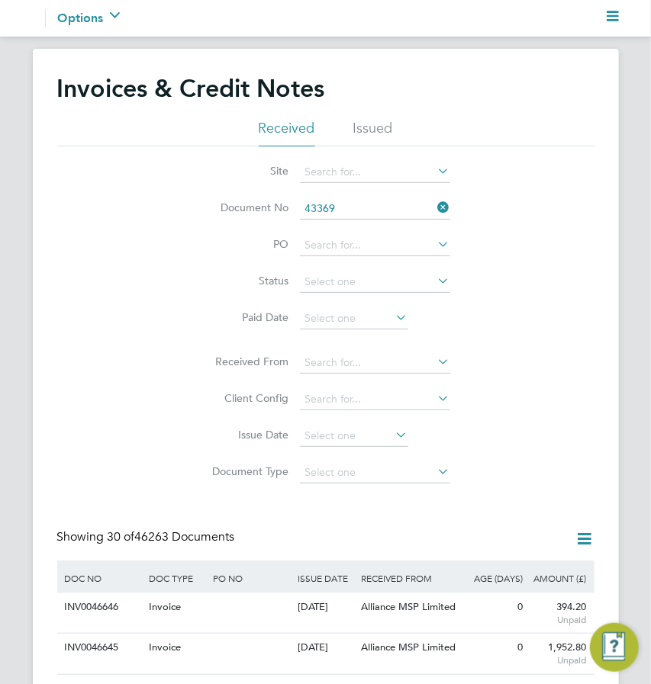
click at [367, 228] on li "INV00 43369" at bounding box center [375, 229] width 151 height 21
type input "INV0043369"
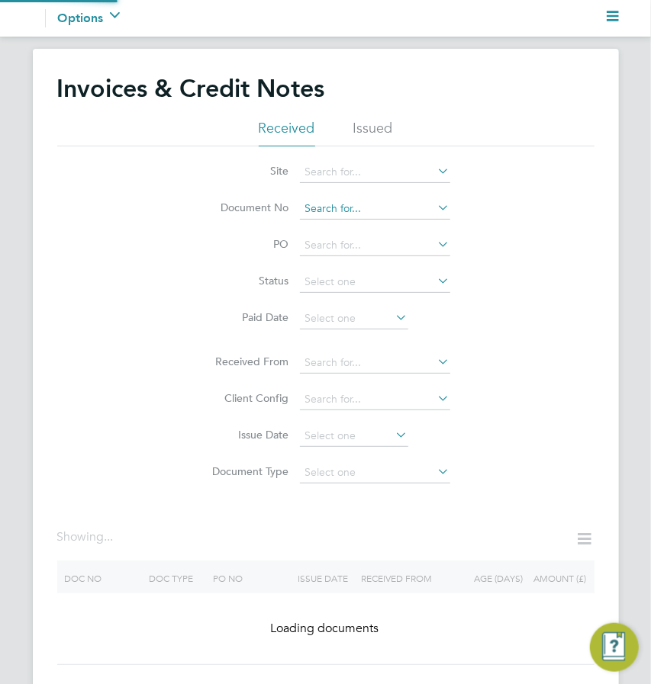
click at [368, 201] on input at bounding box center [375, 208] width 150 height 21
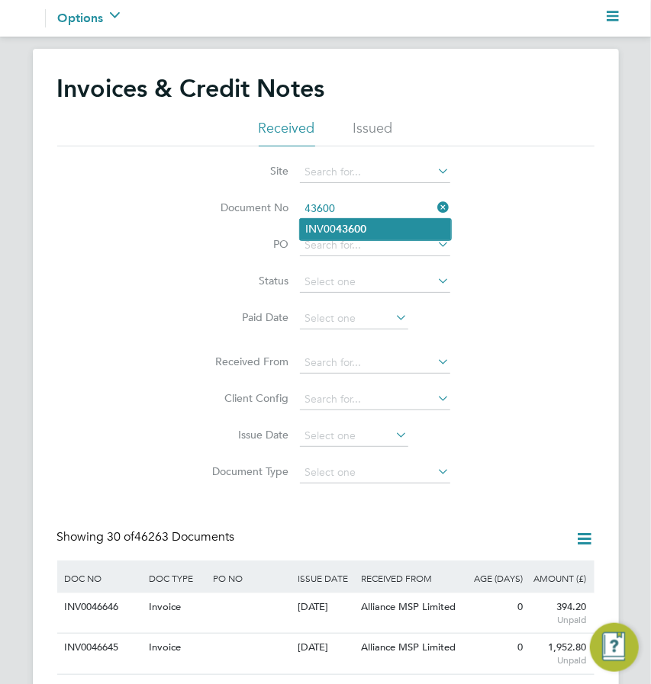
click at [355, 230] on b "43600" at bounding box center [351, 229] width 31 height 13
type input "INV0043600"
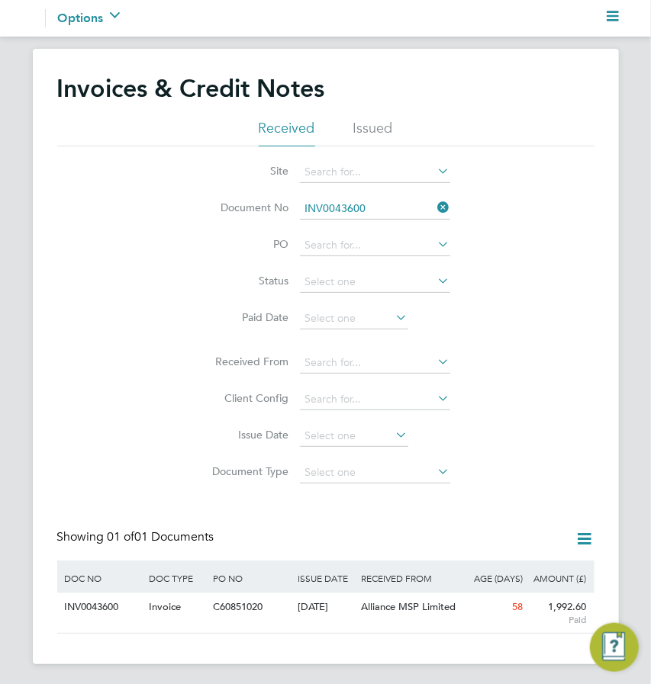
click at [394, 188] on li "Site" at bounding box center [325, 172] width 287 height 37
click at [366, 202] on input at bounding box center [375, 208] width 150 height 21
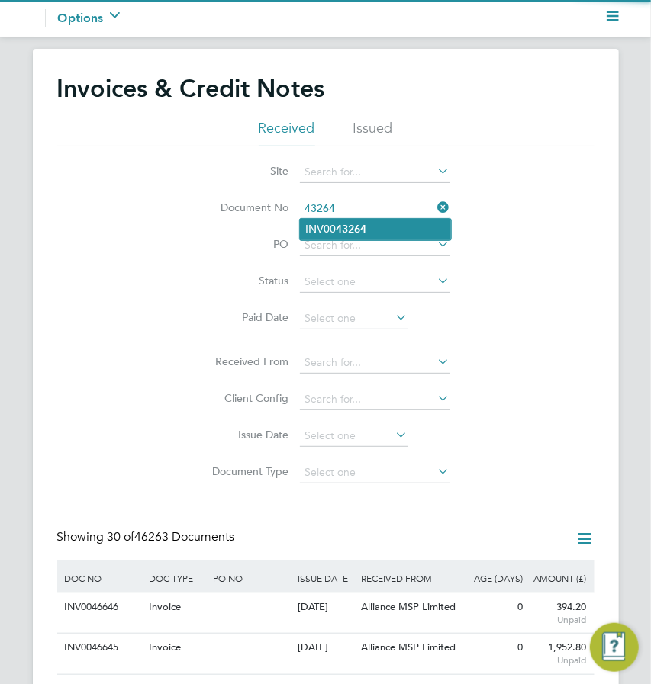
click at [366, 227] on b "43264" at bounding box center [351, 229] width 31 height 13
type input "INV0043264"
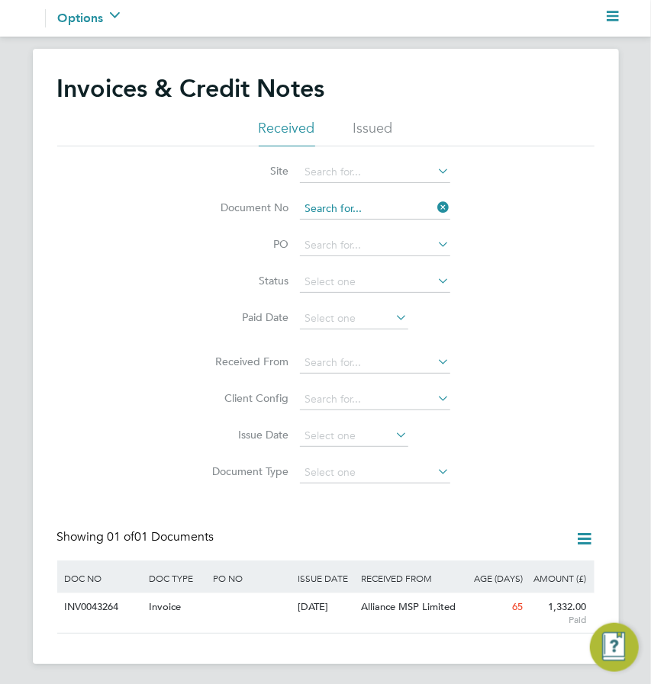
click at [373, 206] on input at bounding box center [375, 208] width 150 height 21
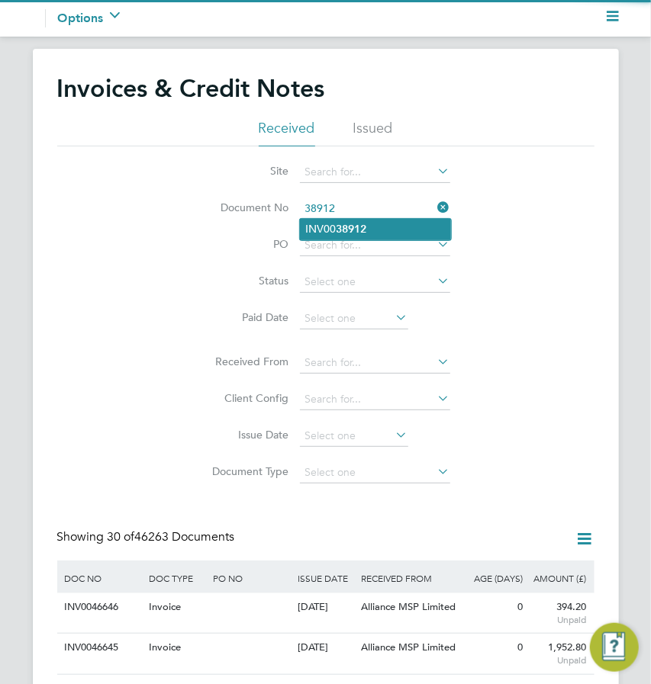
click at [329, 227] on li "INV00 38912" at bounding box center [375, 229] width 151 height 21
type input "INV0038912"
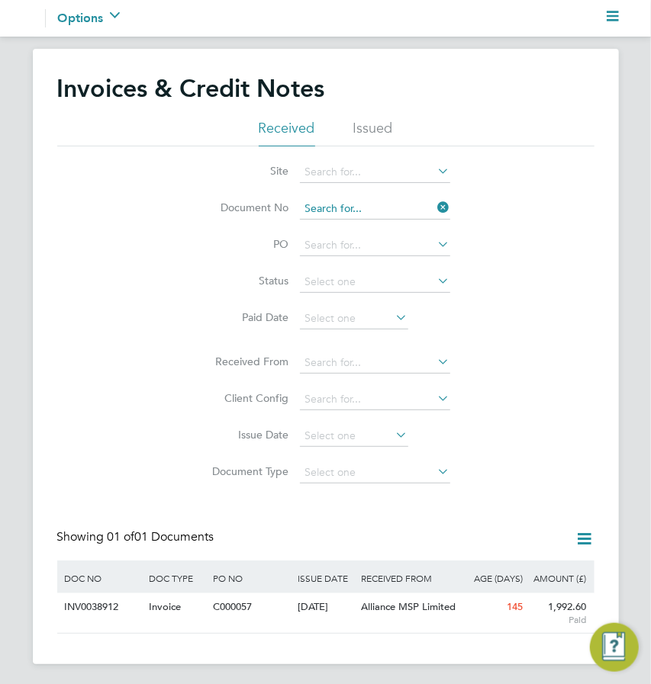
click at [366, 216] on input at bounding box center [375, 208] width 150 height 21
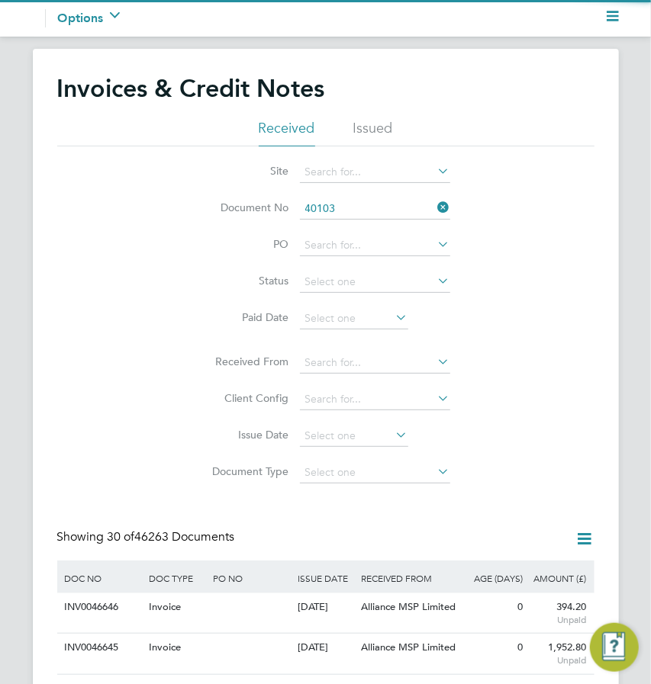
click at [357, 223] on b "40103" at bounding box center [351, 229] width 31 height 13
type input "INV0040103"
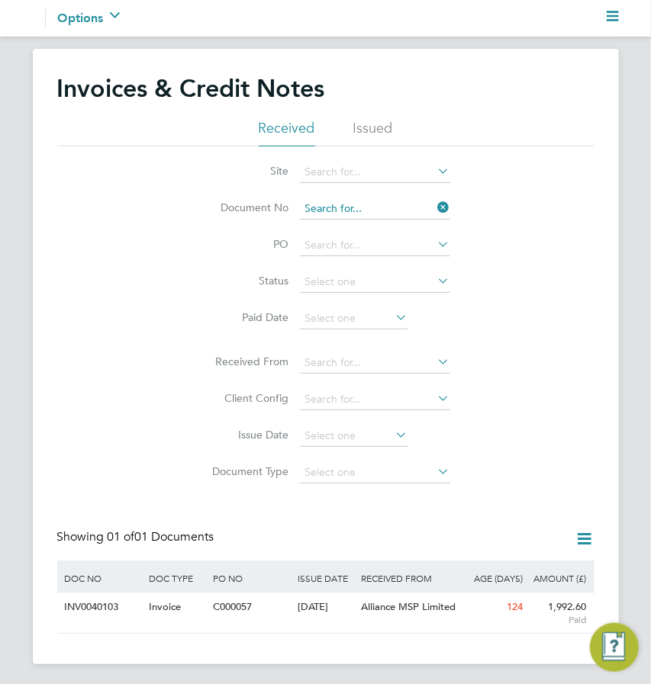
click at [372, 204] on input at bounding box center [375, 208] width 150 height 21
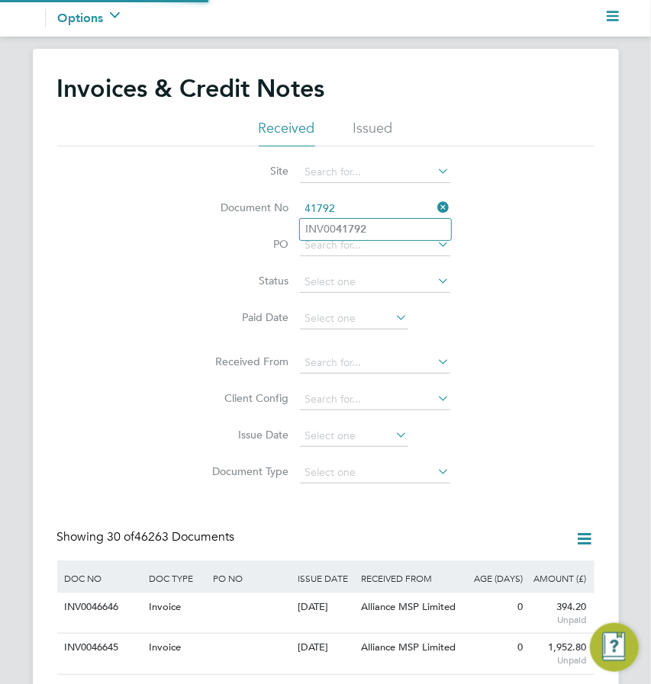
click at [365, 229] on b "41792" at bounding box center [351, 229] width 31 height 13
type input "INV0041792"
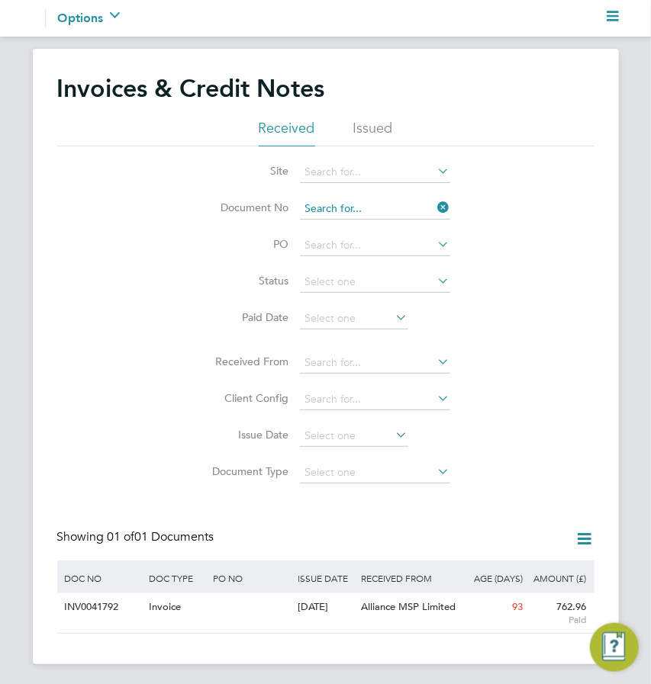
click at [348, 203] on input at bounding box center [375, 208] width 150 height 21
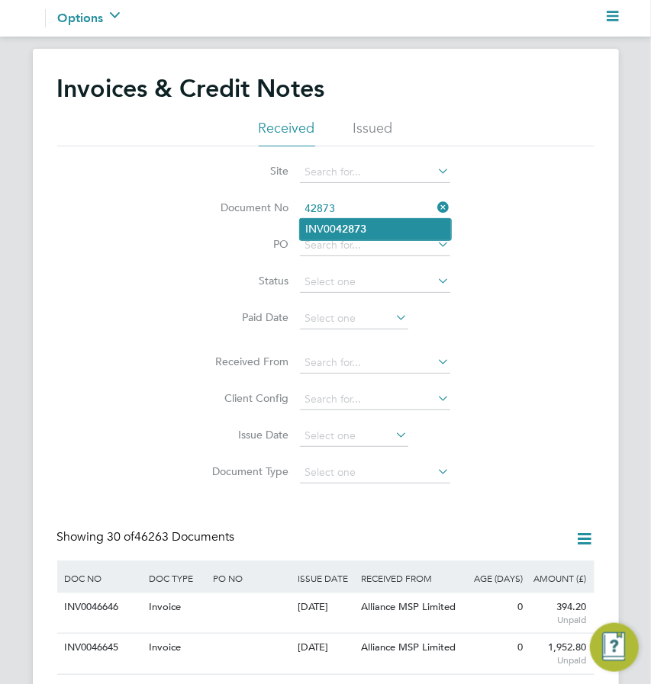
click at [346, 226] on b "42873" at bounding box center [351, 229] width 31 height 13
type input "INV0042873"
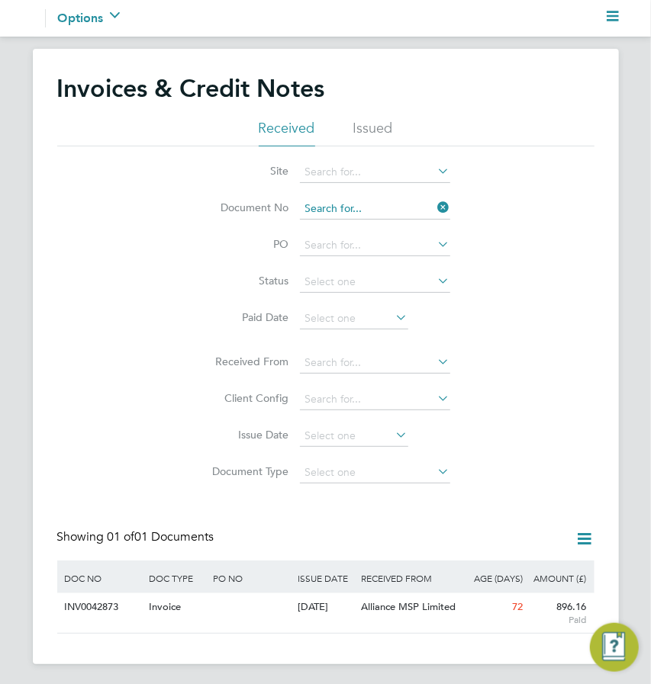
click at [377, 212] on input at bounding box center [375, 208] width 150 height 21
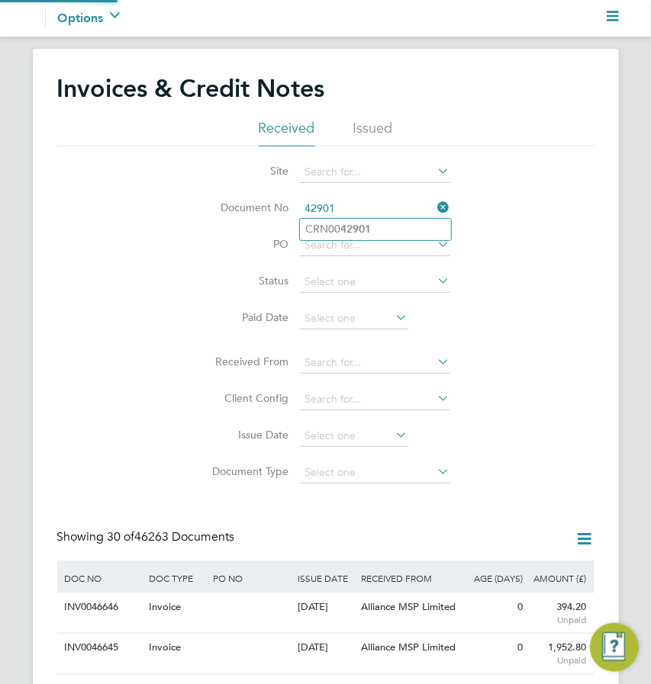
click at [352, 226] on b "42901" at bounding box center [356, 229] width 31 height 13
type input "CRN0042901"
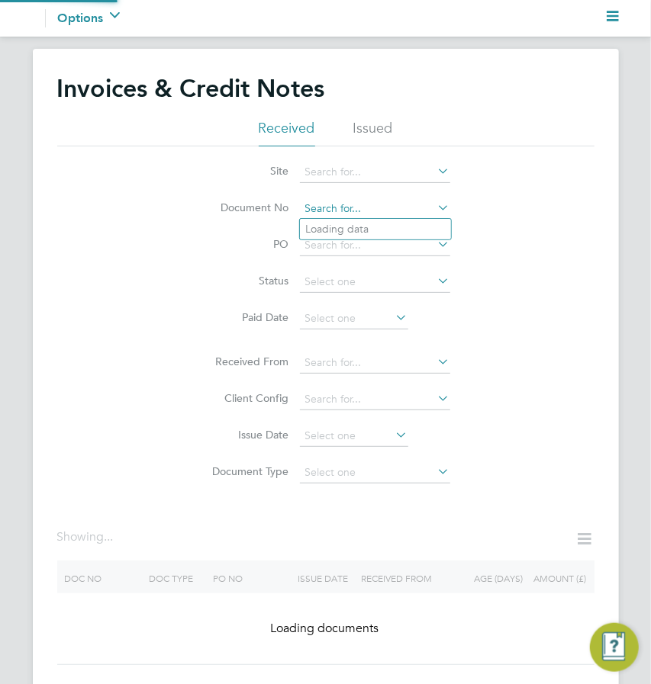
click at [384, 201] on input at bounding box center [375, 208] width 150 height 21
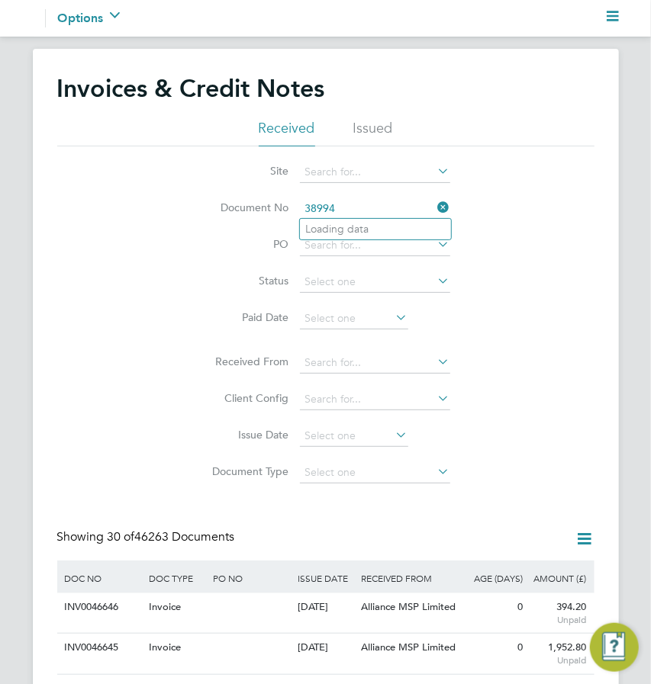
type input "CRN0000443"
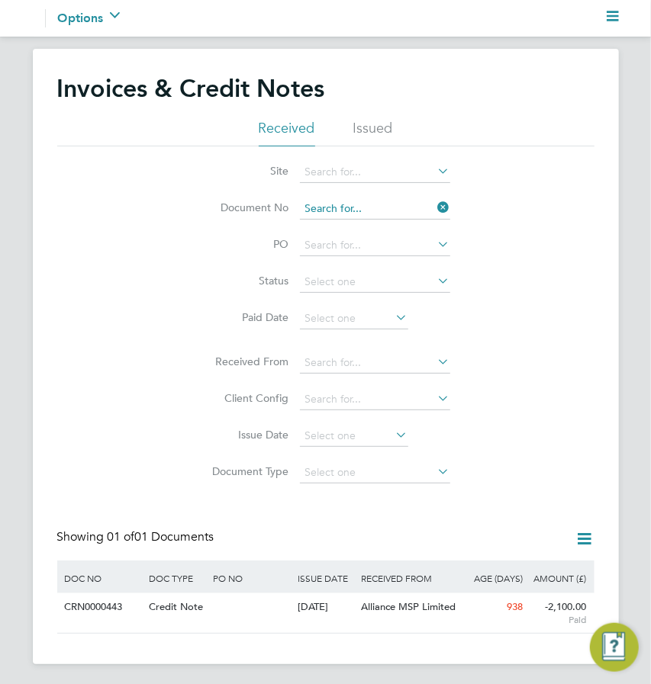
click at [384, 201] on input at bounding box center [375, 208] width 150 height 21
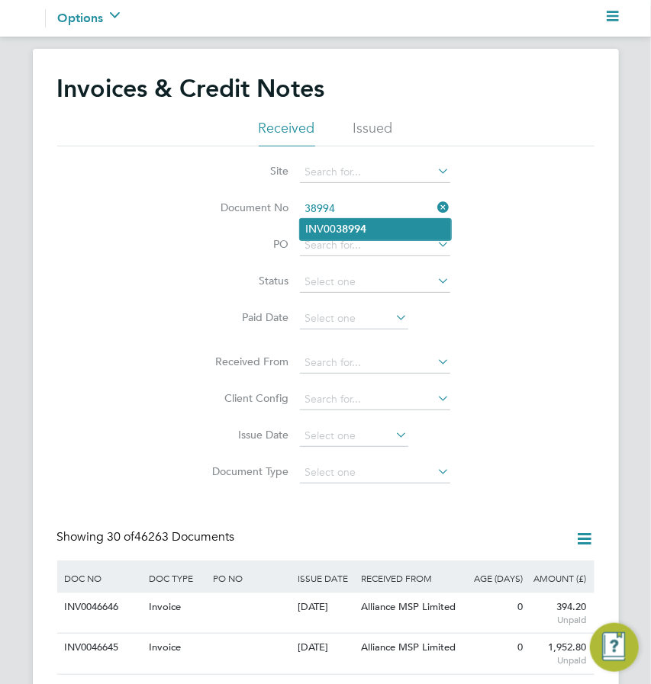
click at [354, 227] on b "38994" at bounding box center [351, 229] width 31 height 13
type input "INV0038994"
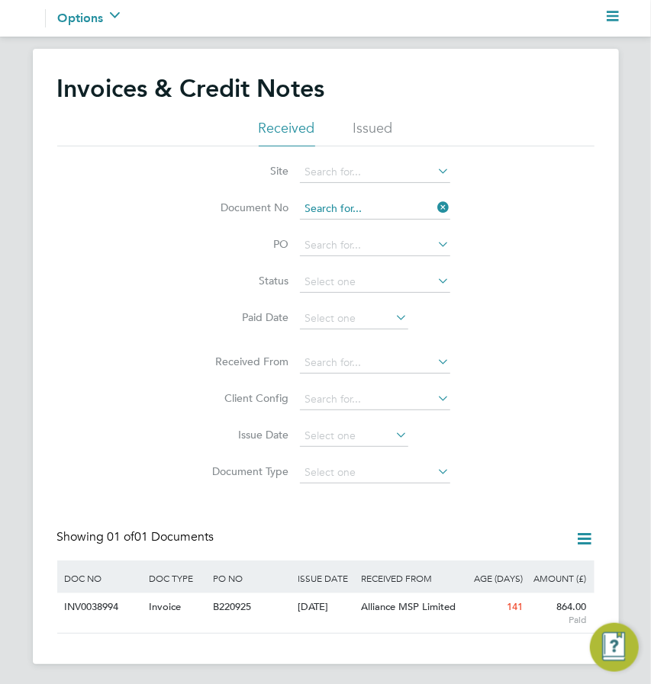
click at [370, 207] on input at bounding box center [375, 208] width 150 height 21
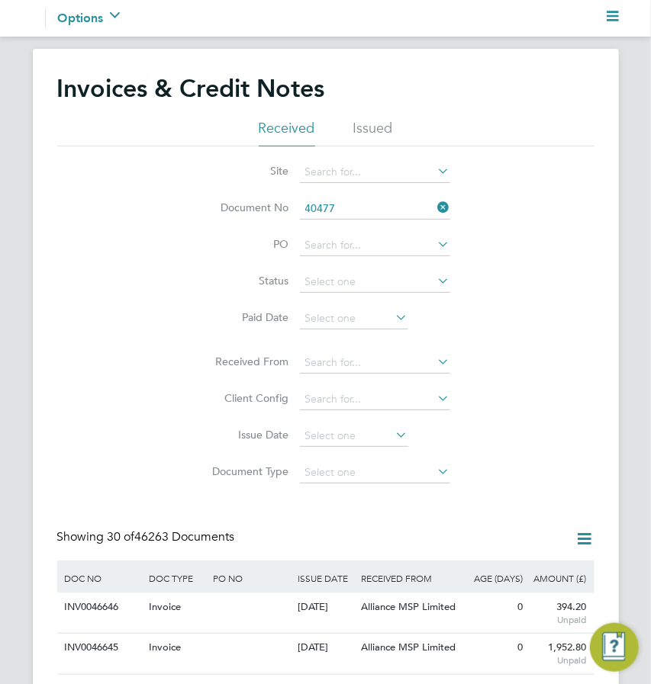
click at [369, 225] on li "INV00 40477" at bounding box center [375, 229] width 151 height 21
type input "INV0040477"
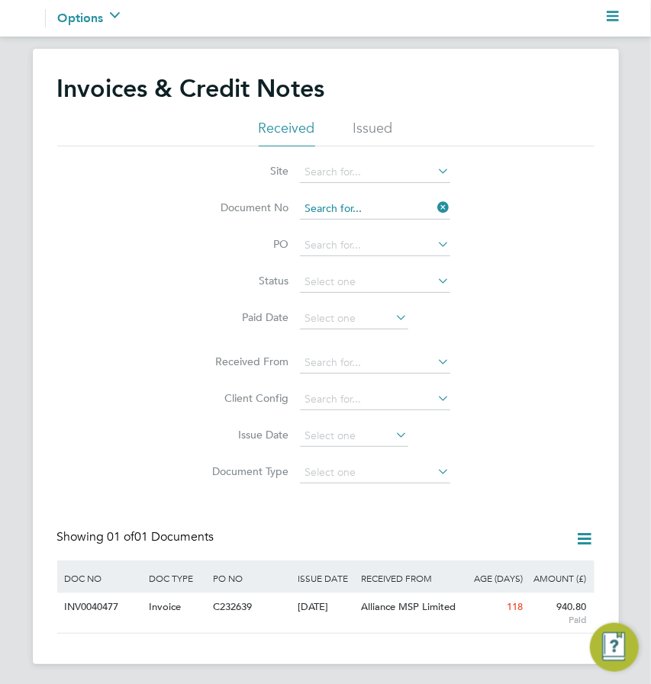
click at [371, 218] on div "Configuration Configuration Invoices & Credit Notes Received Issued Site Docume…" at bounding box center [325, 356] width 651 height 615
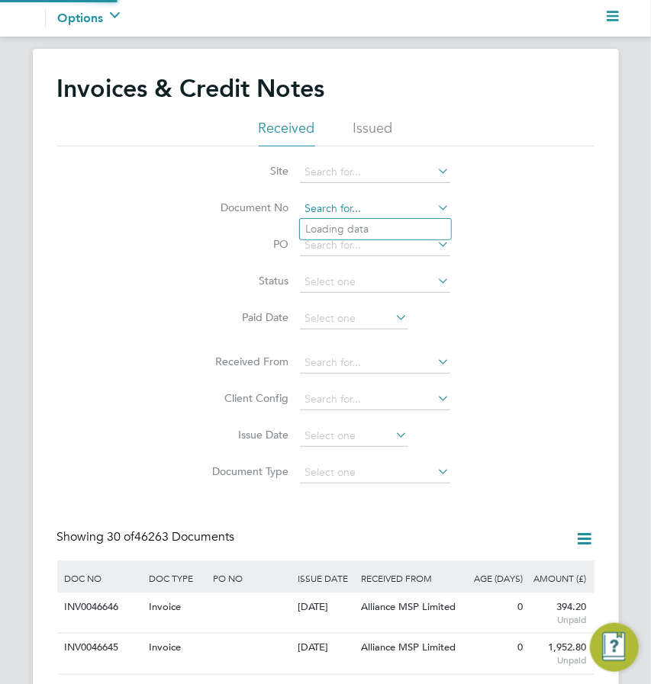
click at [416, 214] on input at bounding box center [375, 208] width 150 height 21
click at [374, 230] on li "INV00 40717" at bounding box center [375, 229] width 151 height 21
type input "INV0040717"
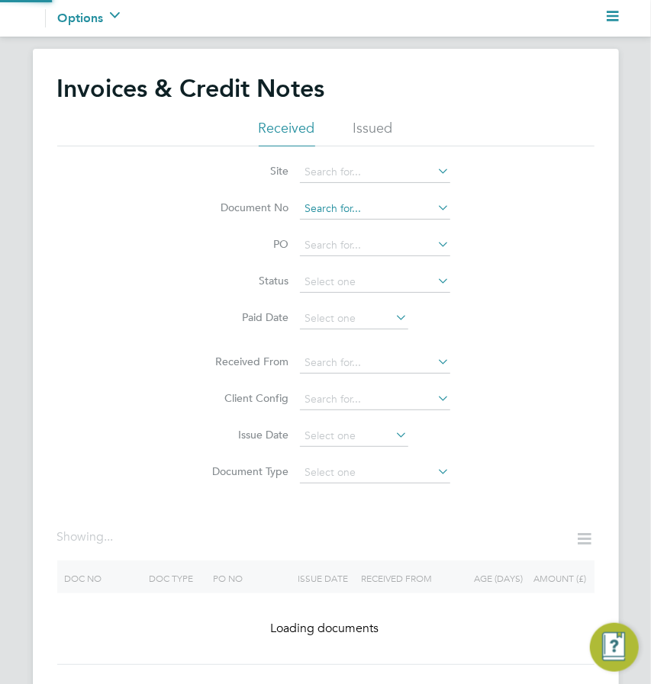
click at [372, 201] on input at bounding box center [375, 208] width 150 height 21
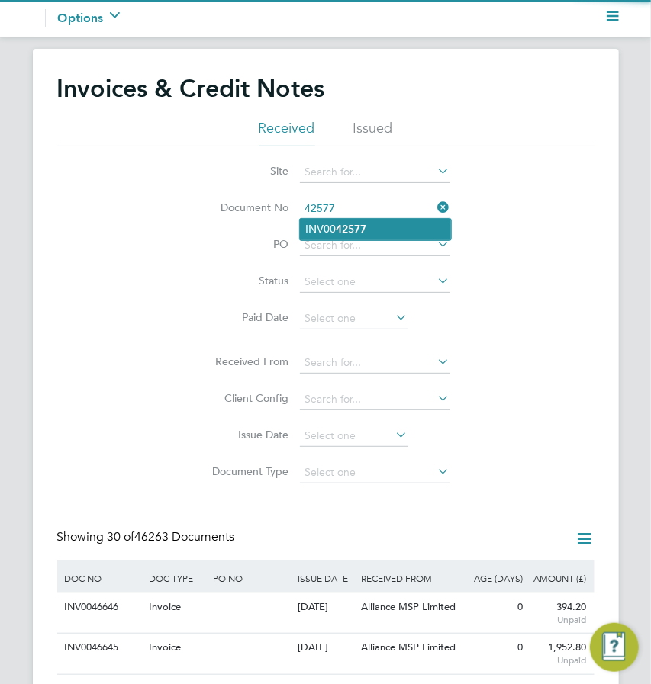
click at [345, 230] on b "42577" at bounding box center [351, 229] width 31 height 13
type input "INV0042577"
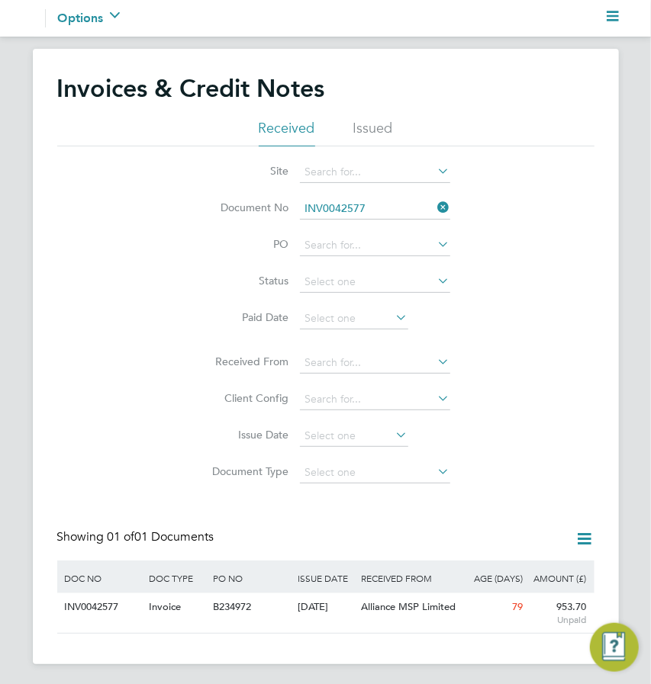
click at [435, 205] on icon at bounding box center [435, 207] width 0 height 21
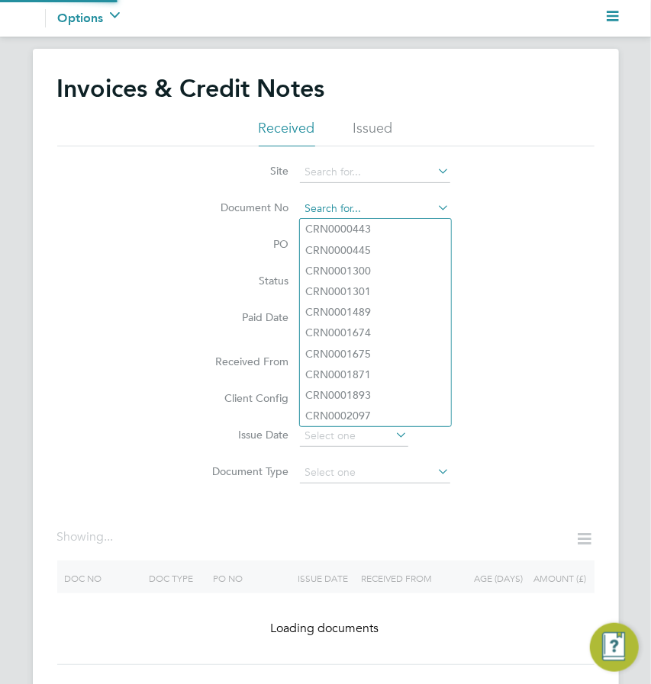
click at [394, 209] on input at bounding box center [375, 208] width 150 height 21
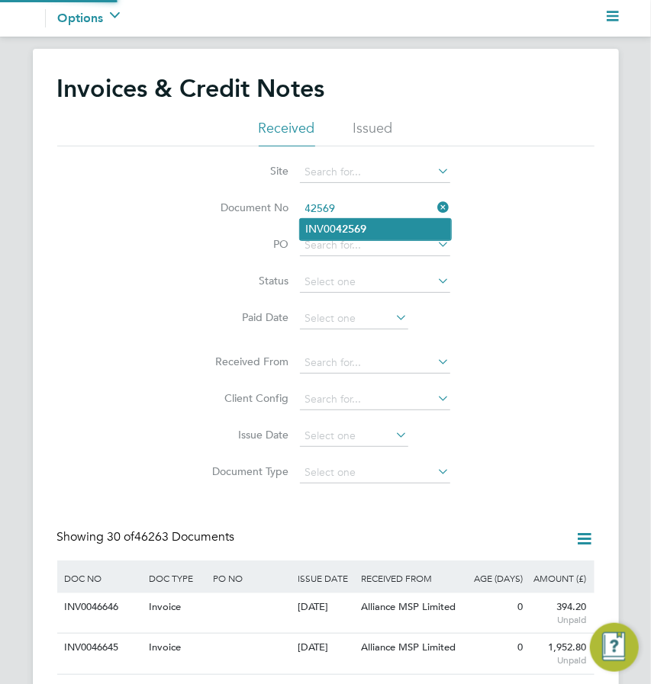
click at [374, 223] on li "INV00 42569" at bounding box center [375, 229] width 151 height 21
type input "INV0042569"
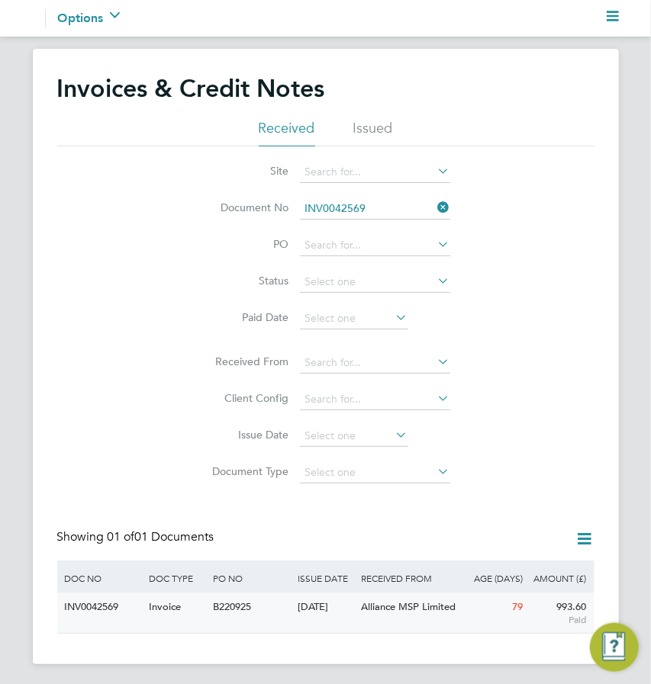
click at [342, 606] on div "[DATE]" at bounding box center [325, 607] width 63 height 28
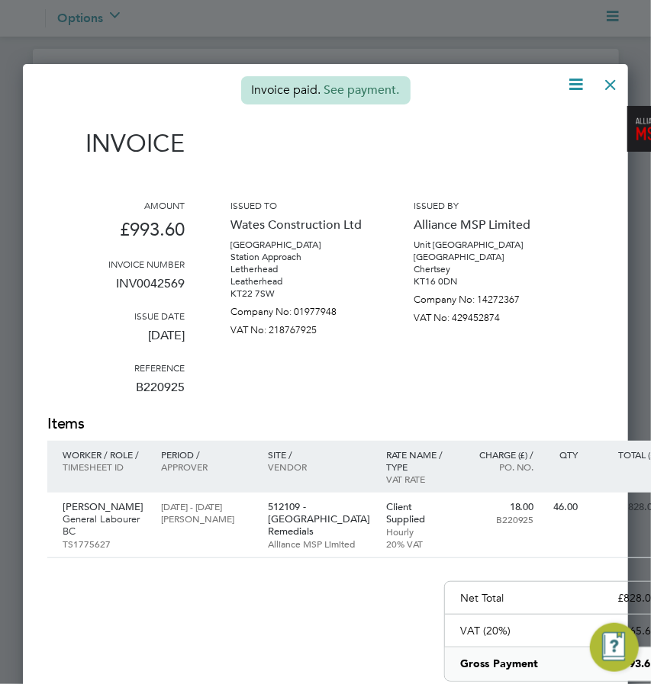
click at [371, 92] on link "See payment." at bounding box center [362, 89] width 76 height 15
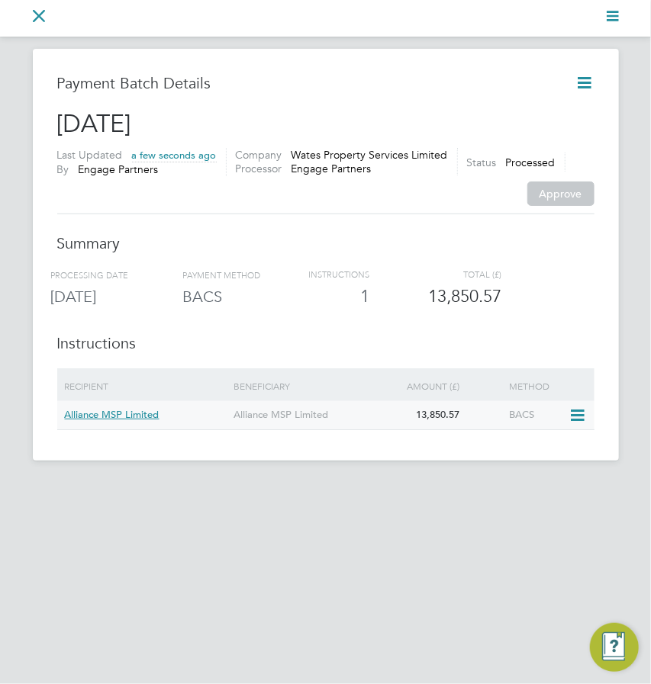
drag, startPoint x: 95, startPoint y: 409, endPoint x: 458, endPoint y: 419, distance: 363.9
click at [458, 419] on div "Alliance MSP Limited Alliance MSP Limited 13,850.57 BACS" at bounding box center [325, 415] width 537 height 28
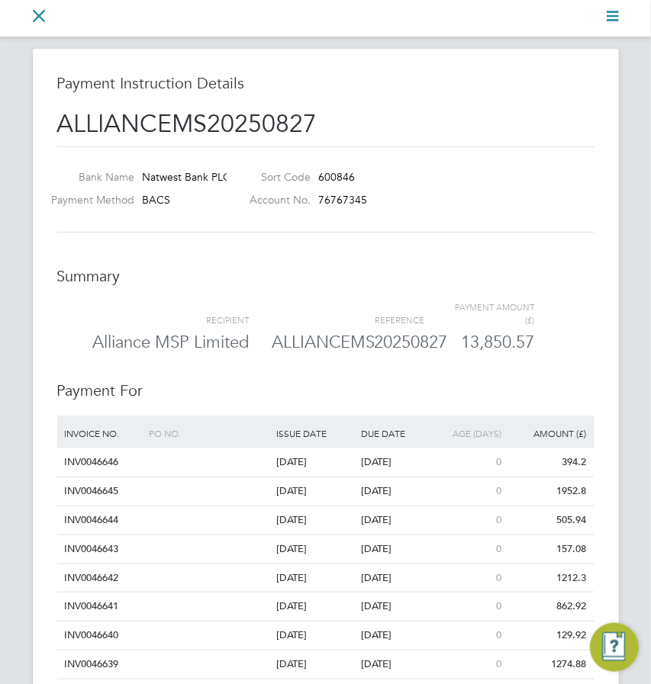
click at [342, 342] on div "ALLIANCEMS20250827" at bounding box center [348, 343] width 153 height 22
click at [211, 334] on div "Alliance MSP Limited" at bounding box center [161, 343] width 175 height 22
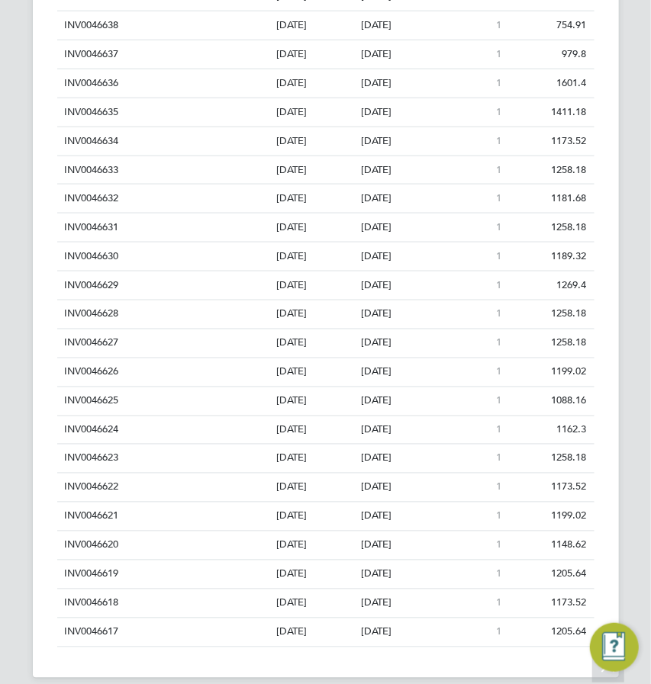
scroll to position [676, 0]
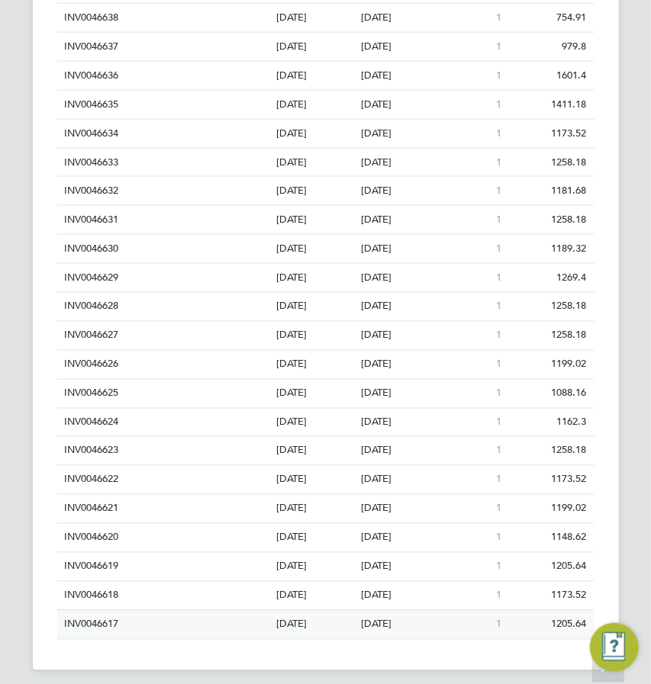
drag, startPoint x: 66, startPoint y: 189, endPoint x: 577, endPoint y: 623, distance: 670.4
click at [577, 623] on div "INVOICE NO. PO NO. ISSUE DATE DUE DATE AGE (DAYS) AMOUNT (£) INV0046646 [DATE] …" at bounding box center [325, 190] width 537 height 900
copy body "Lo ipsu do Sita co Adipisc Elits Doeiusm temp: Inci ut Laboree Dolor Magn al En…"
click at [631, 227] on div "Back to Payment Batch Back to Payment Batch Payment Instruction Details ALLIANC…" at bounding box center [325, 21] width 651 height 1297
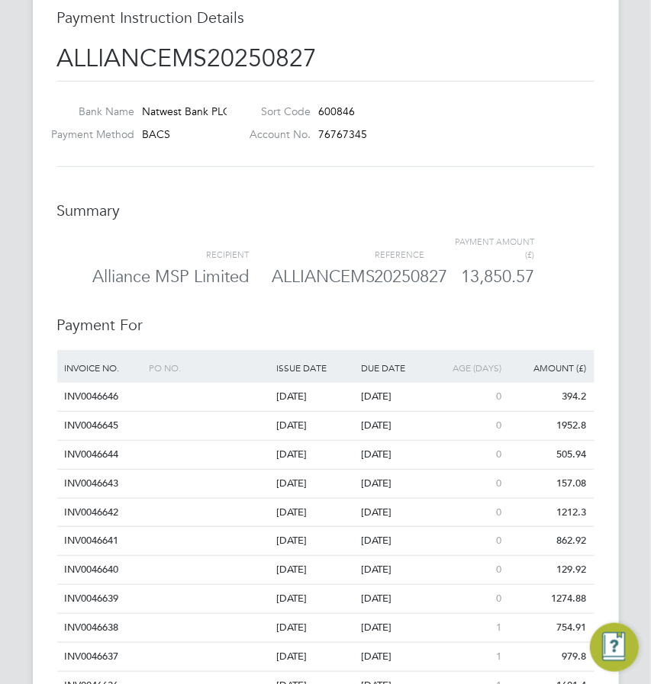
scroll to position [0, 0]
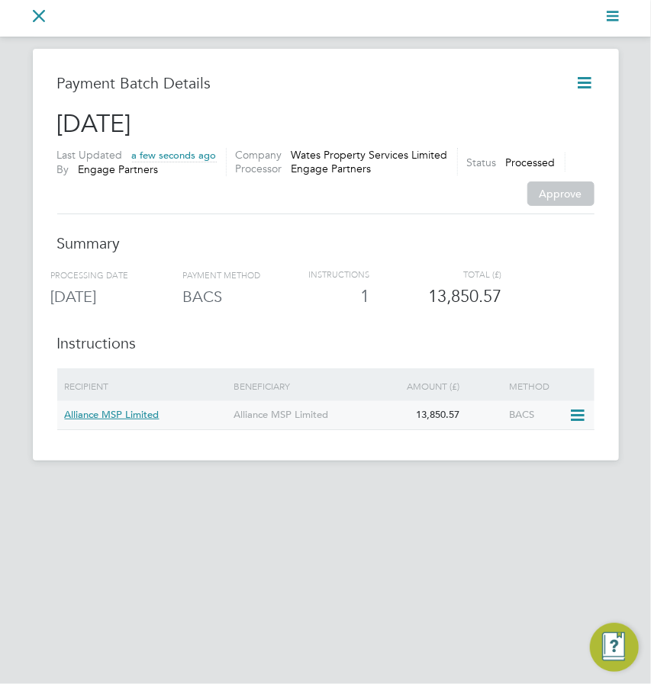
click at [574, 411] on icon at bounding box center [576, 415] width 15 height 18
click at [532, 453] on li "View details" at bounding box center [535, 450] width 100 height 21
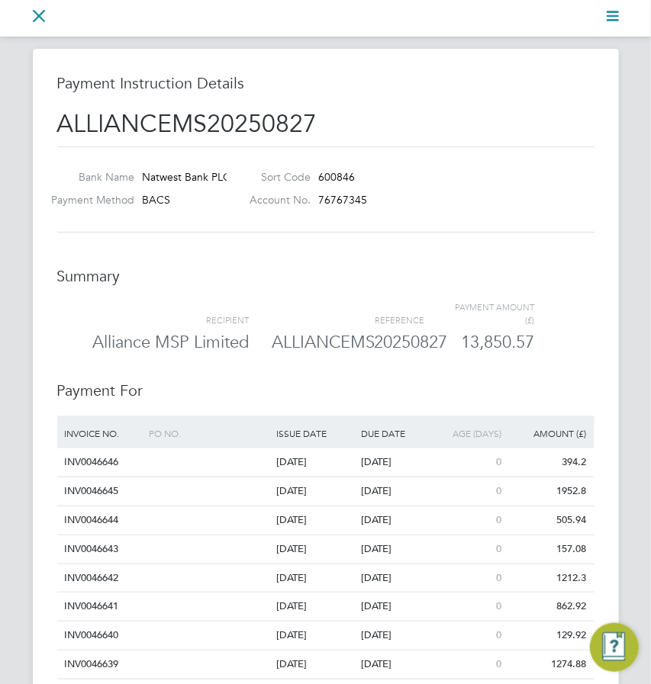
click at [40, 17] on icon "Main navigation" at bounding box center [39, 16] width 12 height 12
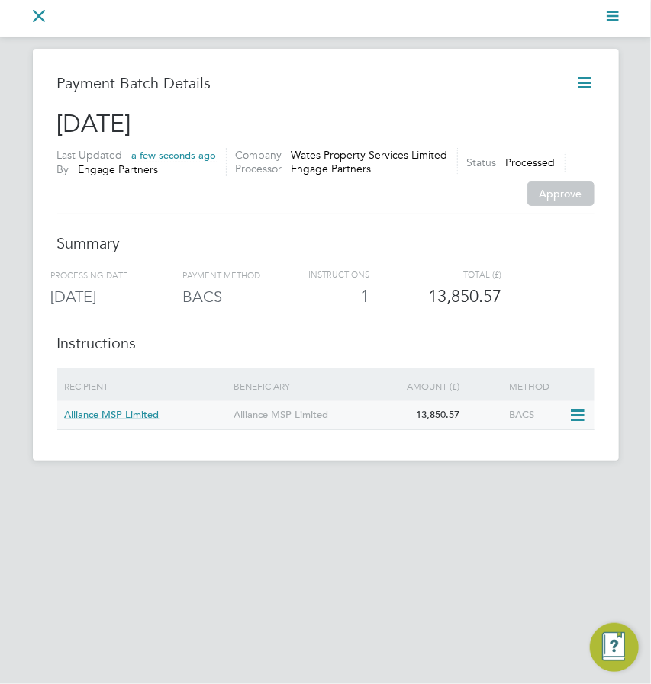
click at [103, 416] on span "Alliance MSP Limited" at bounding box center [112, 414] width 95 height 13
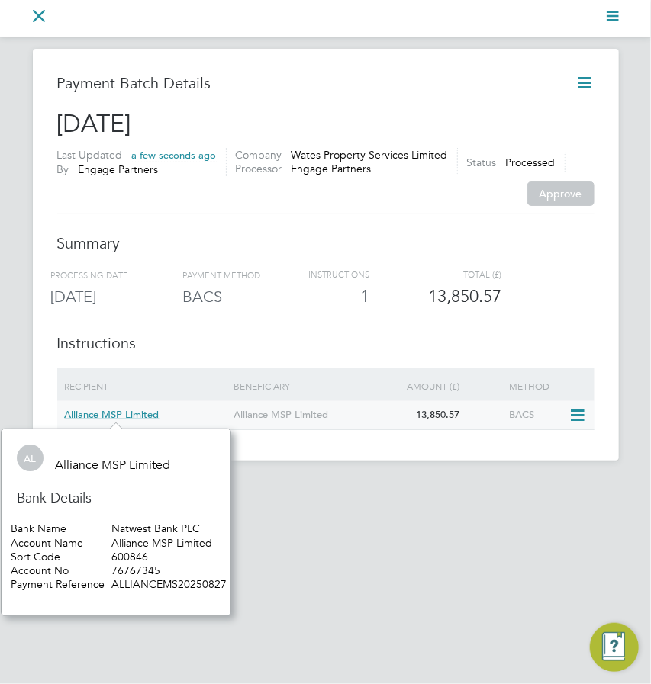
scroll to position [12, 95]
click at [270, 424] on div "Alliance MSP Limited" at bounding box center [314, 415] width 169 height 28
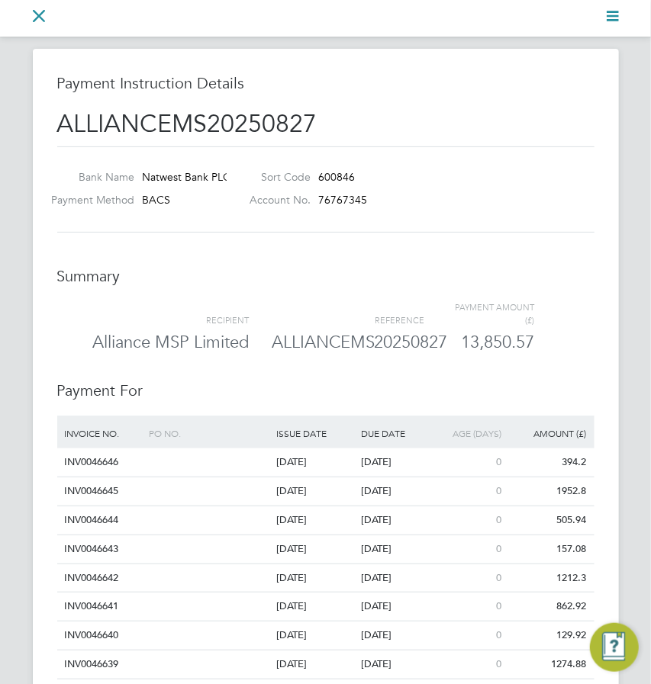
click at [279, 395] on h3 "Payment For" at bounding box center [325, 382] width 537 height 35
click at [615, 14] on icon "Main navigation" at bounding box center [612, 16] width 12 height 12
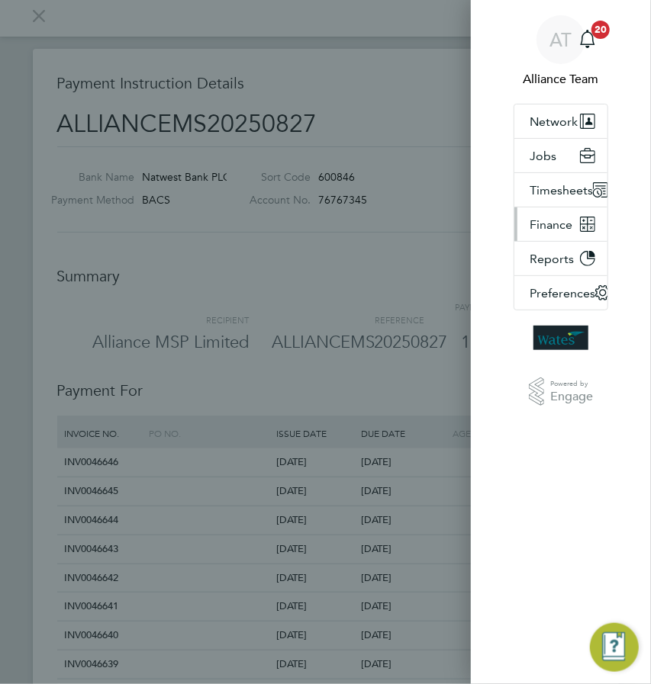
click at [536, 224] on span "Finance" at bounding box center [550, 224] width 43 height 14
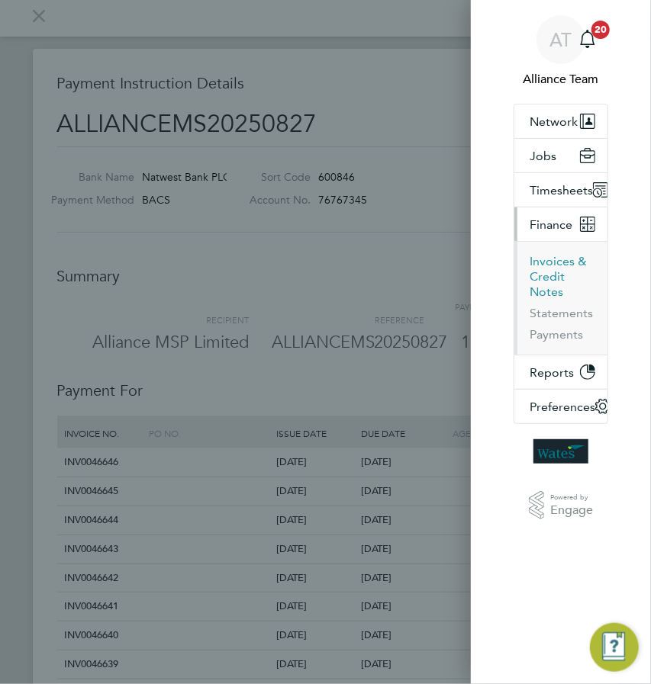
click at [547, 272] on button "Invoices & Credit Notes" at bounding box center [562, 277] width 66 height 46
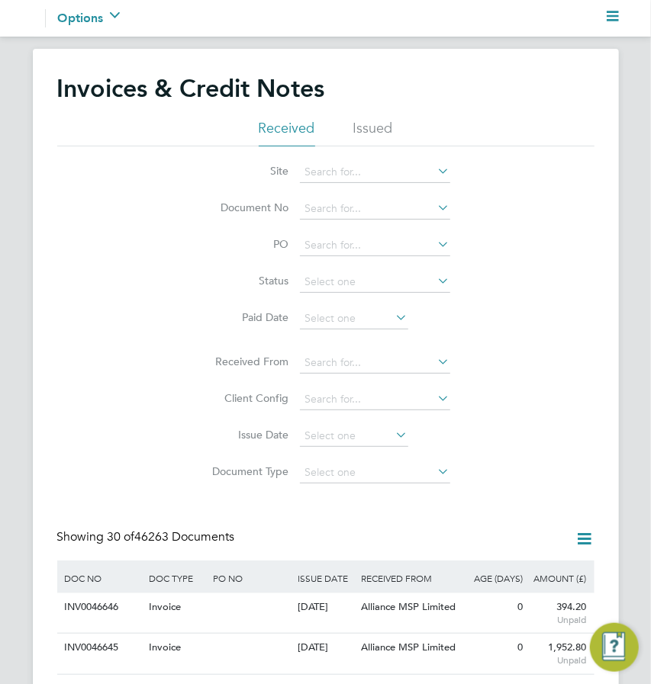
scroll to position [28, 85]
click at [320, 209] on input at bounding box center [375, 208] width 150 height 21
type input "CRN0000443"
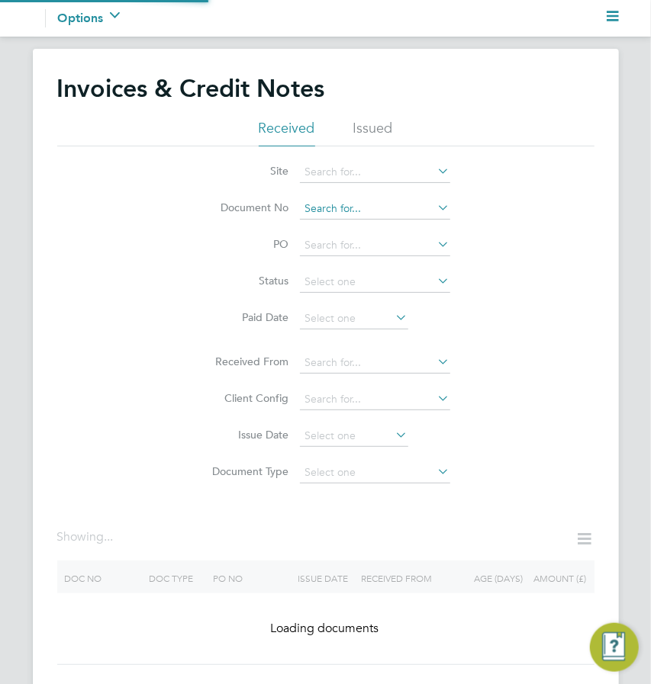
click at [320, 209] on input at bounding box center [375, 208] width 150 height 21
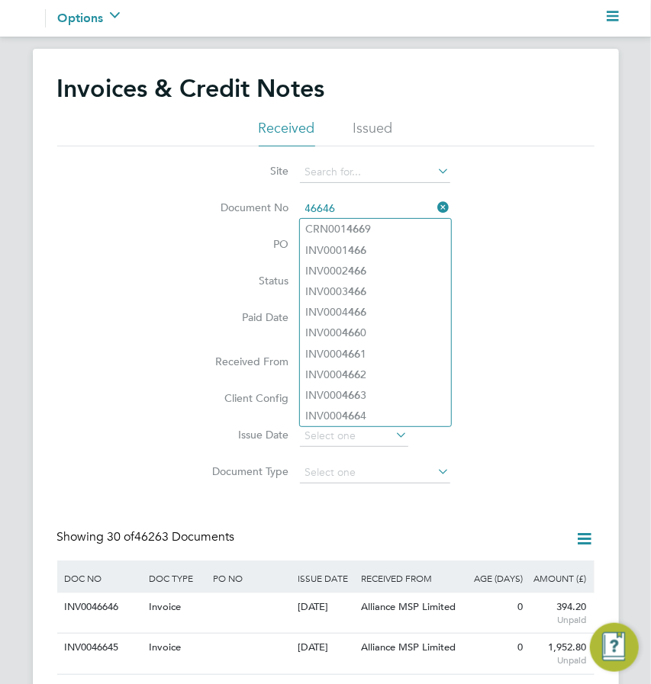
type input "46646"
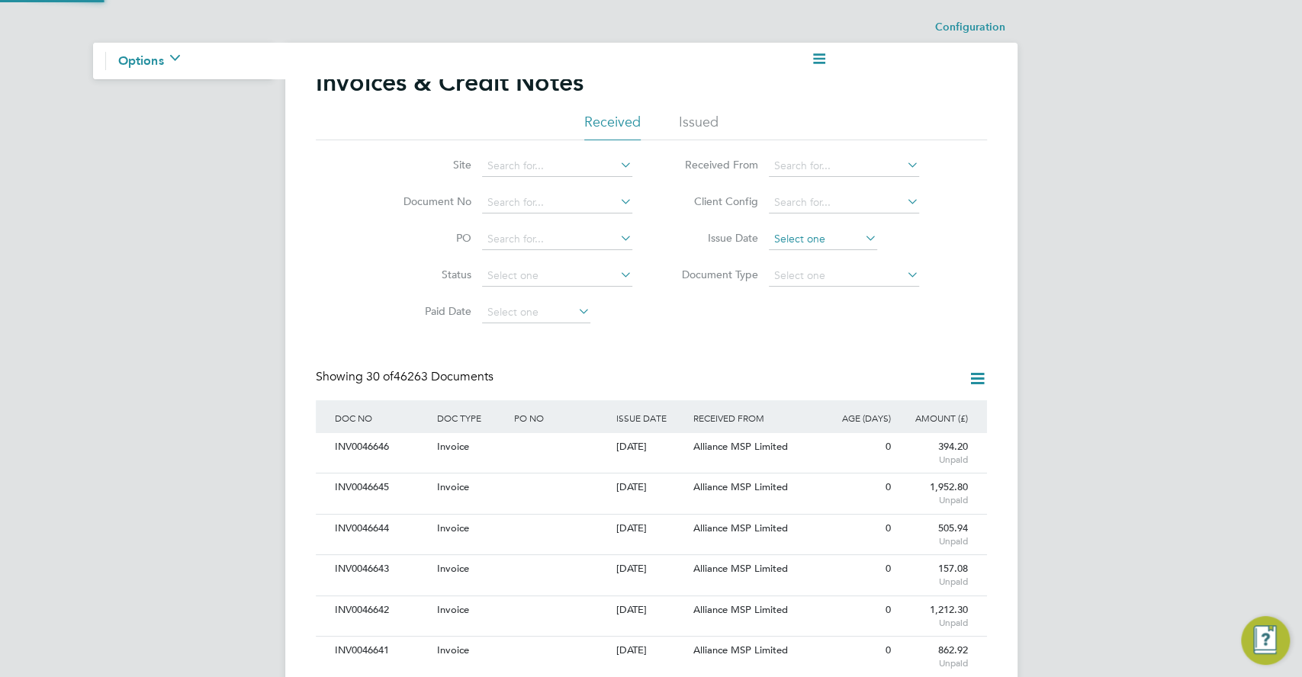
scroll to position [28, 128]
click at [371, 444] on div "INV0046646" at bounding box center [382, 447] width 102 height 28
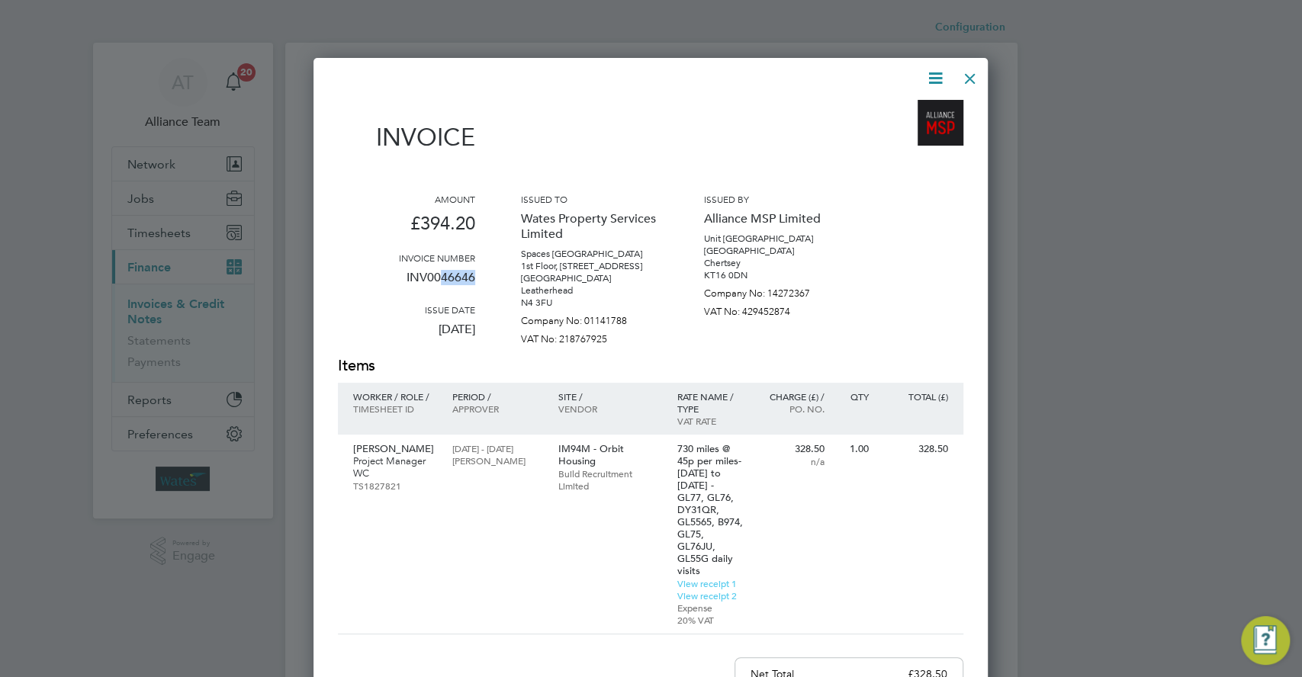
drag, startPoint x: 481, startPoint y: 279, endPoint x: 441, endPoint y: 276, distance: 40.5
click at [441, 276] on div "Amount £394.20 Invoice number INV0046646 Issue date [DATE] Issued to Wates Prop…" at bounding box center [650, 274] width 625 height 162
copy p "46646"
click at [220, 312] on div at bounding box center [651, 338] width 1302 height 677
click at [203, 308] on div at bounding box center [651, 338] width 1302 height 677
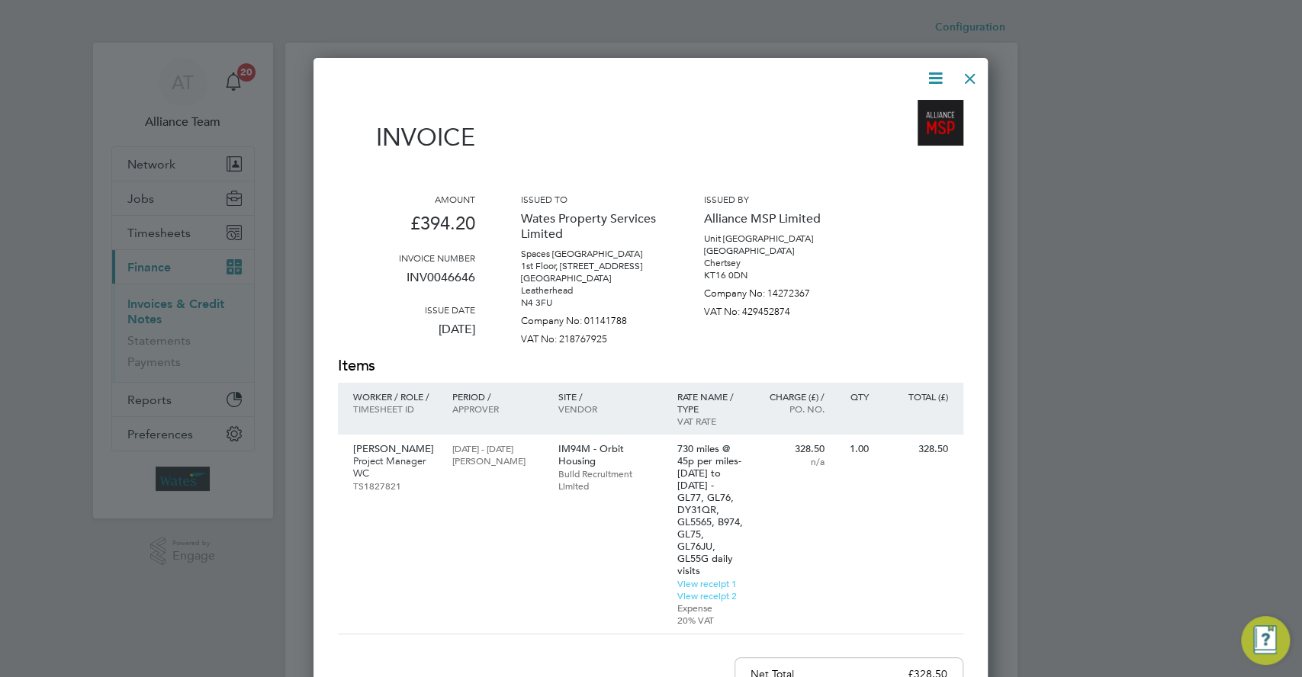
click at [650, 78] on div at bounding box center [969, 74] width 27 height 27
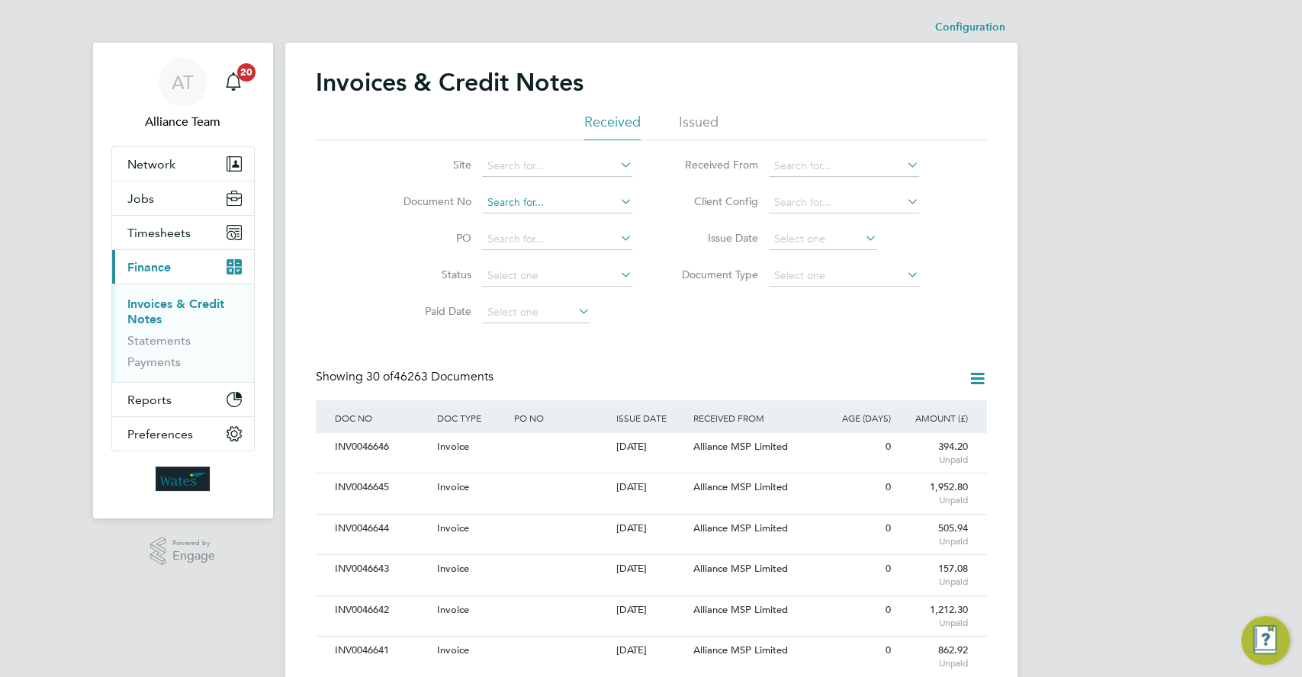
click at [505, 205] on input at bounding box center [557, 202] width 150 height 21
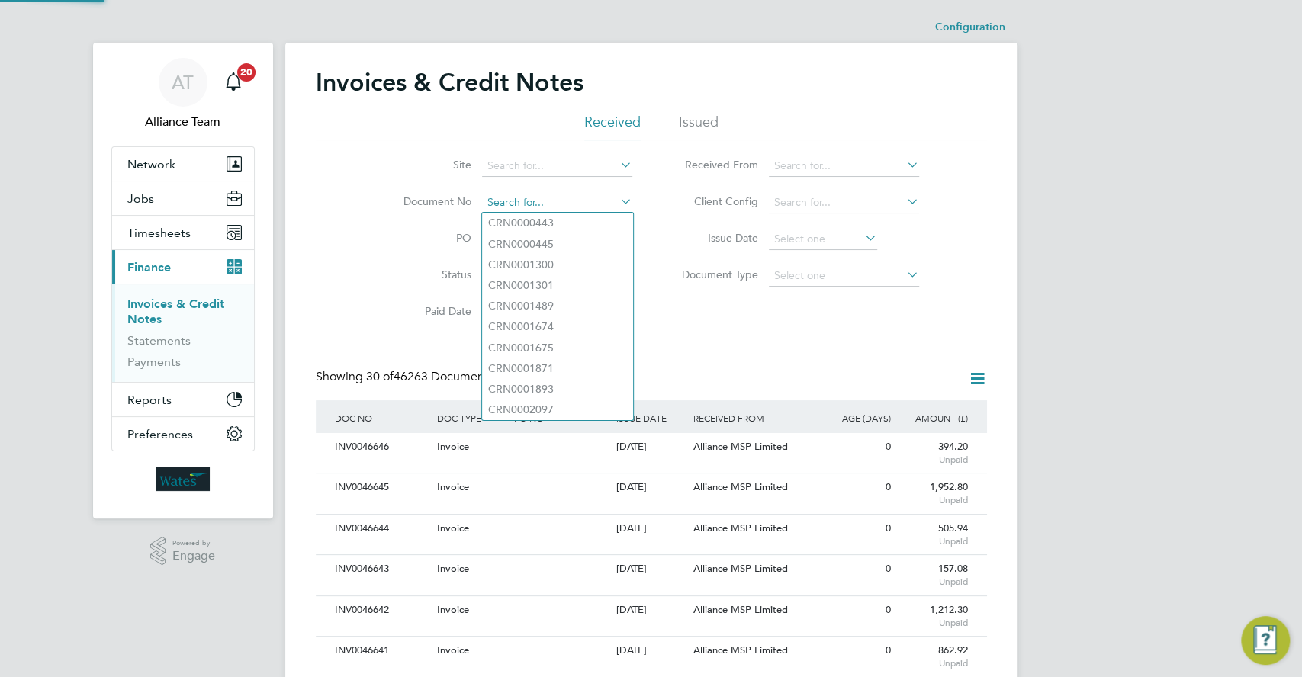
paste input "46646"
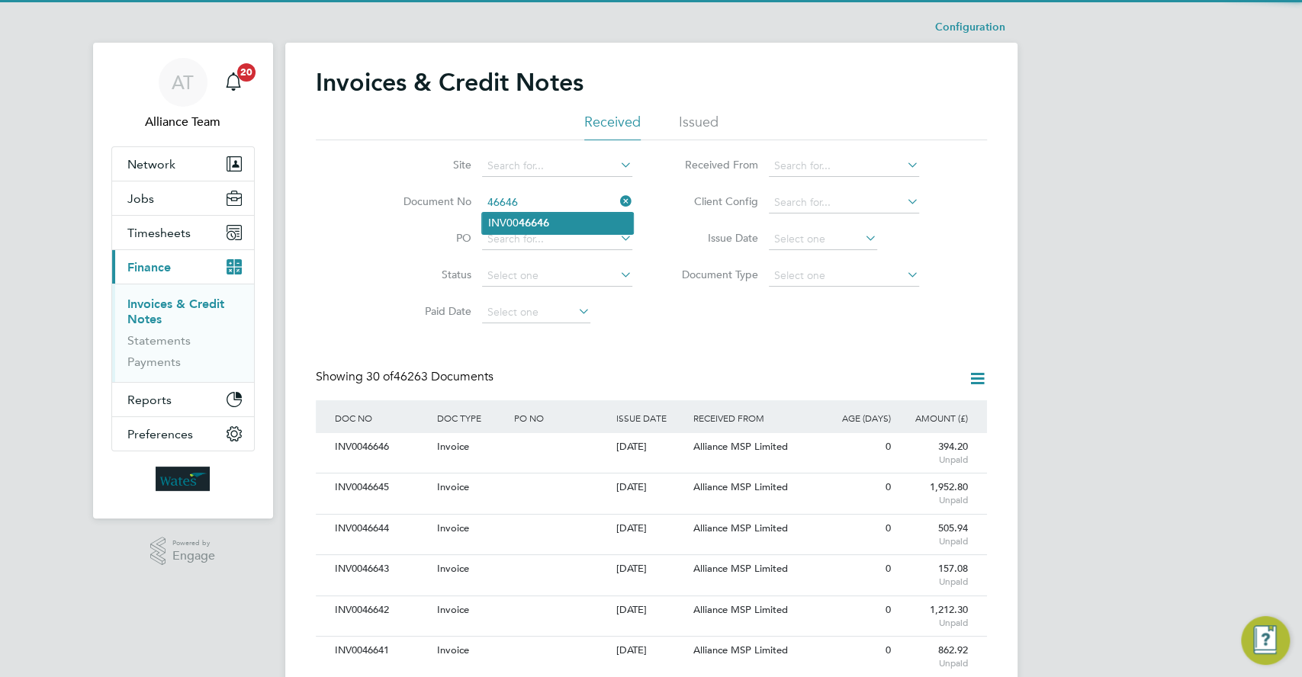
click at [520, 219] on b "46646" at bounding box center [534, 223] width 31 height 13
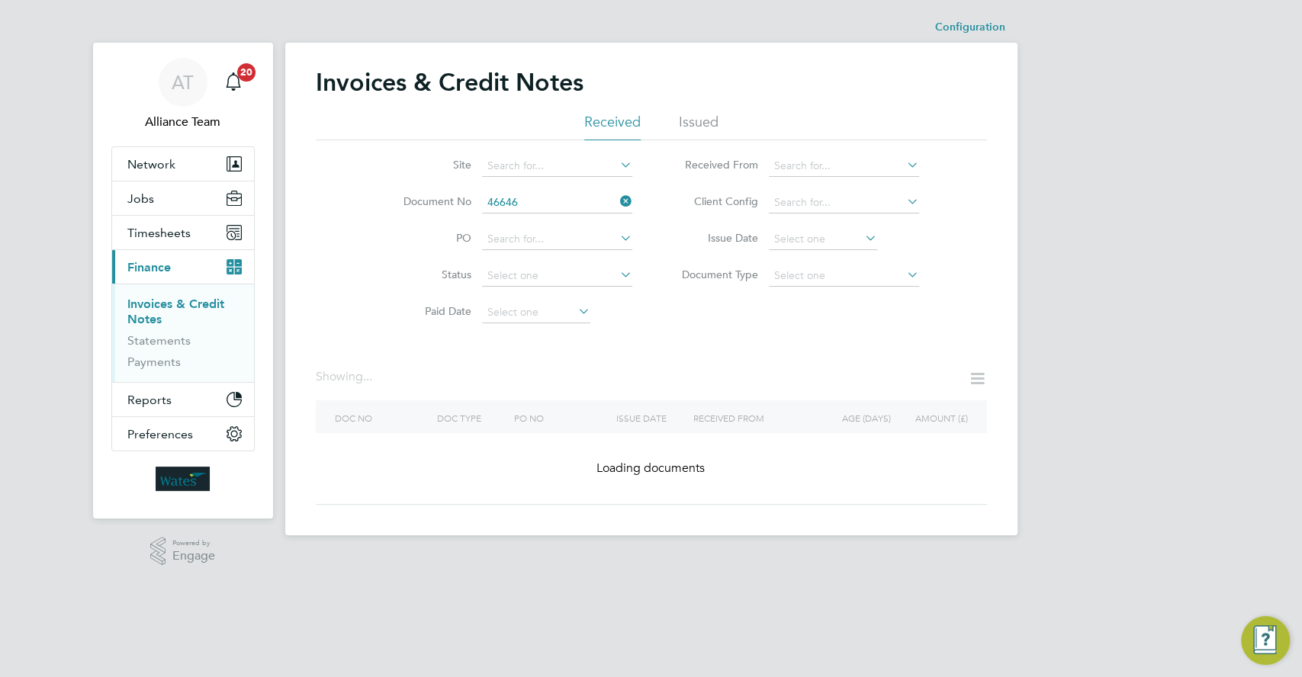
type input "INV0046646"
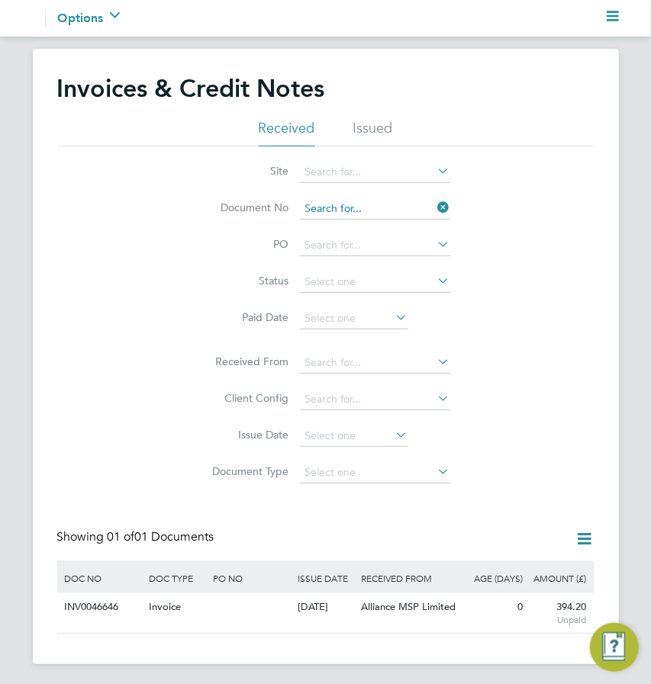
click at [371, 204] on input at bounding box center [375, 208] width 150 height 21
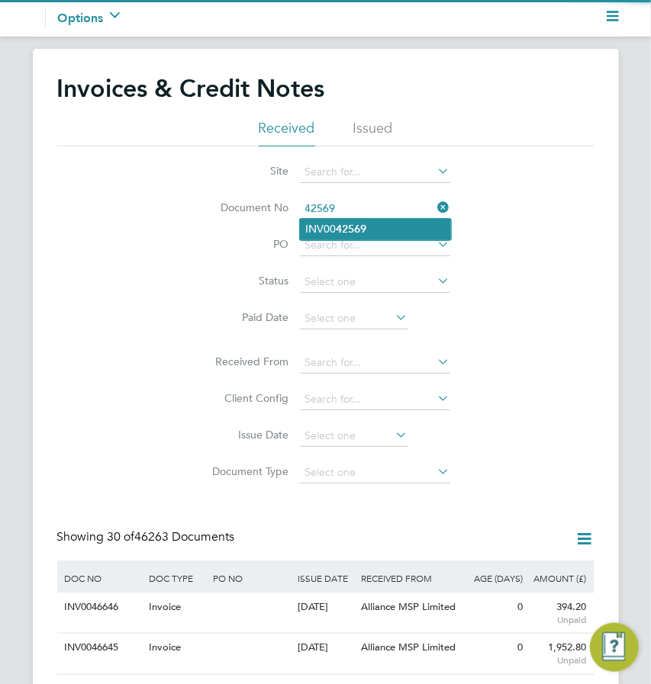
click at [346, 230] on b "42569" at bounding box center [351, 229] width 31 height 13
type input "INV0042569"
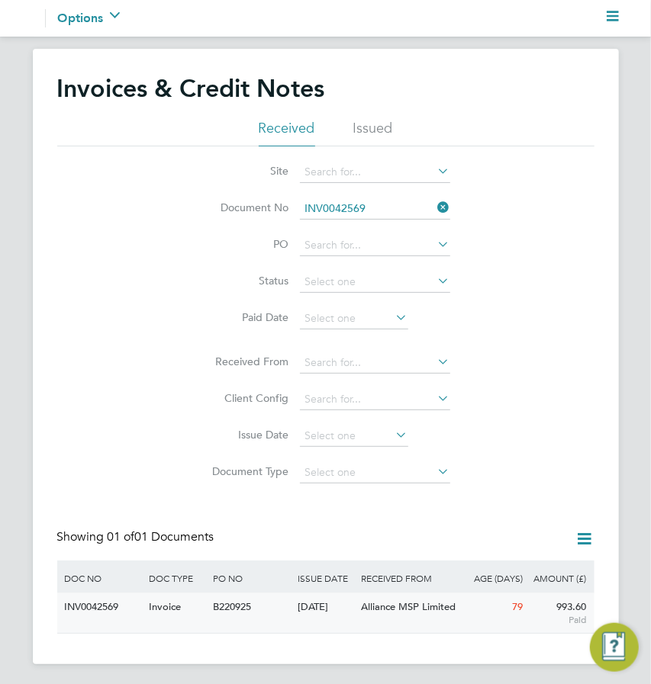
click at [351, 606] on div "[DATE]" at bounding box center [325, 607] width 63 height 28
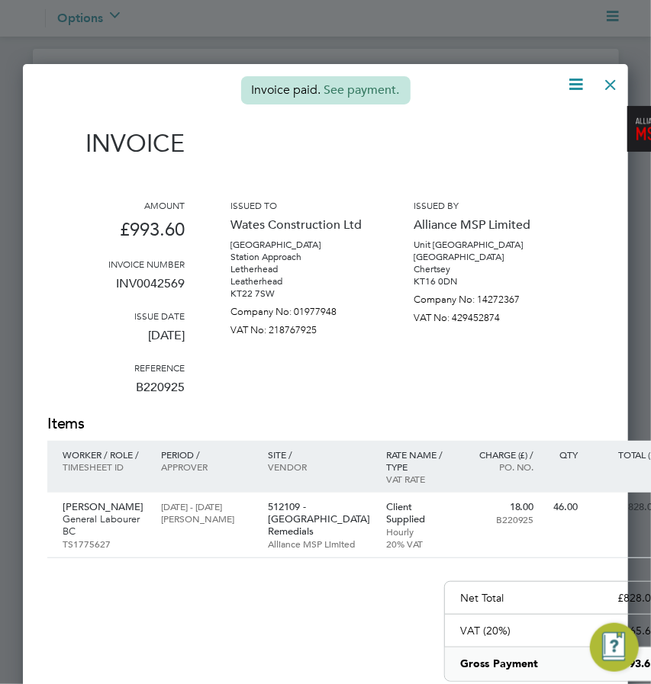
click at [362, 90] on link "See payment." at bounding box center [362, 89] width 76 height 15
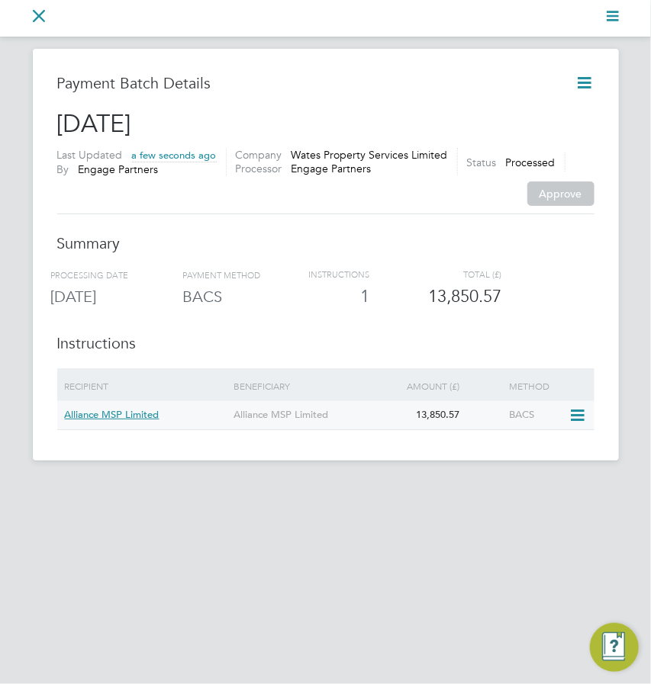
click at [416, 418] on div "13,850.57" at bounding box center [431, 415] width 63 height 28
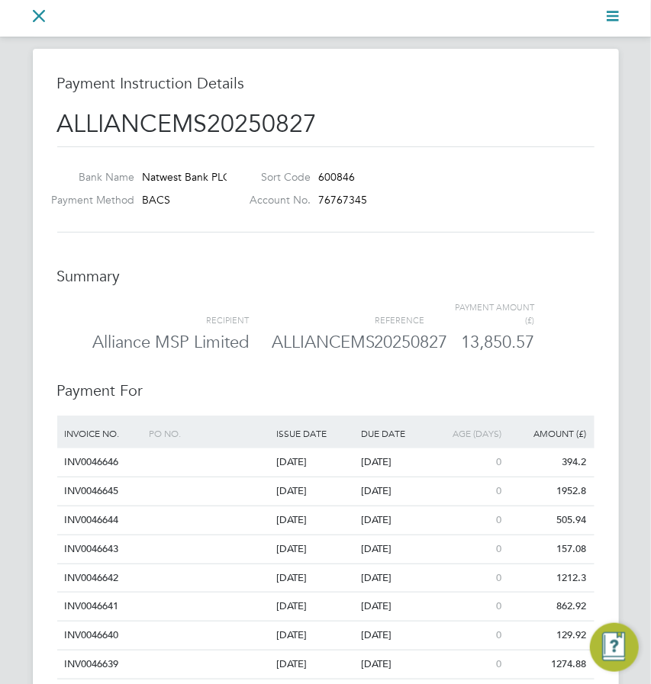
click at [463, 398] on h3 "Payment For" at bounding box center [325, 382] width 537 height 35
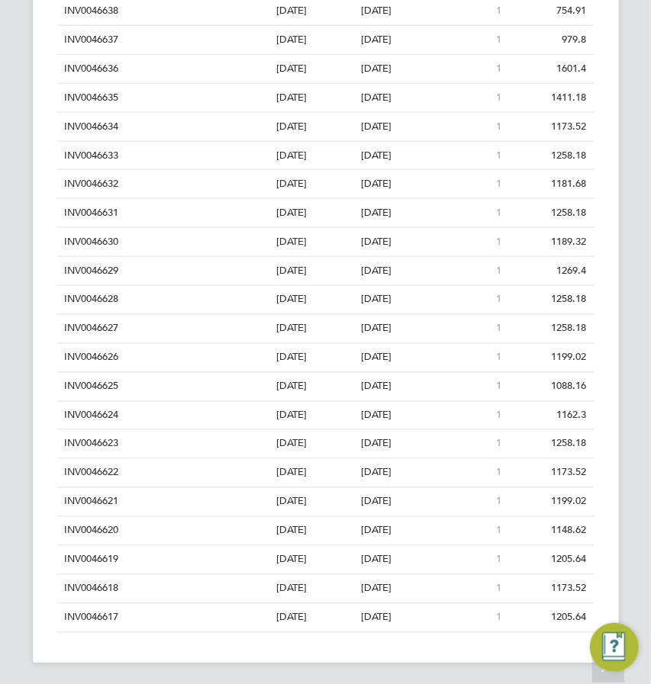
click at [635, 317] on div "Back to Payment Batch Back to Payment Batch Payment Instruction Details ALLIANC…" at bounding box center [325, 14] width 651 height 1297
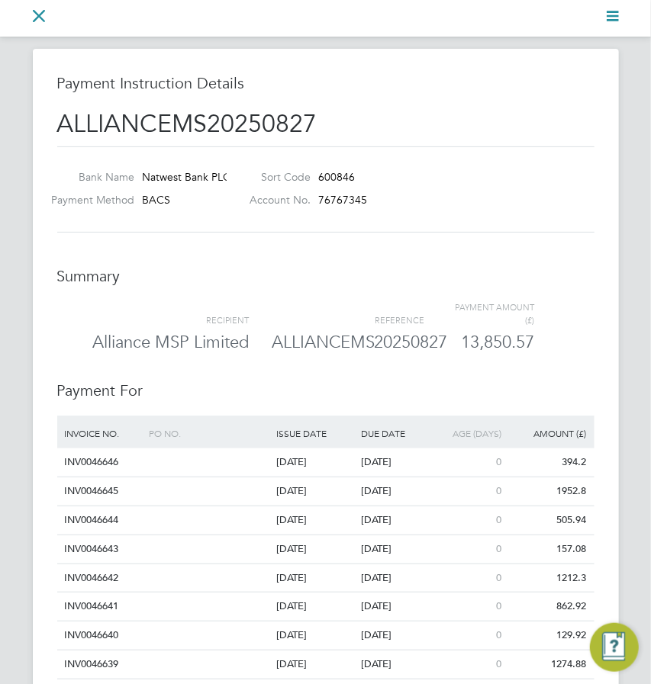
click at [481, 390] on h3 "Payment For" at bounding box center [325, 382] width 537 height 35
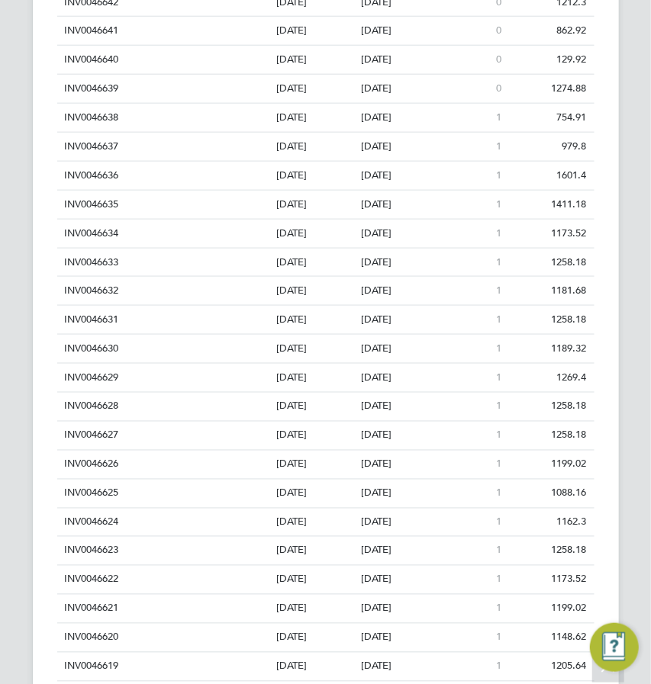
scroll to position [610, 0]
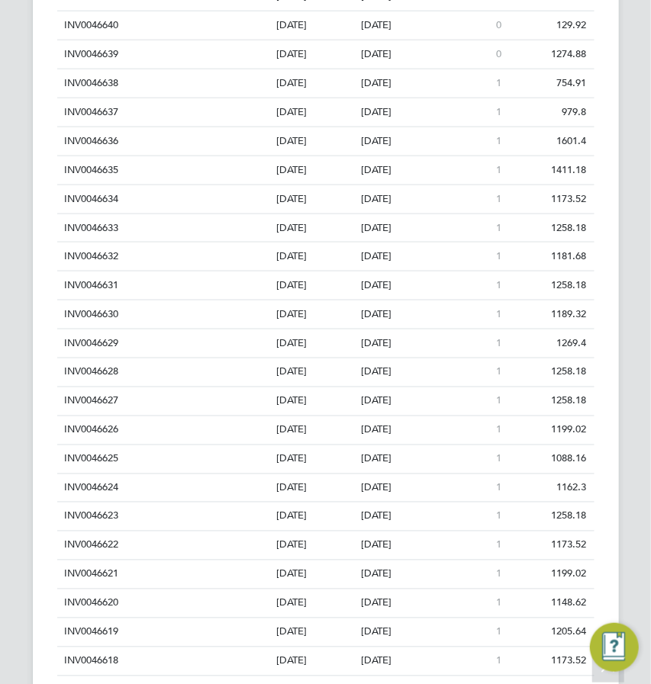
click at [597, 196] on div "Payment Instruction Details ALLIANCEMS20250827 Bank Name Natwest Bank PLC Payme…" at bounding box center [326, 87] width 586 height 1297
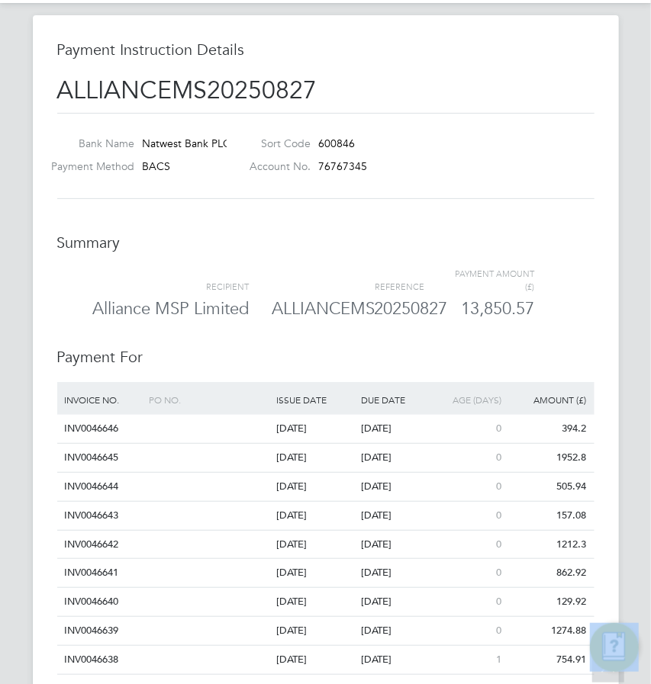
scroll to position [0, 0]
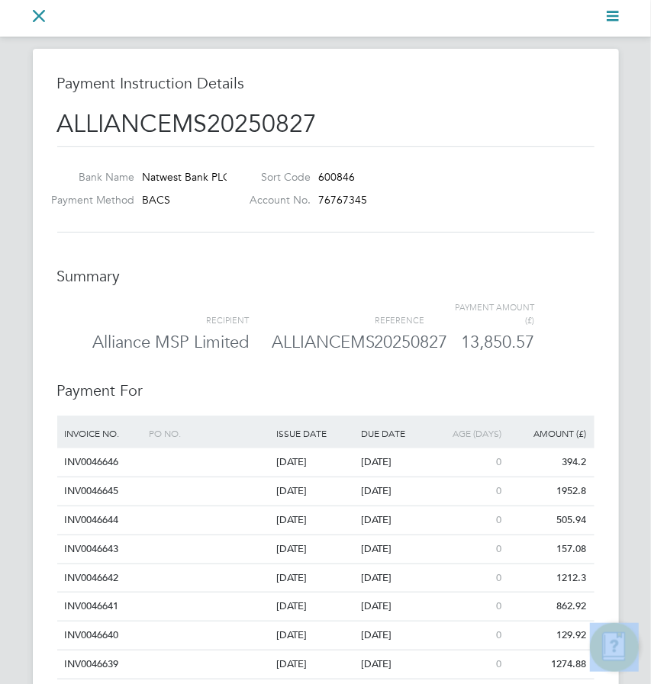
click at [40, 22] on svg-icon "Main navigation" at bounding box center [39, 18] width 12 height 18
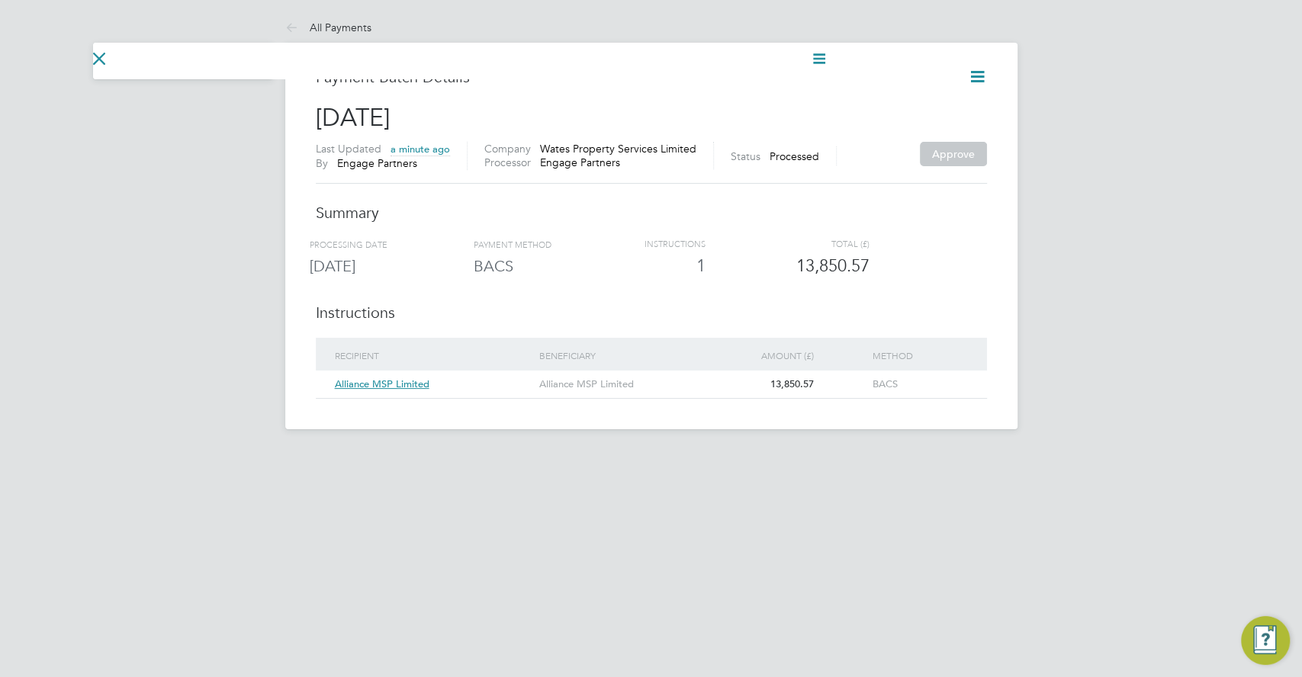
click at [650, 76] on icon at bounding box center [977, 76] width 19 height 19
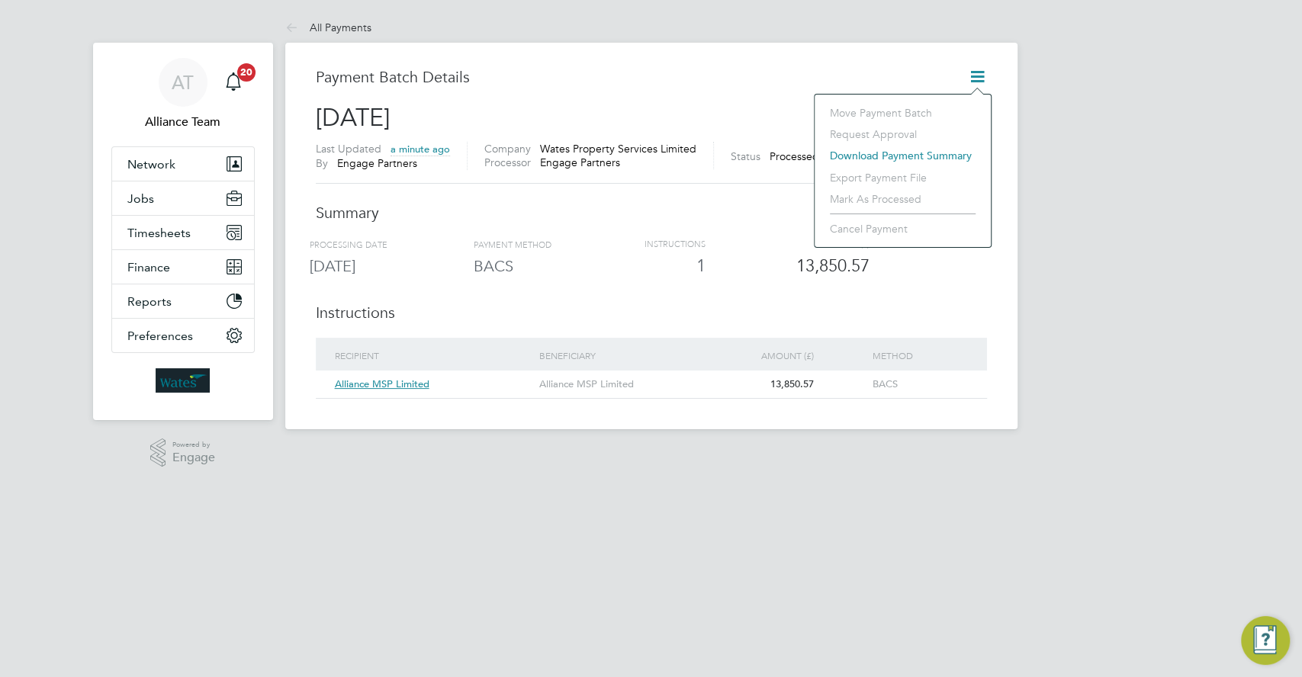
click at [650, 155] on li "Download payment summary" at bounding box center [902, 155] width 161 height 21
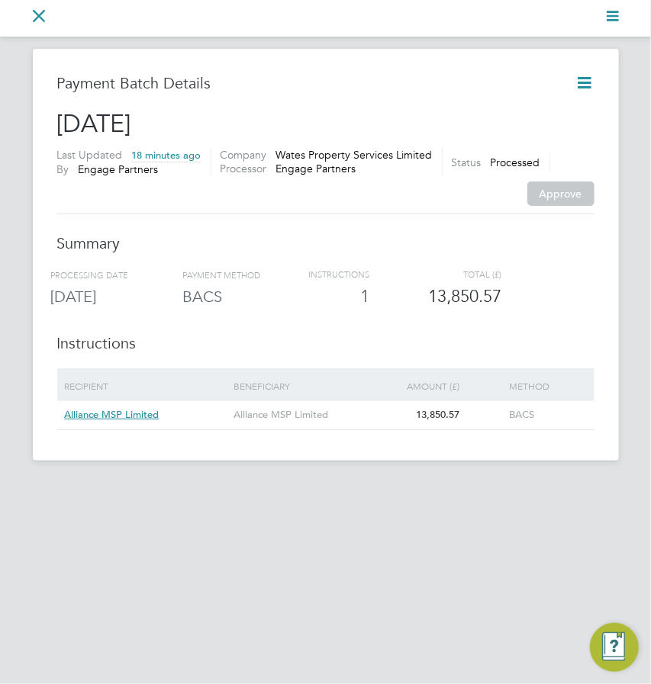
click at [25, 11] on nav "Go back to All Payments Current page:" at bounding box center [325, 18] width 651 height 37
click at [31, 13] on nav "Go back to All Payments Current page:" at bounding box center [325, 18] width 651 height 37
click at [34, 14] on icon "Main navigation" at bounding box center [39, 16] width 12 height 12
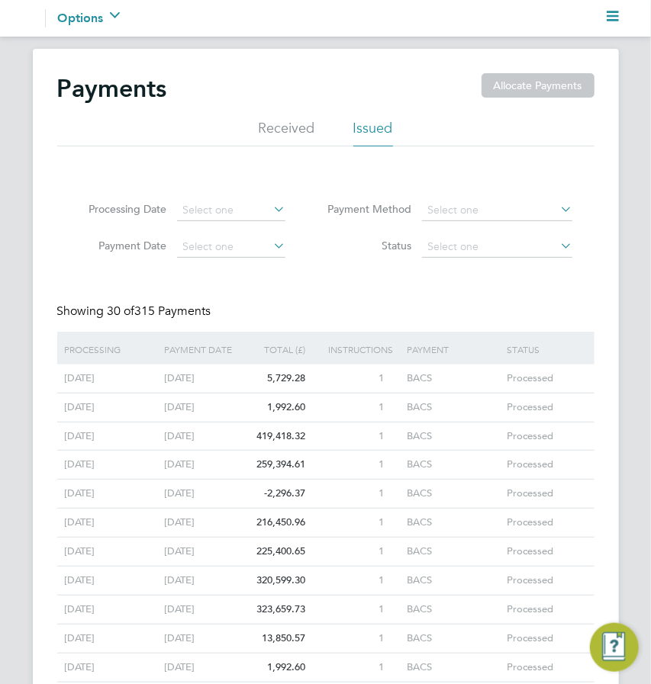
click at [619, 19] on nav "Current page: Options Configuration" at bounding box center [325, 18] width 651 height 37
click at [606, 18] on icon "Main navigation" at bounding box center [612, 16] width 12 height 12
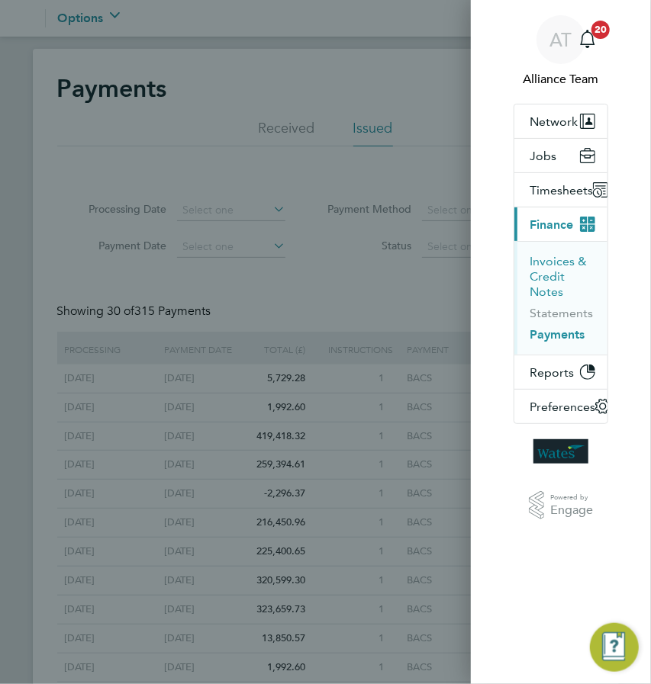
click at [540, 268] on button "Invoices & Credit Notes" at bounding box center [562, 277] width 66 height 46
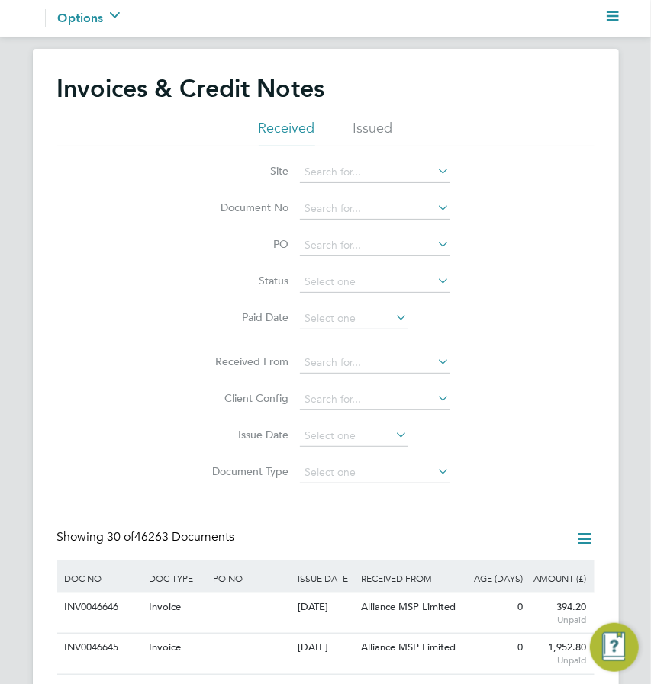
scroll to position [28, 85]
click at [323, 205] on input at bounding box center [375, 208] width 150 height 21
click at [346, 223] on b "37216" at bounding box center [351, 229] width 31 height 13
type input "INV0037216"
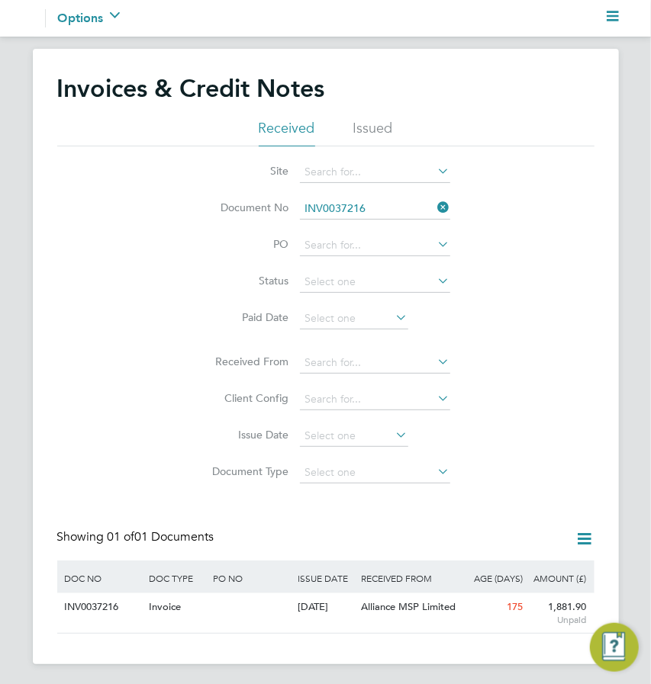
click at [162, 393] on div "Site Document No INV0037216 PO Status Paid Date Issued To Received From Client …" at bounding box center [325, 318] width 537 height 345
click at [366, 206] on input at bounding box center [375, 208] width 150 height 21
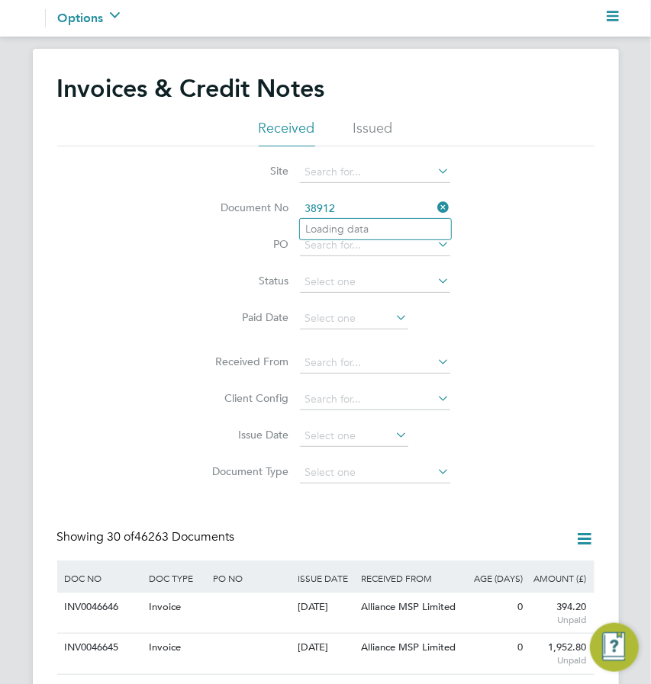
type input "CRN0000443"
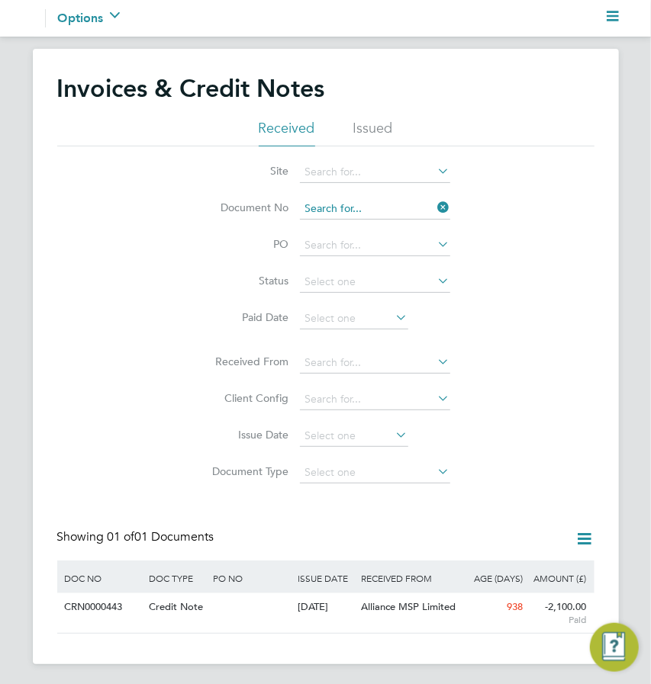
click at [372, 204] on input at bounding box center [375, 208] width 150 height 21
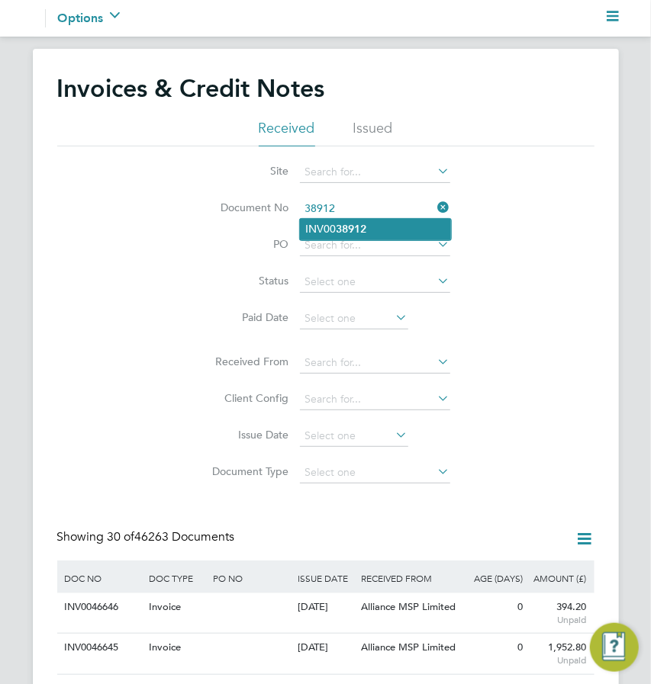
click at [372, 227] on li "INV00 38912" at bounding box center [375, 229] width 151 height 21
type input "INV0038912"
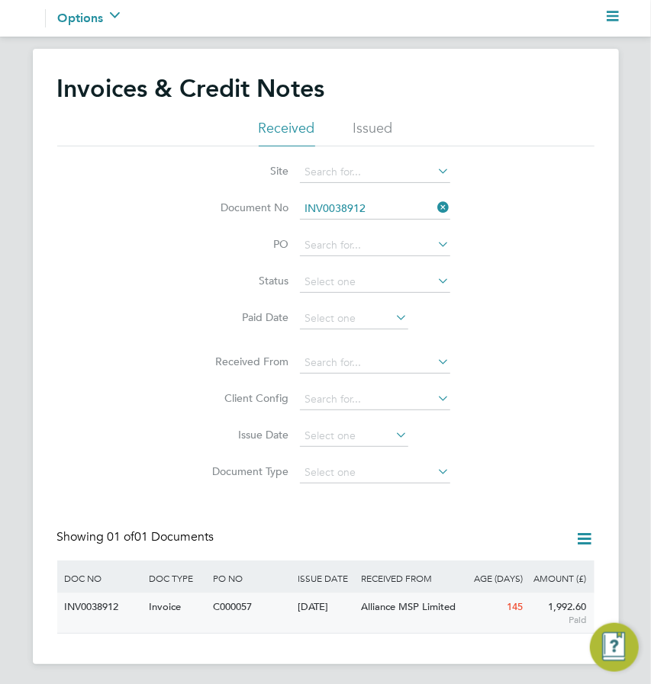
click at [354, 614] on div "[DATE]" at bounding box center [325, 607] width 63 height 28
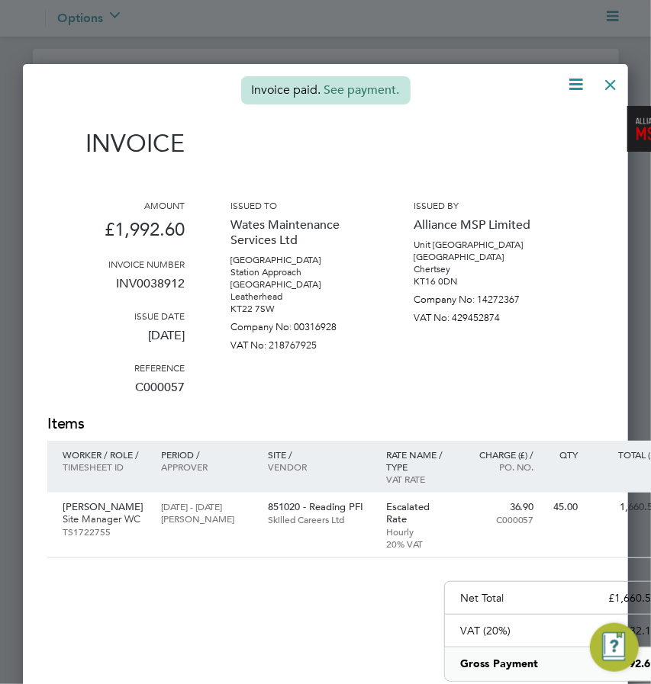
click at [372, 91] on link "See payment." at bounding box center [362, 89] width 76 height 15
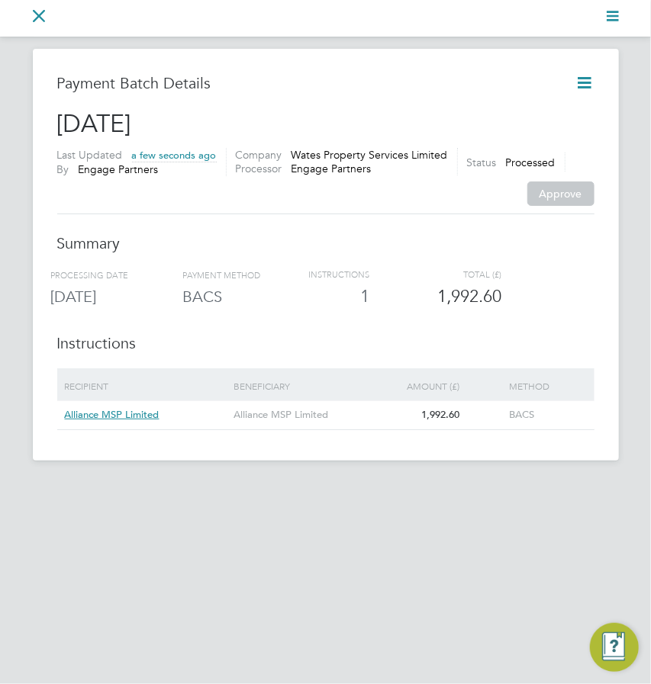
click at [612, 25] on svg-icon "Main navigation" at bounding box center [612, 18] width 12 height 18
click at [570, 187] on span "Timesheets" at bounding box center [560, 190] width 63 height 14
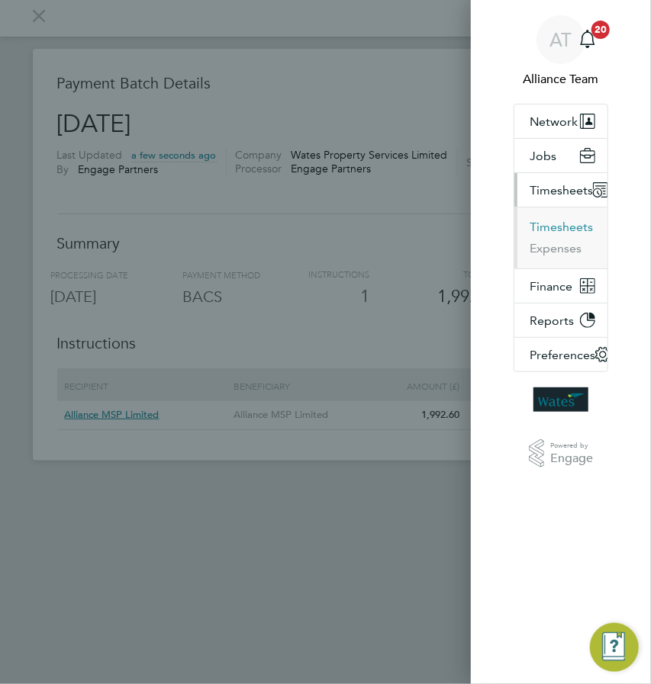
click at [537, 230] on button "Timesheets" at bounding box center [560, 227] width 63 height 15
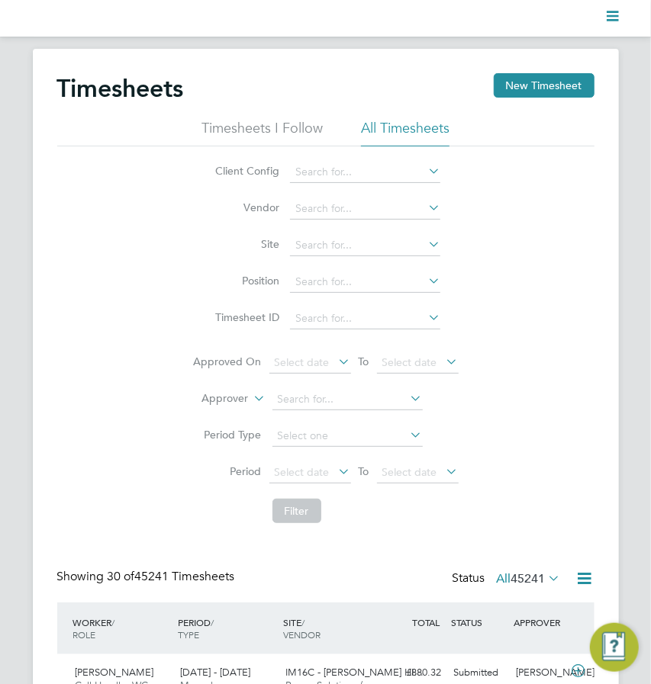
click at [614, 18] on icon "Main navigation" at bounding box center [612, 16] width 12 height 12
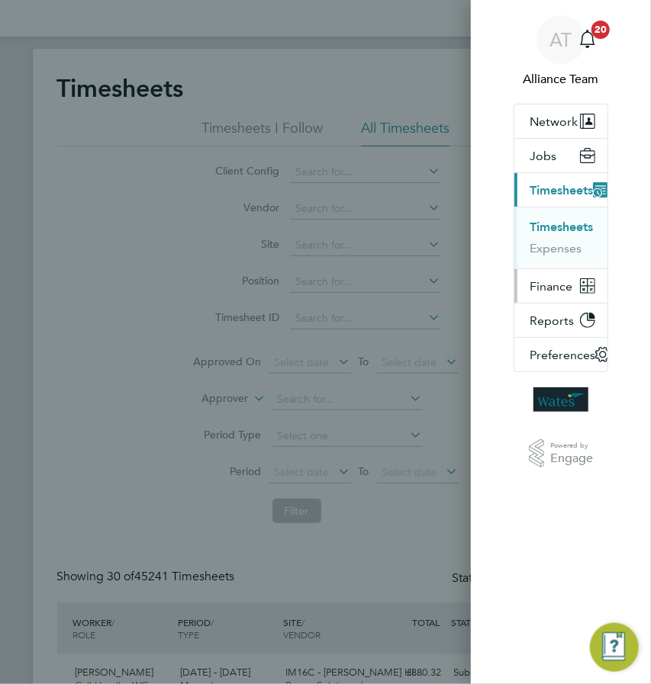
click at [558, 290] on span "Finance" at bounding box center [550, 286] width 43 height 14
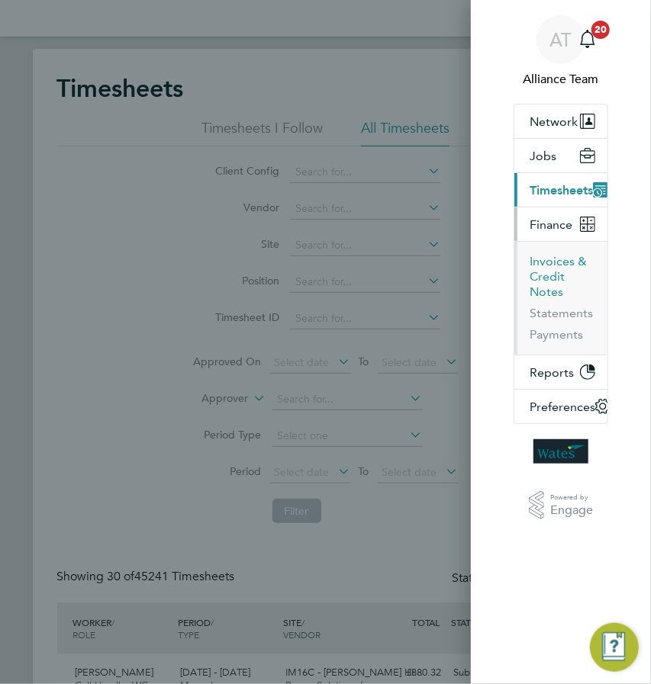
click at [544, 268] on button "Invoices & Credit Notes" at bounding box center [562, 277] width 66 height 46
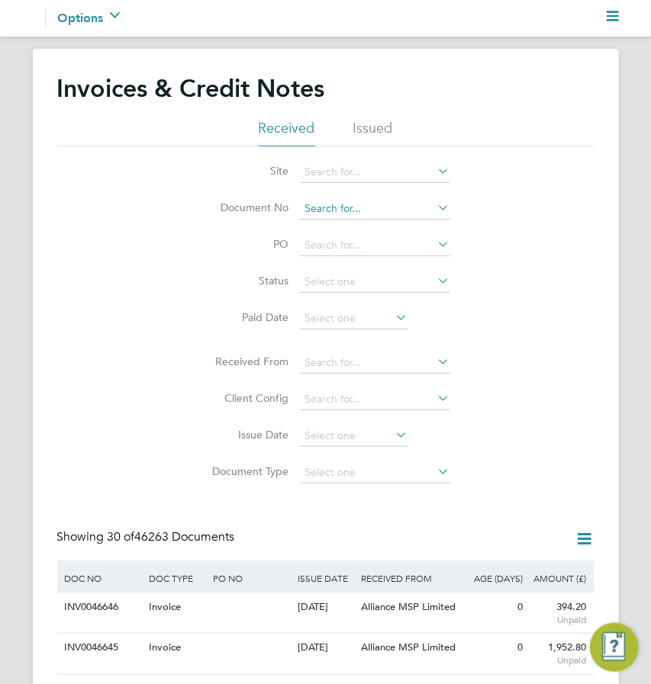
click at [329, 210] on input at bounding box center [375, 208] width 150 height 21
click at [342, 230] on b "37623" at bounding box center [351, 229] width 31 height 13
type input "INV0037623"
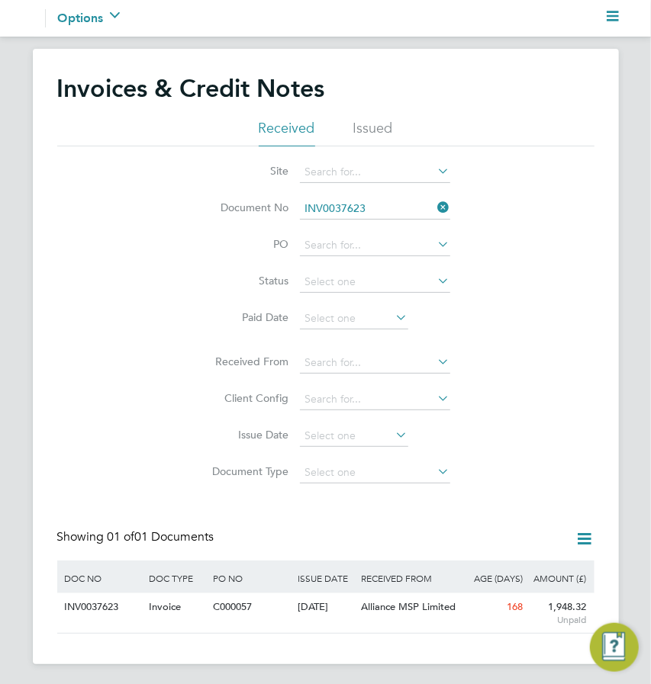
click at [380, 207] on input "INV0037623" at bounding box center [375, 208] width 150 height 21
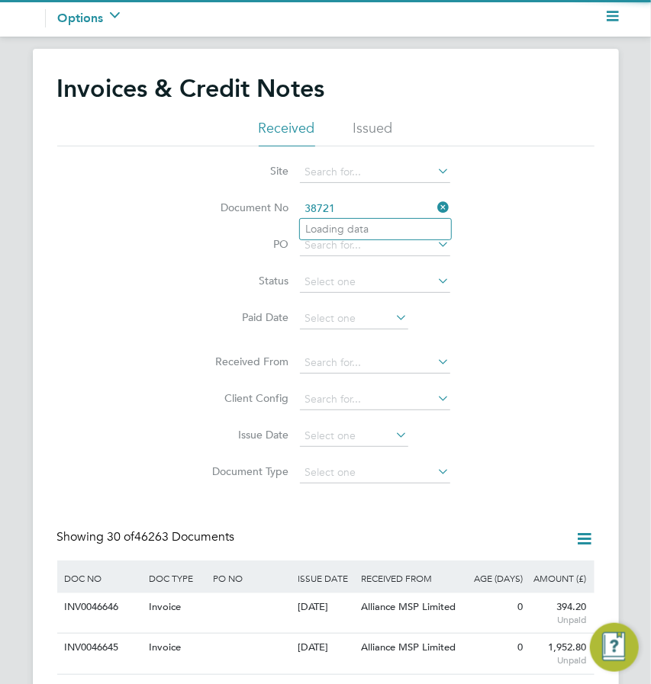
scroll to position [28, 85]
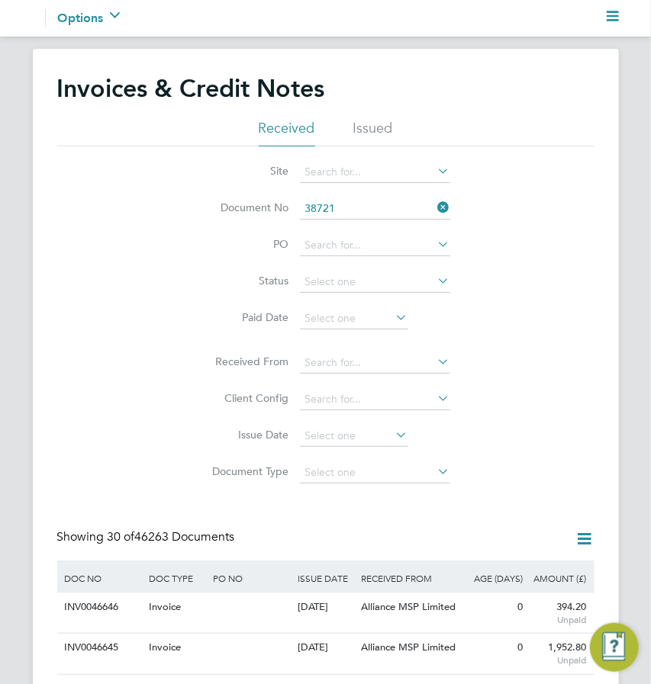
click at [376, 223] on li "INV00 38721" at bounding box center [375, 229] width 151 height 21
type input "INV0038721"
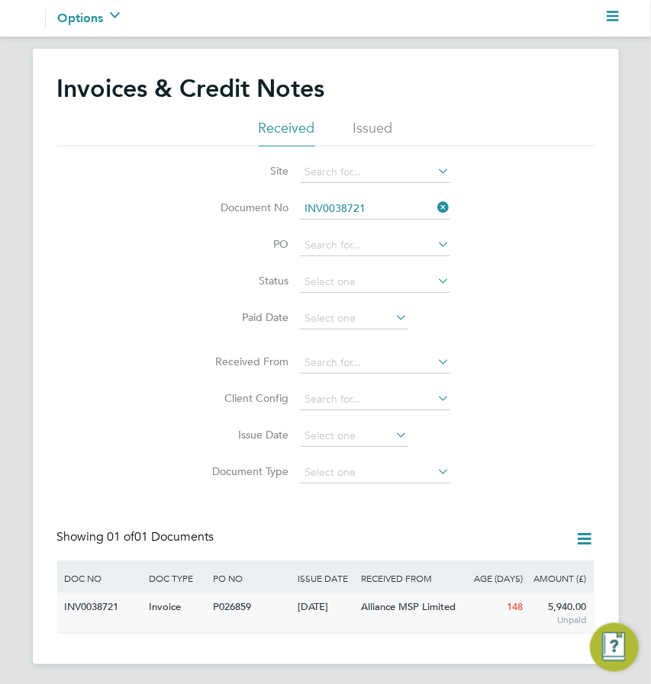
click at [323, 609] on div "[DATE]" at bounding box center [325, 607] width 63 height 28
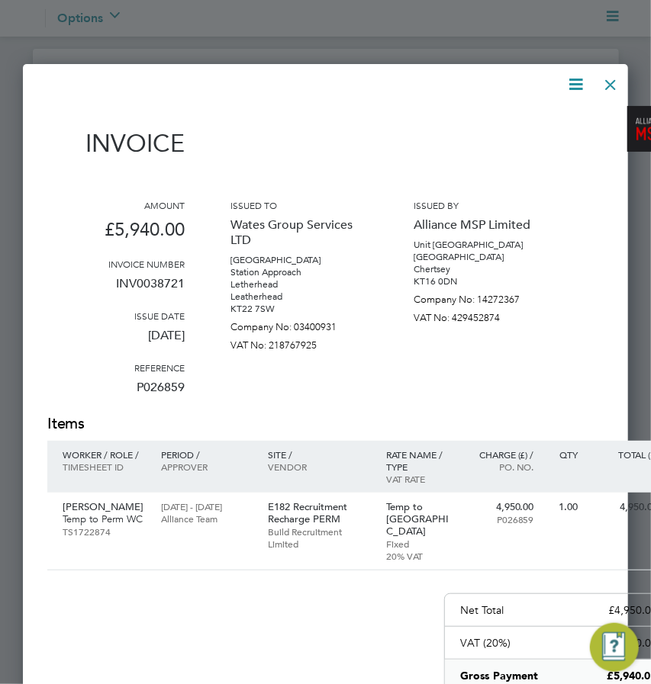
click at [574, 90] on icon at bounding box center [575, 84] width 19 height 19
click at [522, 162] on li "Pay invoice" at bounding box center [529, 163] width 105 height 21
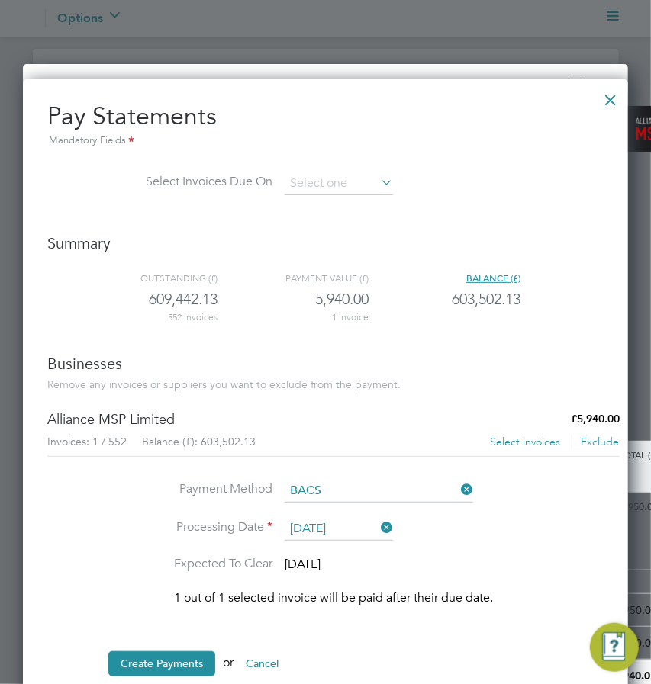
click at [513, 444] on button "Select invoices" at bounding box center [525, 442] width 72 height 15
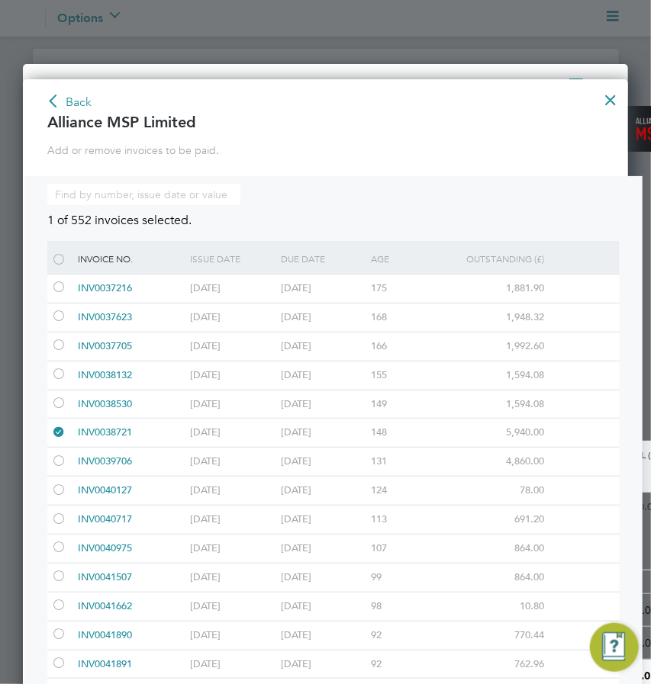
click at [61, 461] on div at bounding box center [58, 462] width 15 height 11
click at [76, 101] on button "Back" at bounding box center [69, 103] width 47 height 24
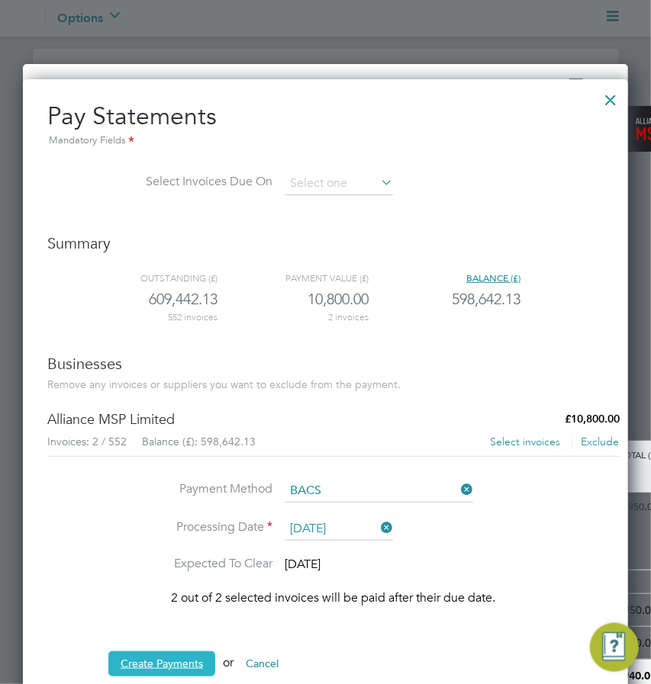
click at [133, 660] on button "Create Payments" at bounding box center [161, 663] width 107 height 24
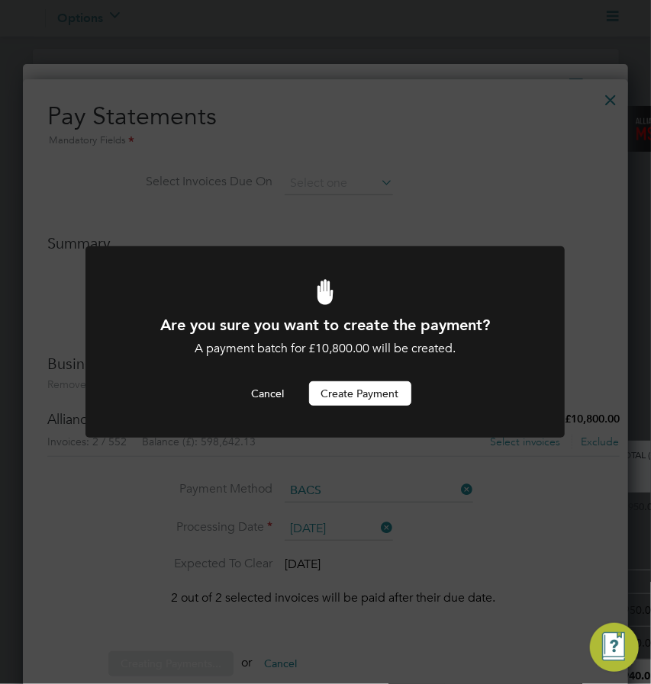
click at [373, 389] on button "Create Payment" at bounding box center [360, 393] width 102 height 24
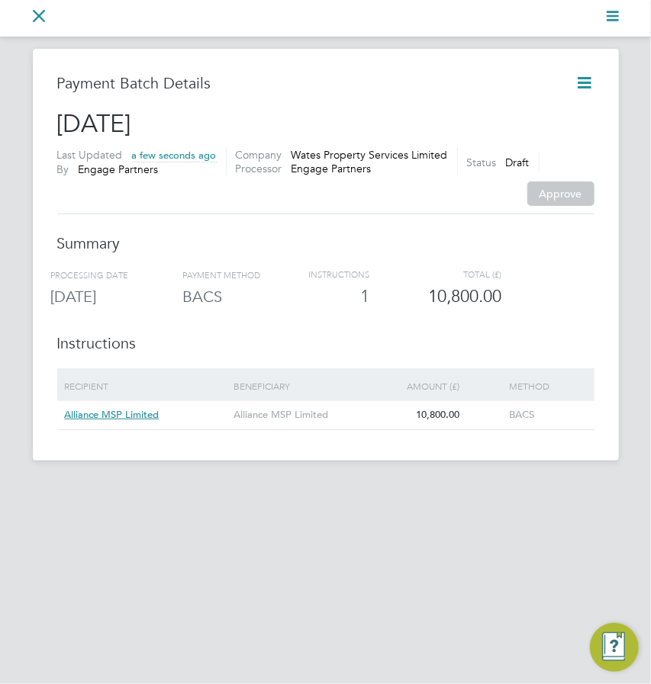
click at [590, 73] on icon at bounding box center [584, 82] width 19 height 19
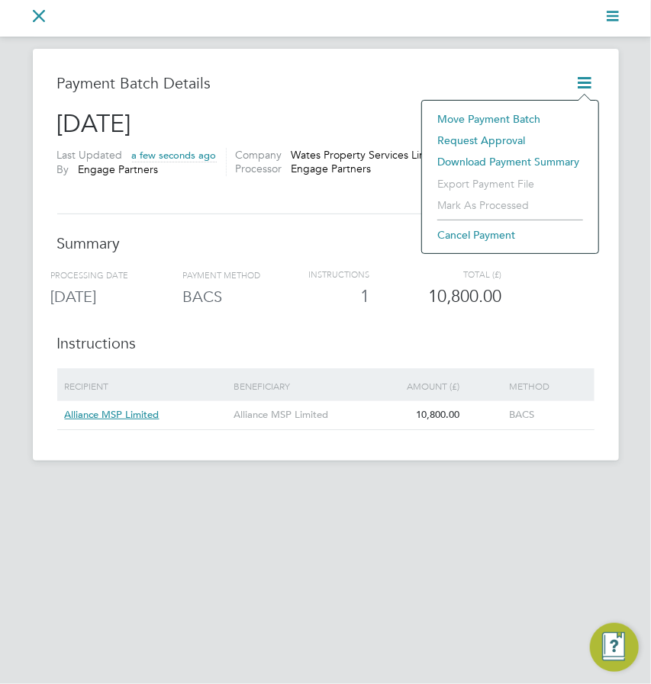
click at [513, 146] on li "Request approval" at bounding box center [509, 140] width 161 height 21
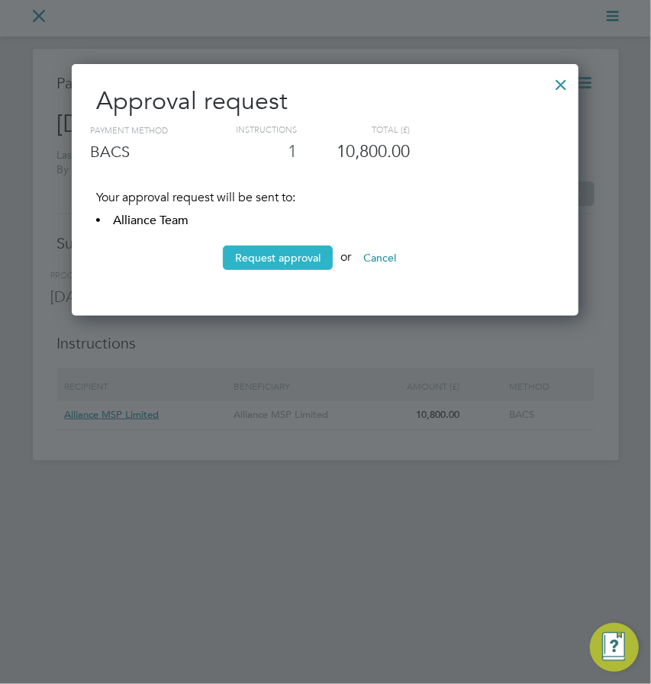
click at [292, 264] on button "Request approval" at bounding box center [278, 258] width 110 height 24
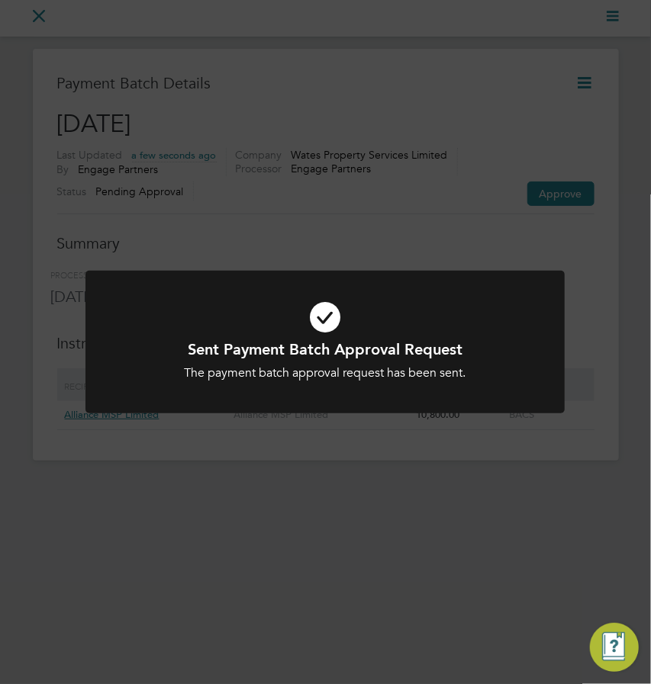
click at [336, 256] on div "Sent Payment Batch Approval Request The payment batch approval request has been…" at bounding box center [325, 342] width 651 height 684
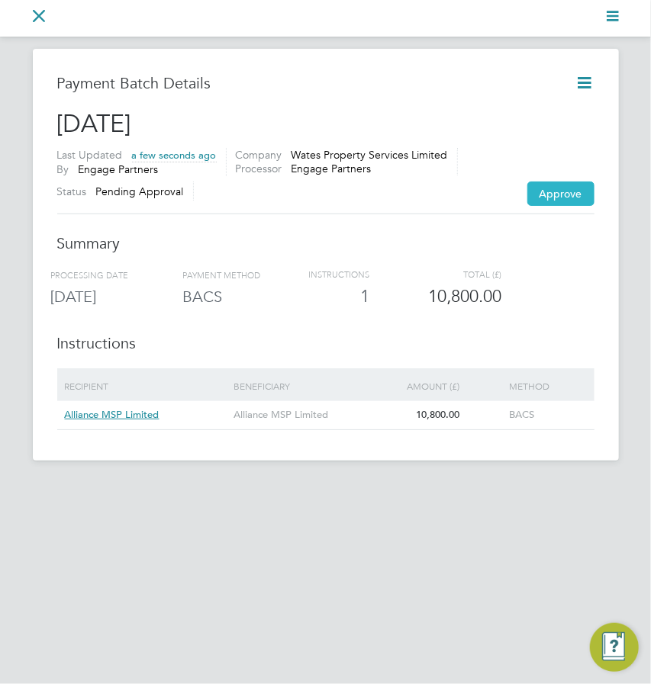
click at [549, 201] on button "Approve" at bounding box center [560, 194] width 67 height 24
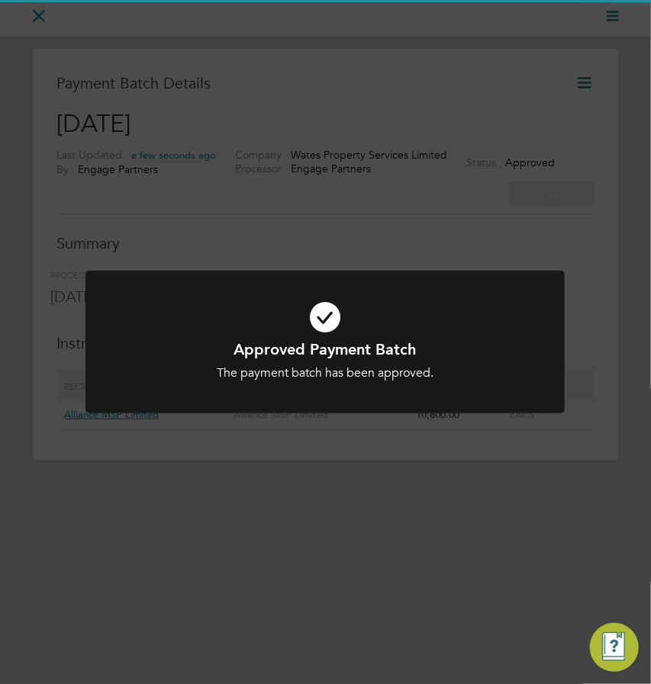
click at [384, 273] on div at bounding box center [324, 342] width 479 height 143
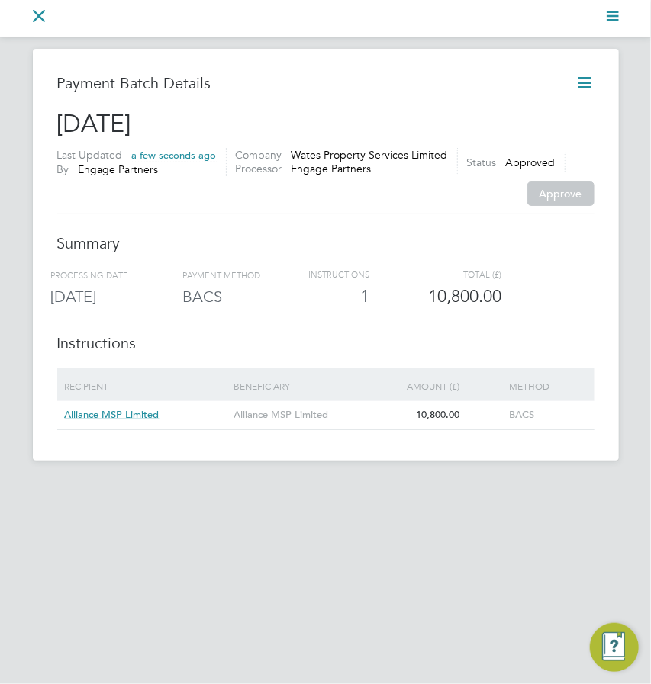
click at [590, 84] on icon at bounding box center [584, 82] width 19 height 19
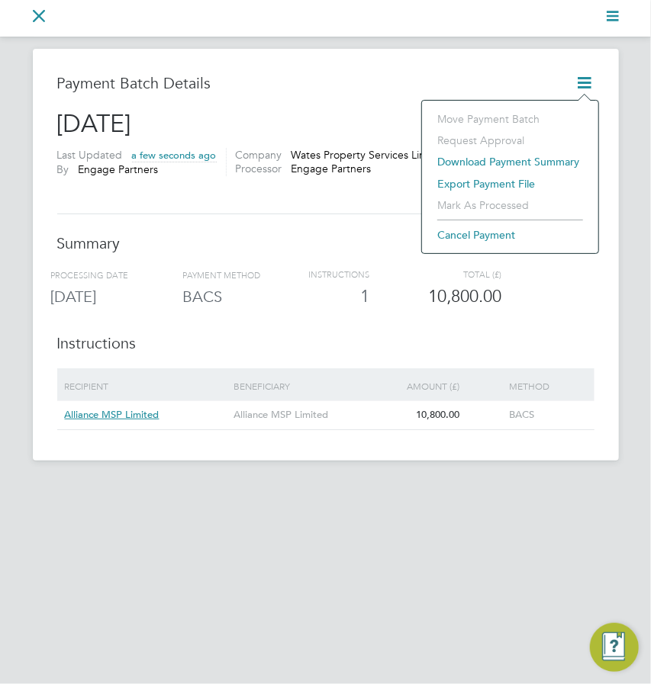
click at [521, 182] on li "Export payment file" at bounding box center [509, 183] width 161 height 21
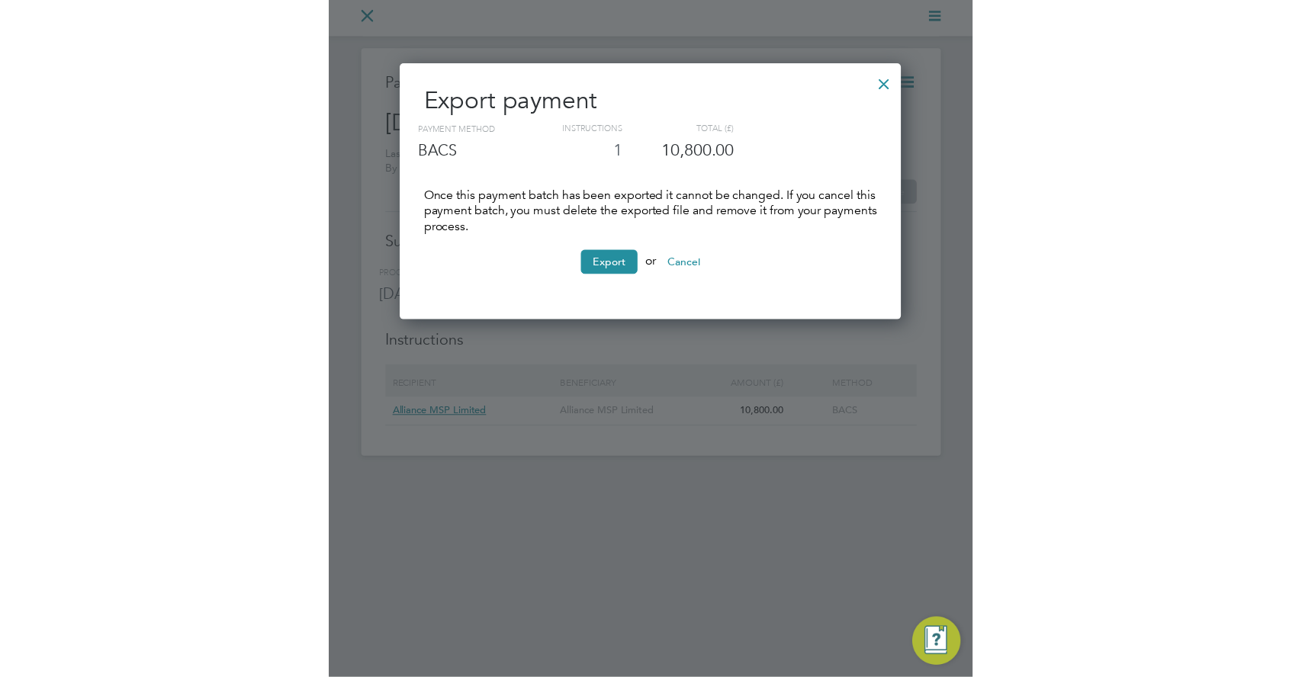
scroll to position [259, 506]
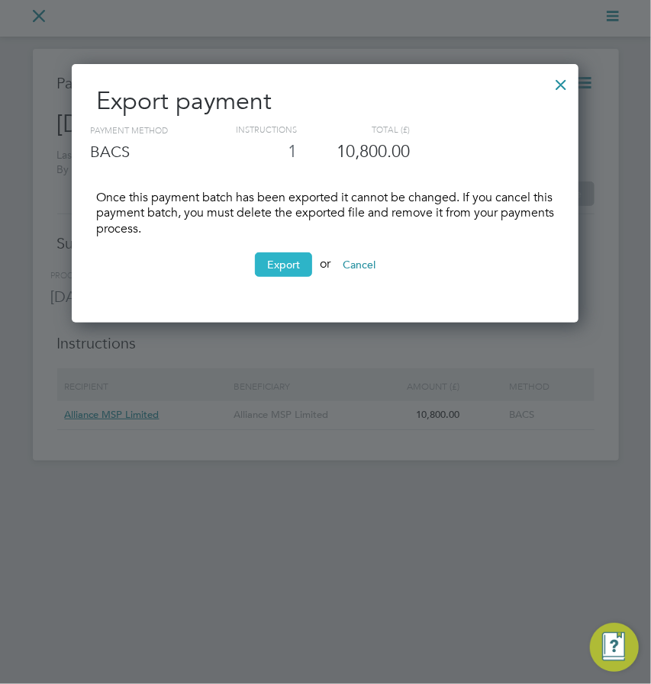
click at [264, 271] on button "Export" at bounding box center [283, 264] width 57 height 24
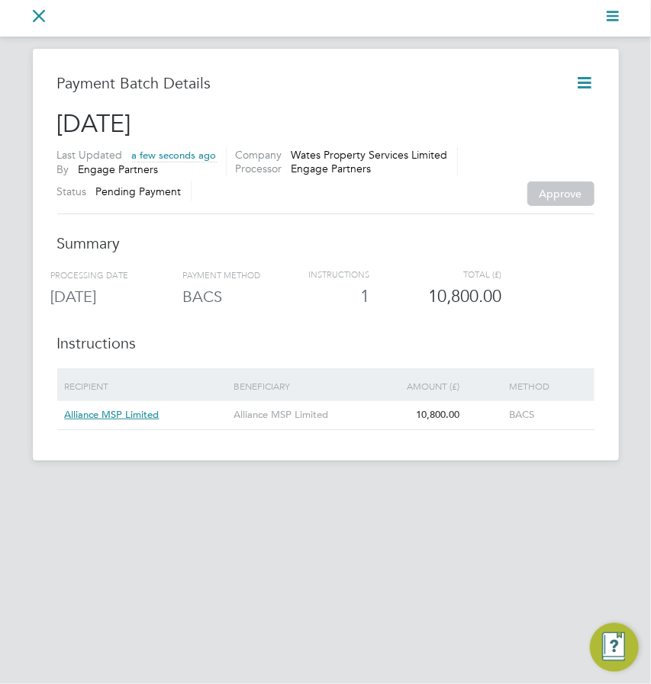
click at [290, 247] on h3 "Summary" at bounding box center [325, 243] width 537 height 20
click at [591, 83] on icon at bounding box center [584, 82] width 19 height 19
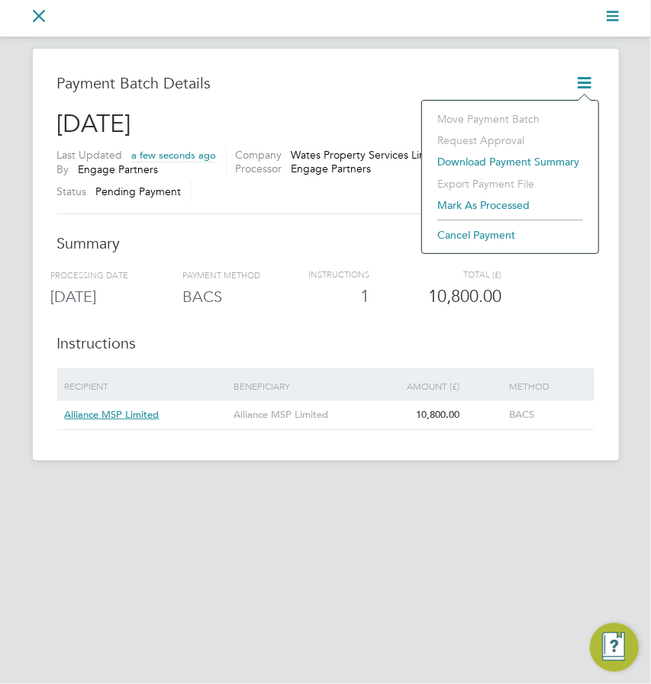
click at [490, 203] on li "Mark as processed" at bounding box center [509, 204] width 161 height 21
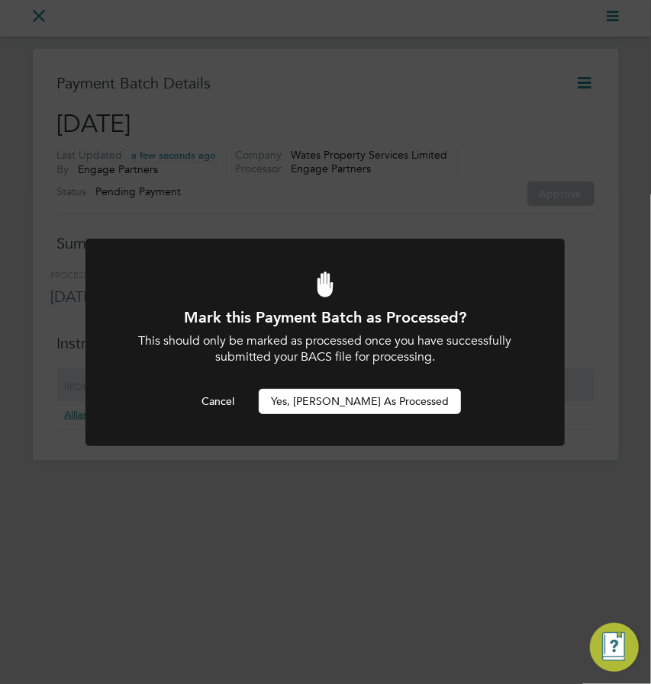
click at [338, 407] on button "Yes, [PERSON_NAME] as Processed" at bounding box center [360, 401] width 202 height 24
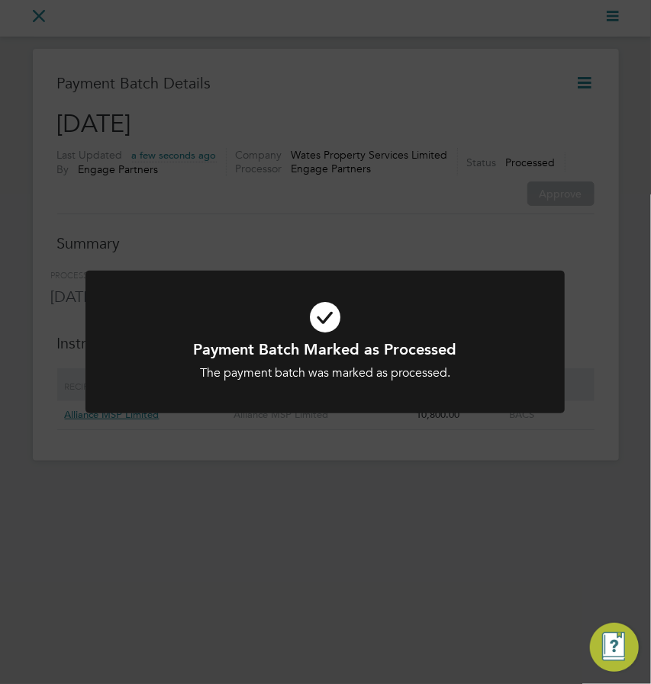
click at [307, 230] on div "Payment Batch Marked as Processed The payment batch was marked as processed. Ca…" at bounding box center [325, 342] width 651 height 684
